Goal: Task Accomplishment & Management: Complete application form

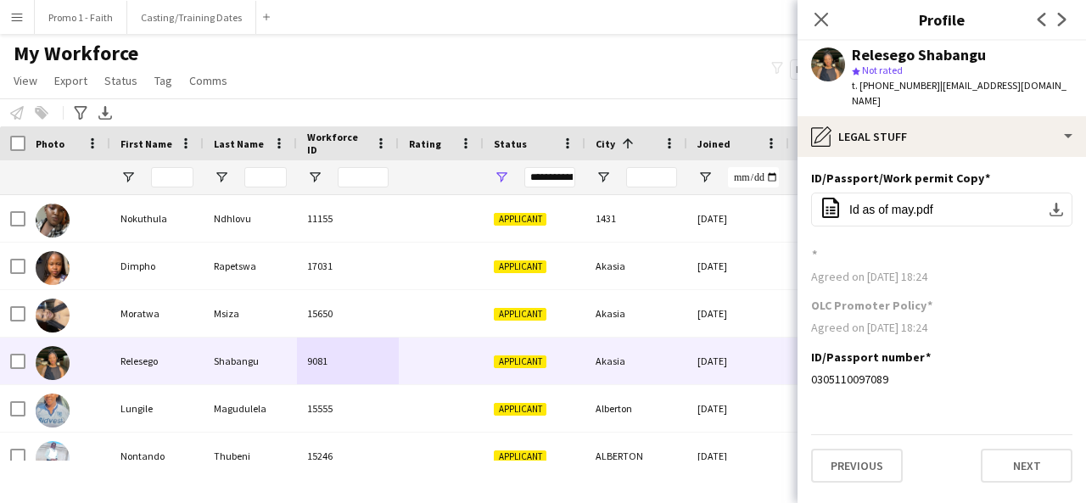
scroll to position [105, 0]
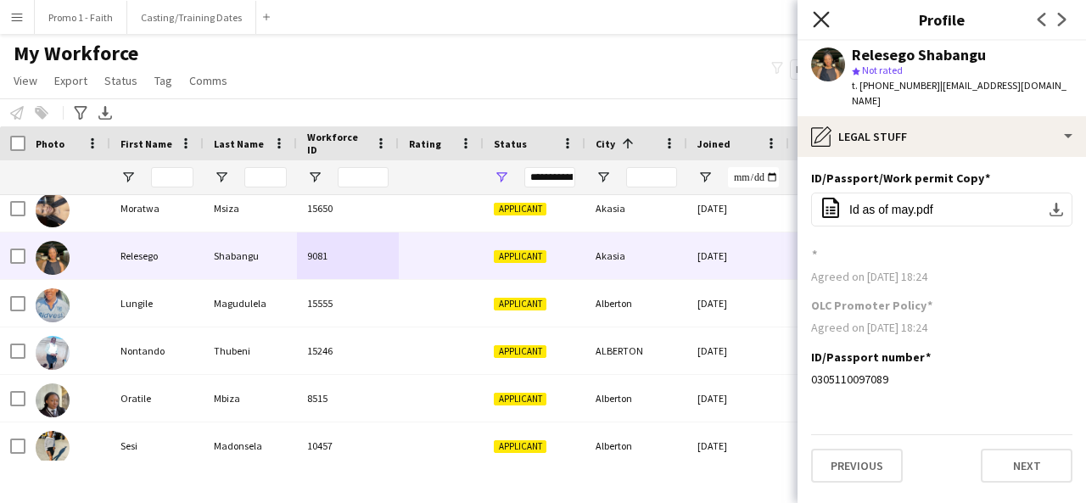
click at [817, 21] on icon "Close pop-in" at bounding box center [821, 19] width 16 height 16
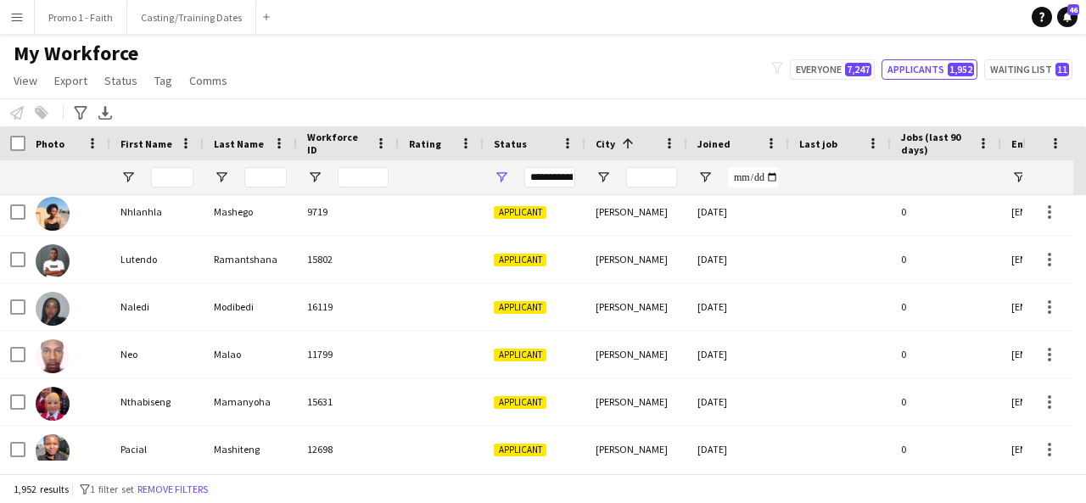
scroll to position [1169, 0]
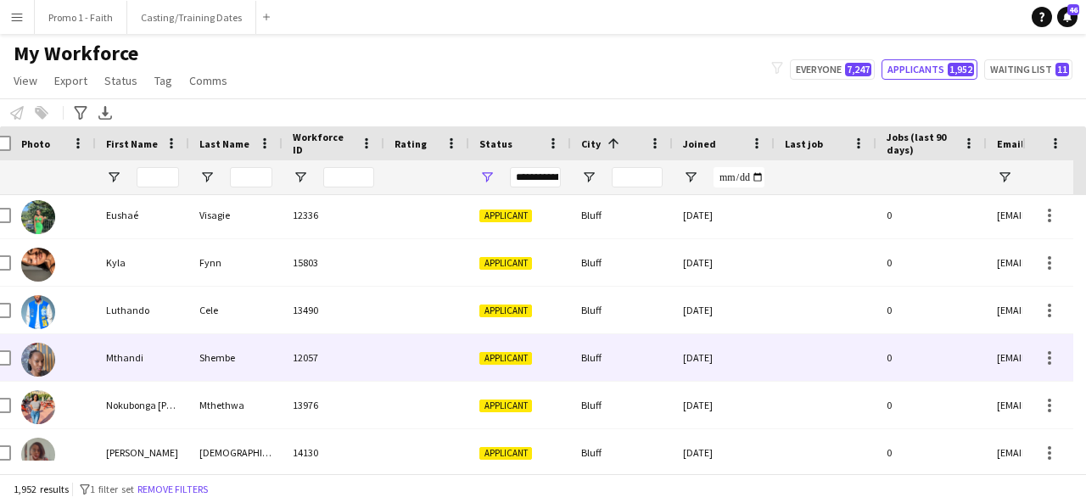
click at [226, 371] on div "Shembe" at bounding box center [235, 357] width 93 height 47
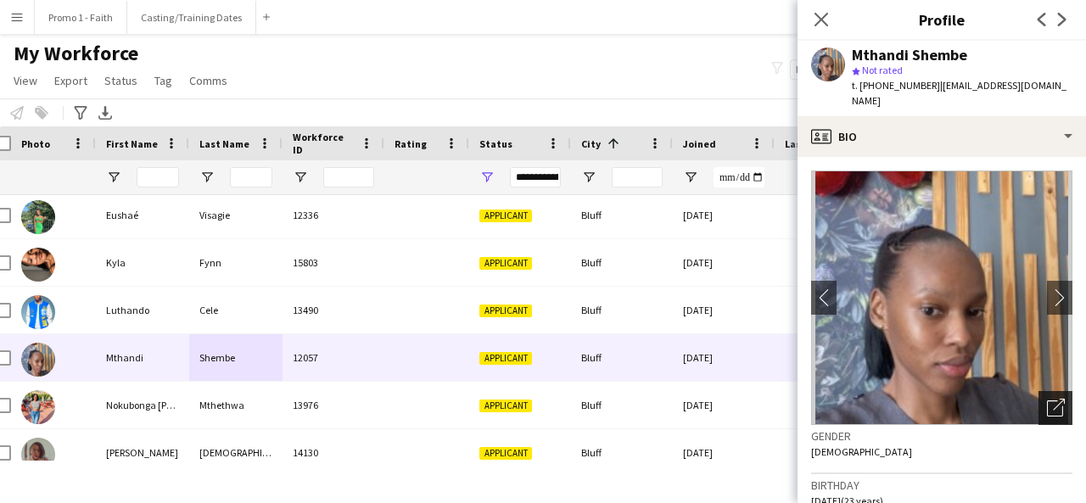
click at [1047, 400] on icon at bounding box center [1055, 408] width 16 height 16
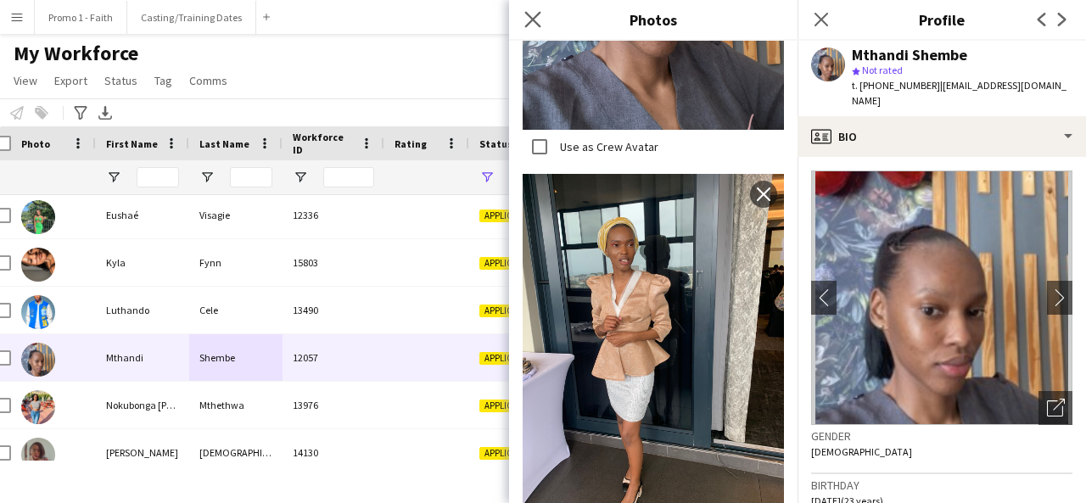
click at [523, 13] on app-icon "Close pop-in" at bounding box center [533, 20] width 25 height 25
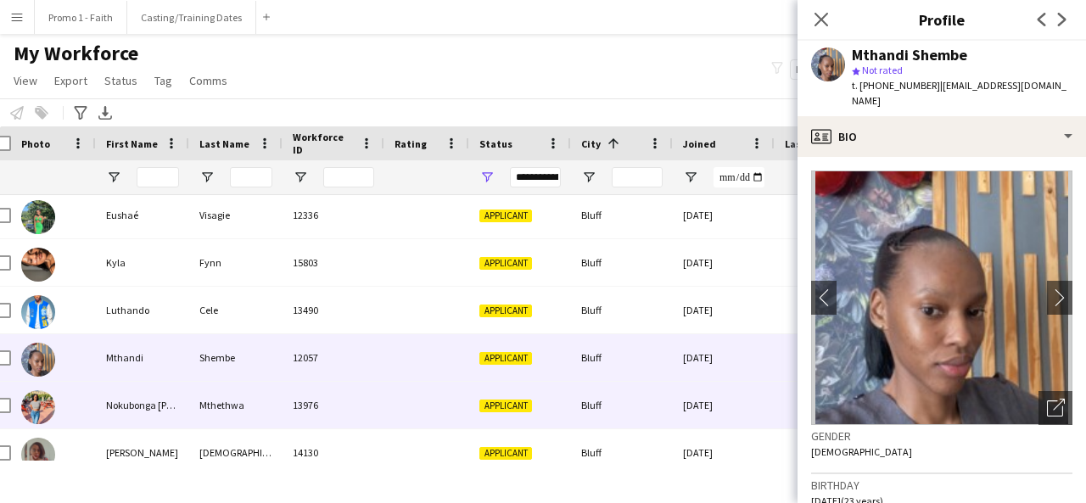
click at [497, 405] on span "Applicant" at bounding box center [505, 406] width 53 height 13
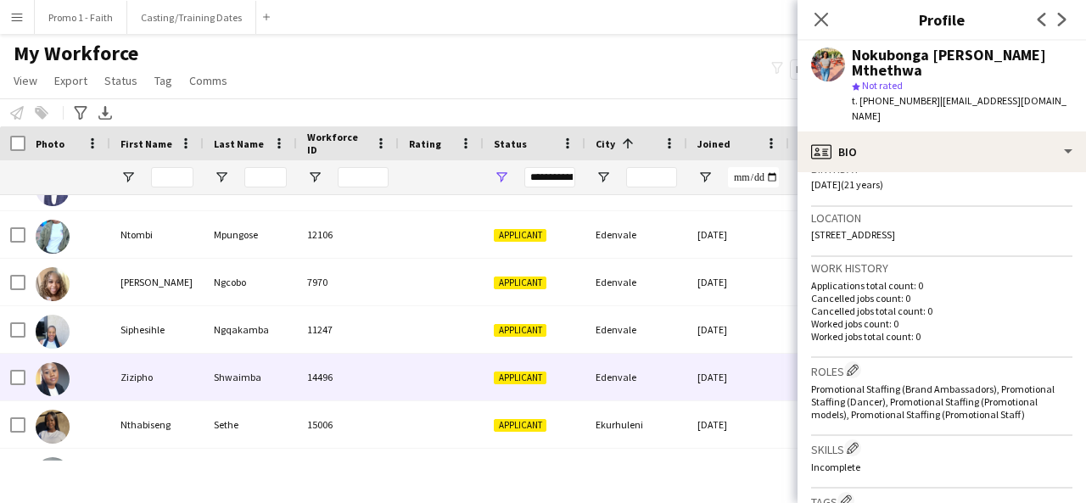
click at [108, 368] on div at bounding box center [67, 377] width 85 height 47
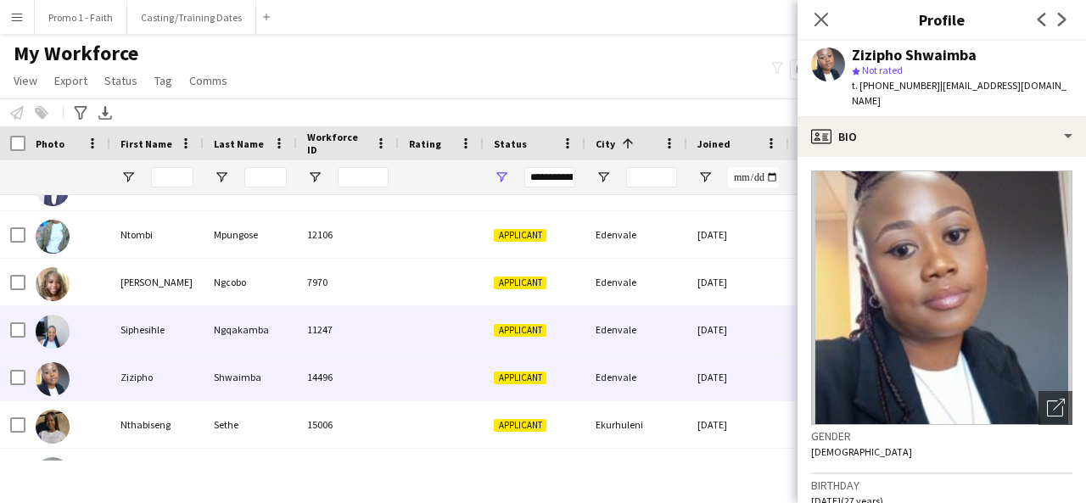
click at [393, 310] on div "11247" at bounding box center [348, 329] width 102 height 47
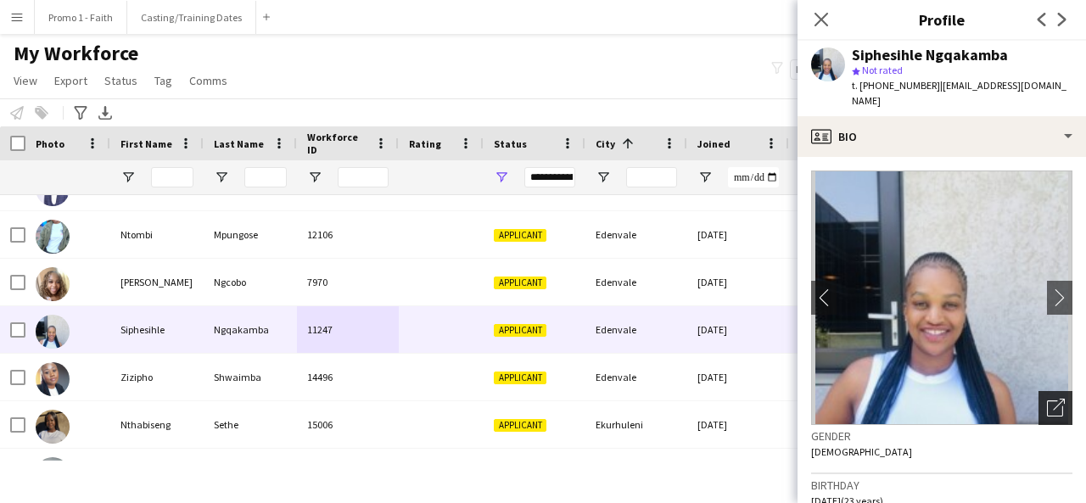
click at [1049, 409] on icon "Open photos pop-in" at bounding box center [1056, 408] width 18 height 18
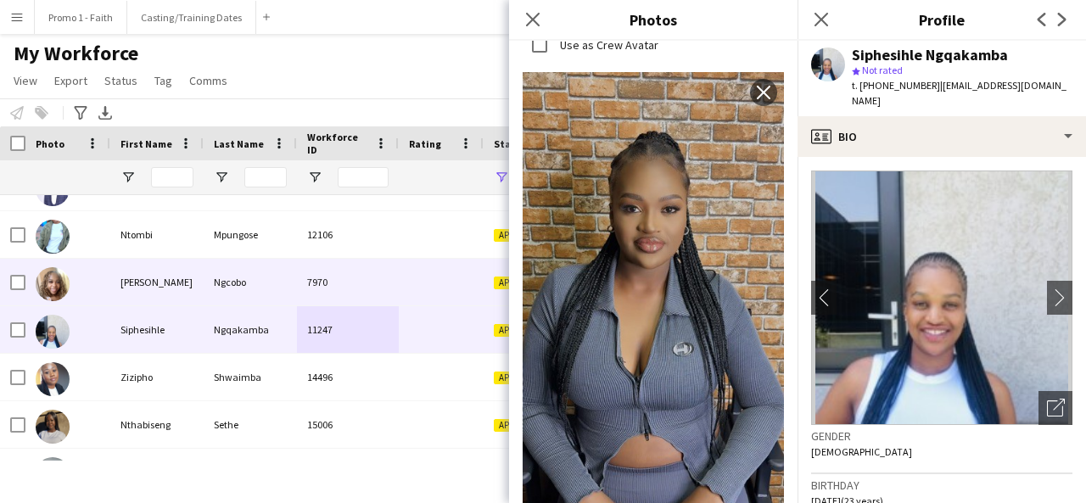
click at [286, 277] on div "Ngcobo" at bounding box center [250, 282] width 93 height 47
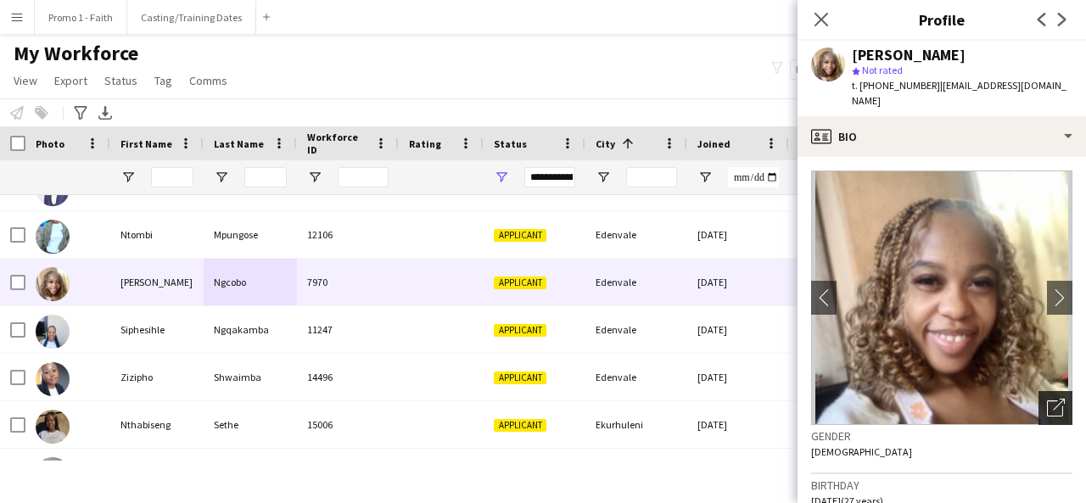
click at [1047, 399] on icon "Open photos pop-in" at bounding box center [1056, 408] width 18 height 18
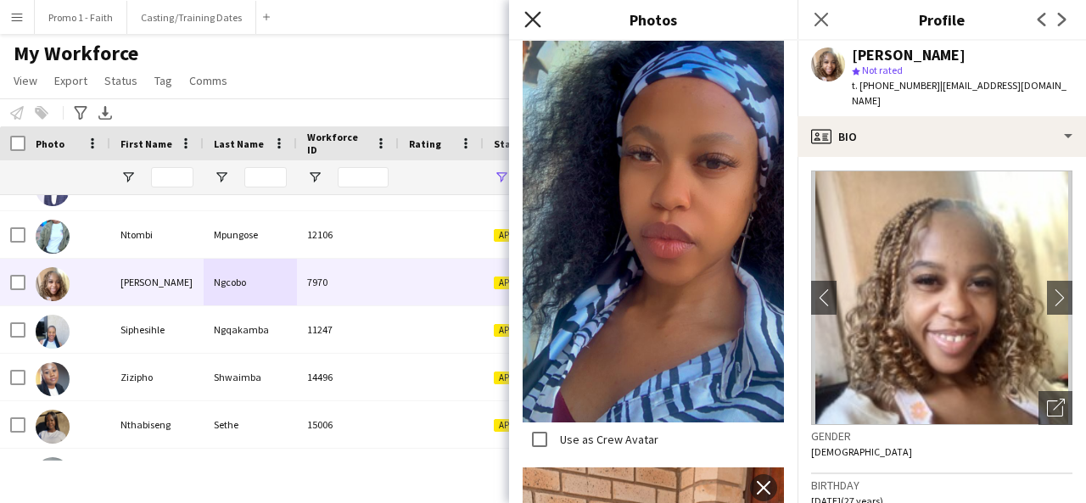
click at [530, 20] on icon at bounding box center [532, 19] width 16 height 16
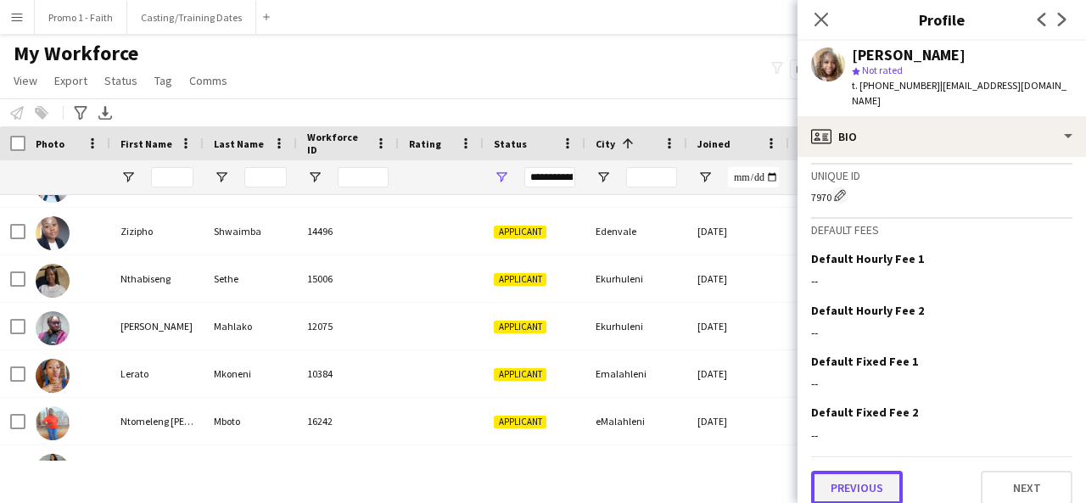
click at [889, 471] on button "Previous" at bounding box center [857, 488] width 92 height 34
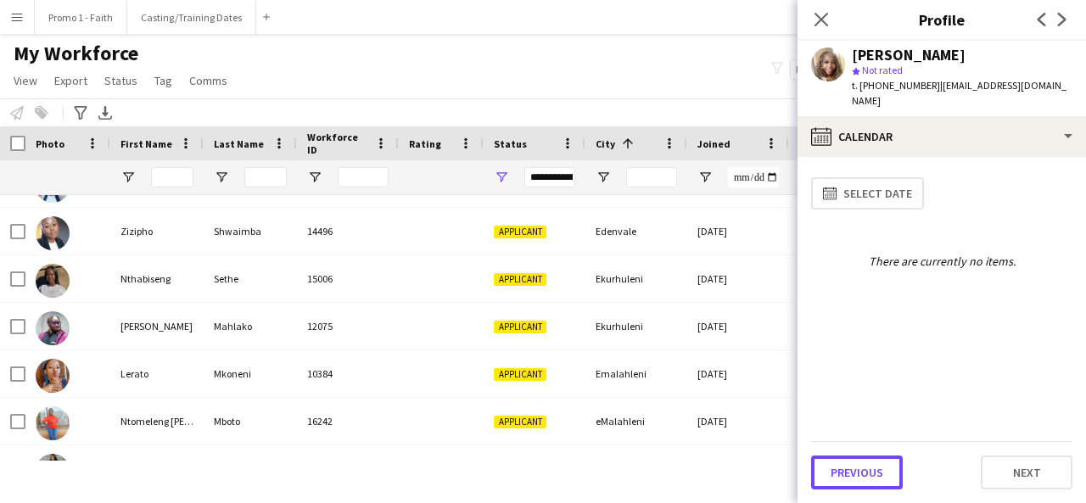
click at [889, 467] on button "Previous" at bounding box center [857, 473] width 92 height 34
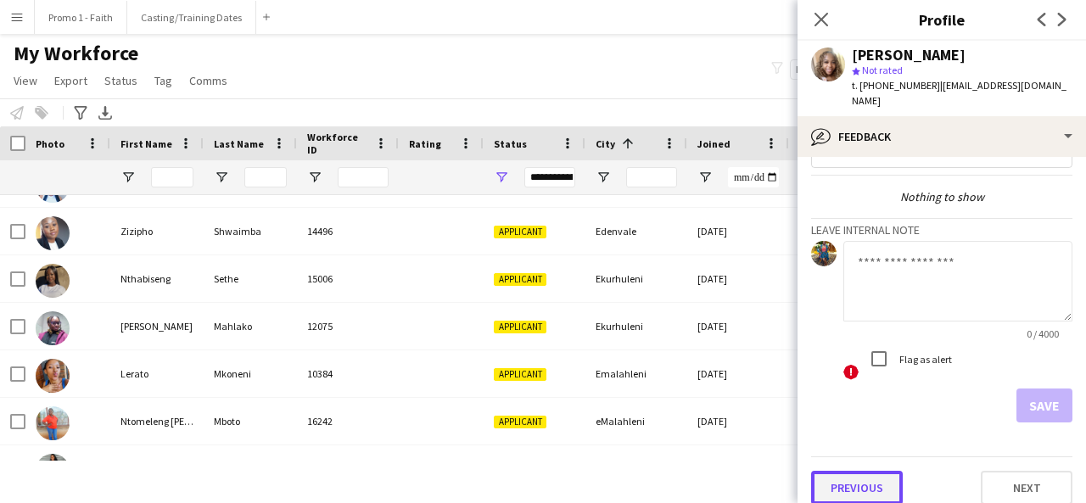
click at [849, 476] on button "Previous" at bounding box center [857, 488] width 92 height 34
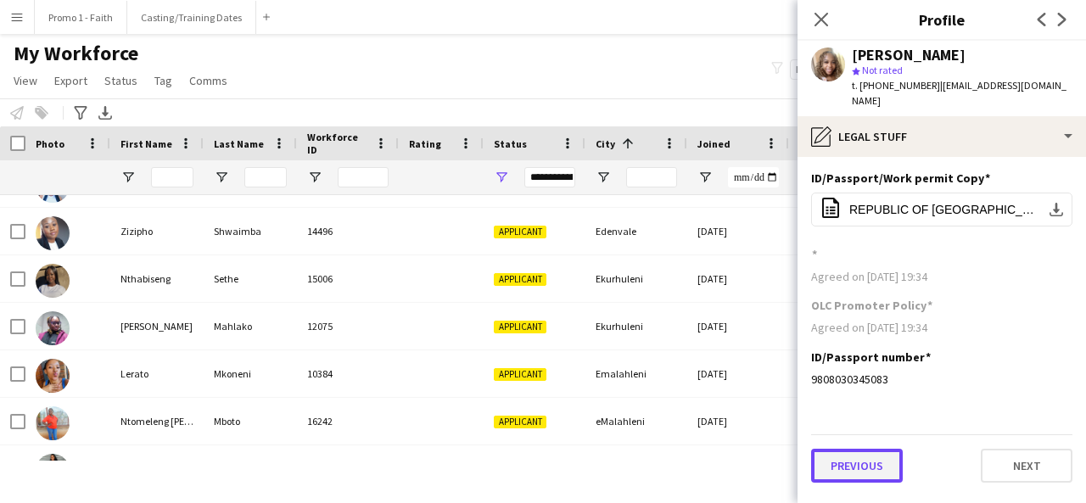
click at [832, 449] on button "Previous" at bounding box center [857, 466] width 92 height 34
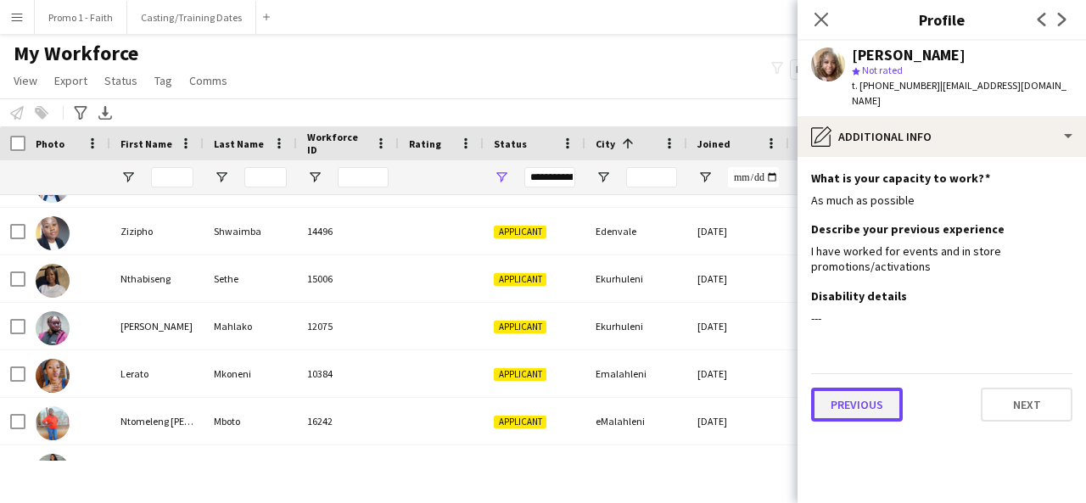
click at [860, 388] on button "Previous" at bounding box center [857, 405] width 92 height 34
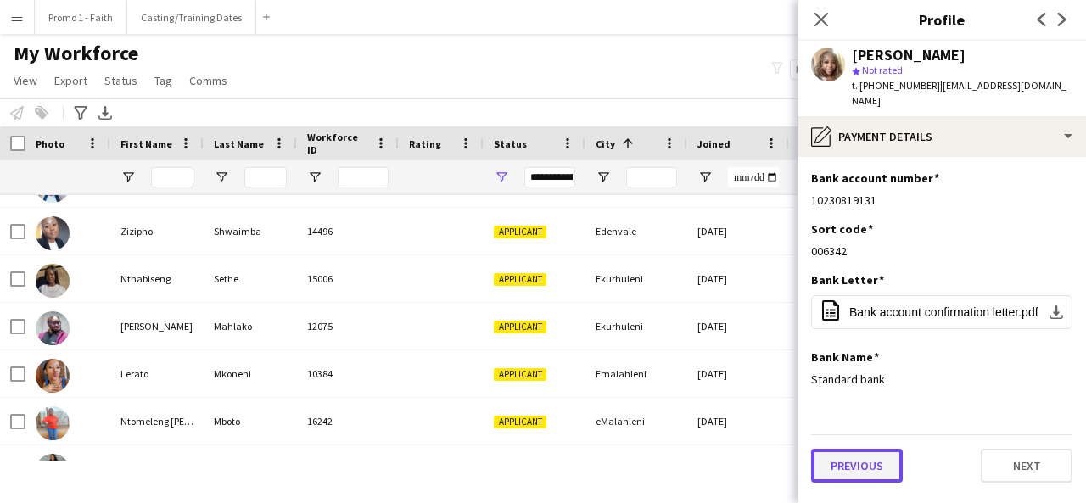
click at [868, 449] on button "Previous" at bounding box center [857, 466] width 92 height 34
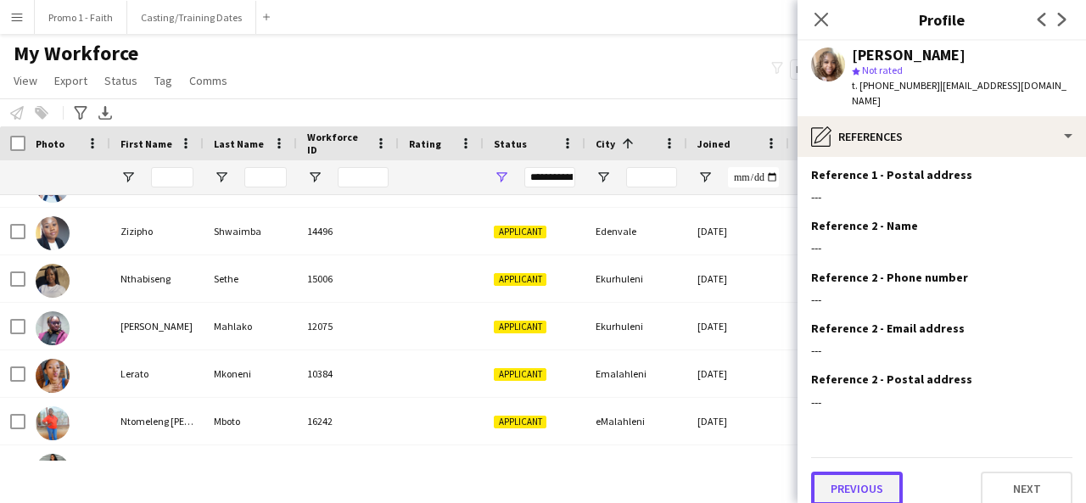
click at [862, 472] on button "Previous" at bounding box center [857, 489] width 92 height 34
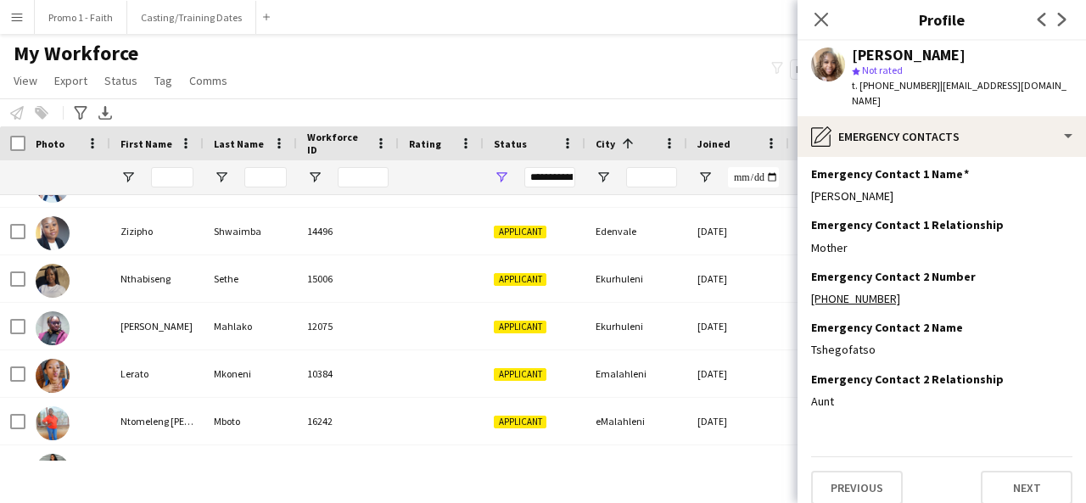
click at [848, 492] on app-section-data-types "Emergency Contact 1 Number Edit this field [PHONE_NUMBER] Emergency Contact 1 N…" at bounding box center [941, 330] width 288 height 346
click at [852, 475] on button "Previous" at bounding box center [857, 488] width 92 height 34
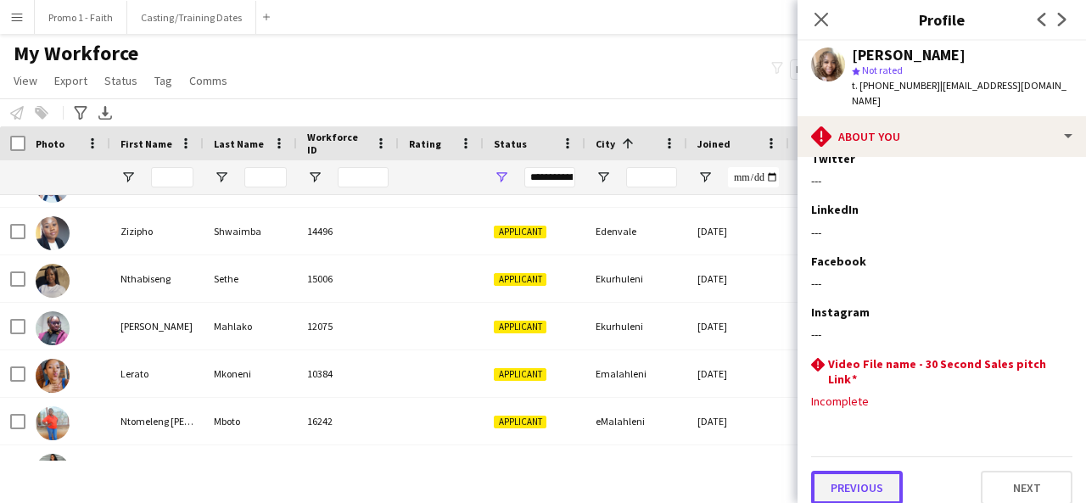
click at [827, 476] on button "Previous" at bounding box center [857, 488] width 92 height 34
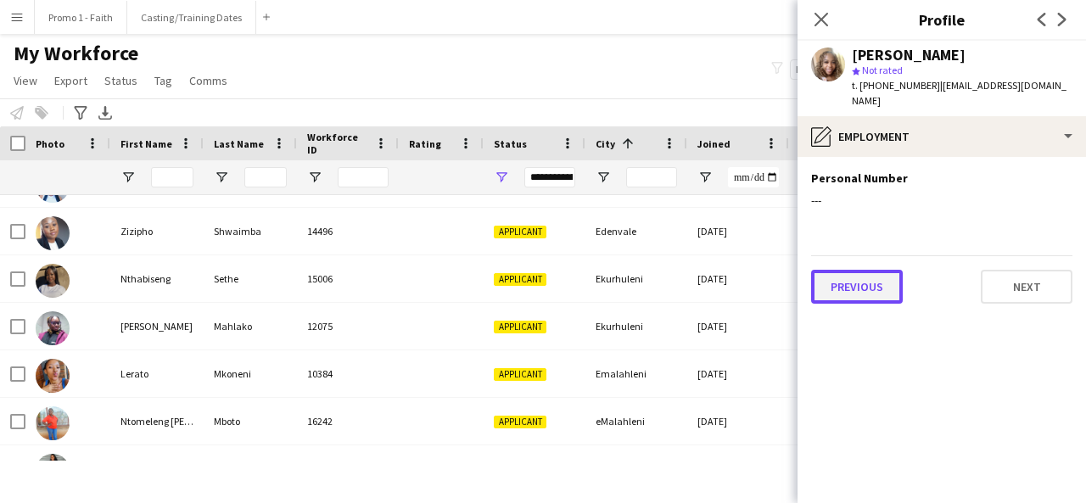
click at [875, 280] on button "Previous" at bounding box center [857, 287] width 92 height 34
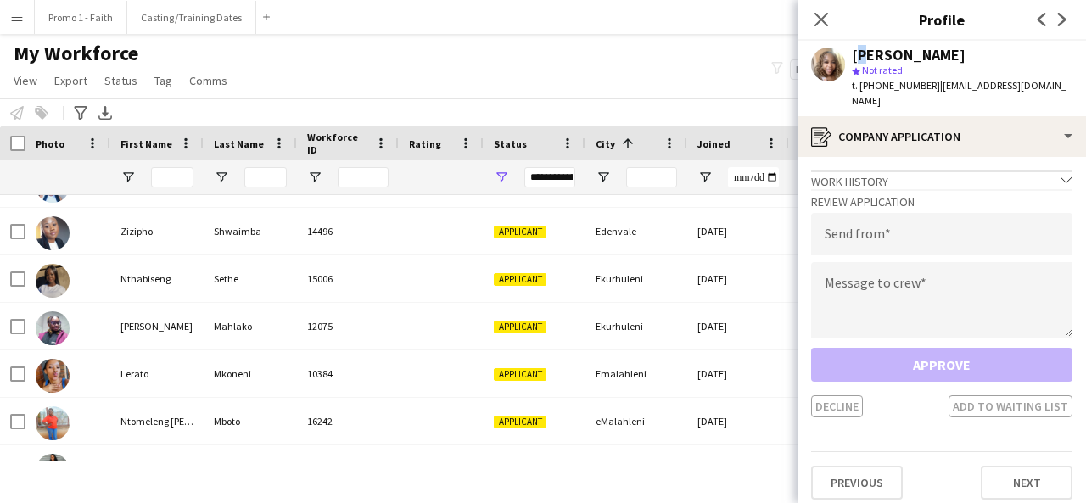
click at [852, 56] on div "[PERSON_NAME]" at bounding box center [909, 55] width 114 height 15
drag, startPoint x: 927, startPoint y: 85, endPoint x: 1050, endPoint y: 80, distance: 123.1
click at [1050, 80] on div "[PERSON_NAME] star Not rated t. [PHONE_NUMBER] | [EMAIL_ADDRESS][DOMAIN_NAME]" at bounding box center [941, 78] width 288 height 75
type input "**********"
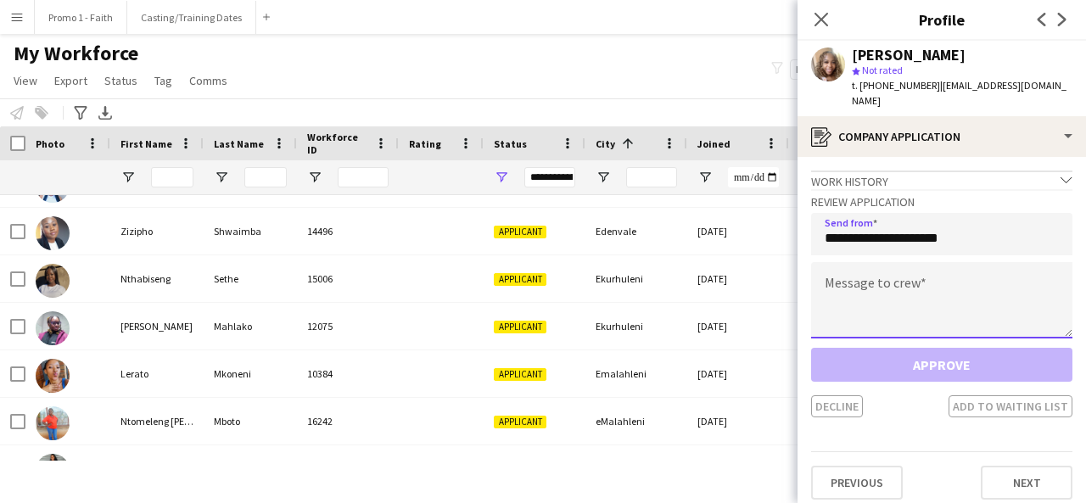
click at [895, 319] on textarea at bounding box center [941, 300] width 261 height 76
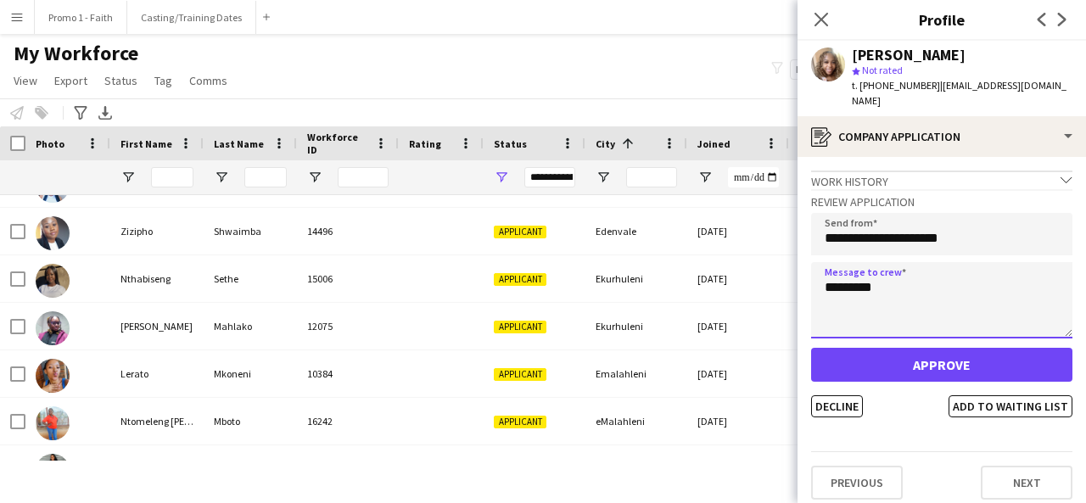
type textarea "*********"
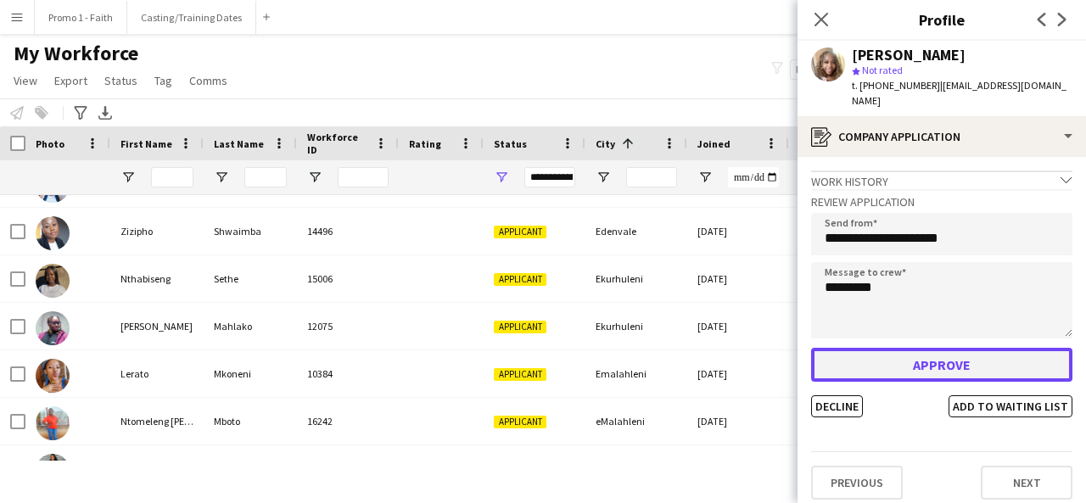
click at [920, 348] on button "Approve" at bounding box center [941, 365] width 261 height 34
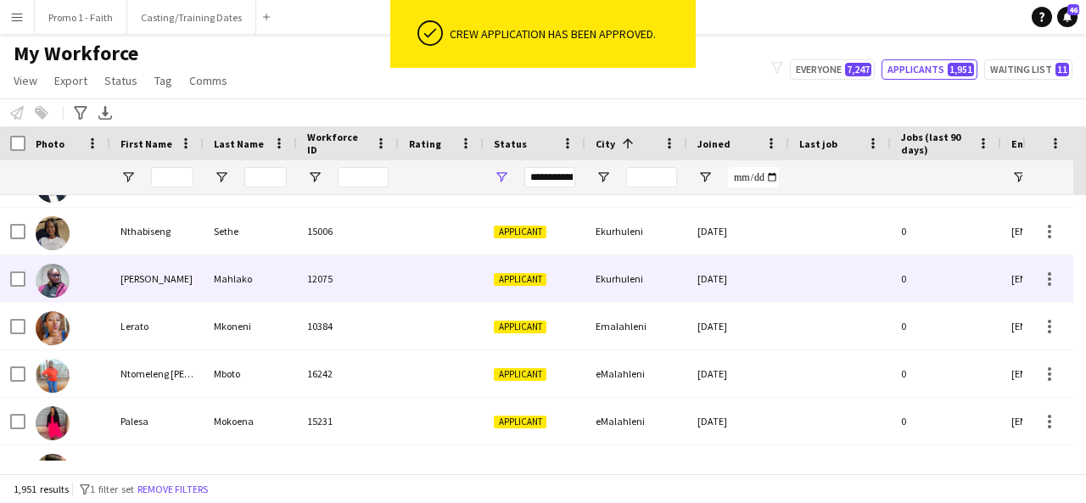
click at [270, 286] on div "Mahlako" at bounding box center [250, 278] width 93 height 47
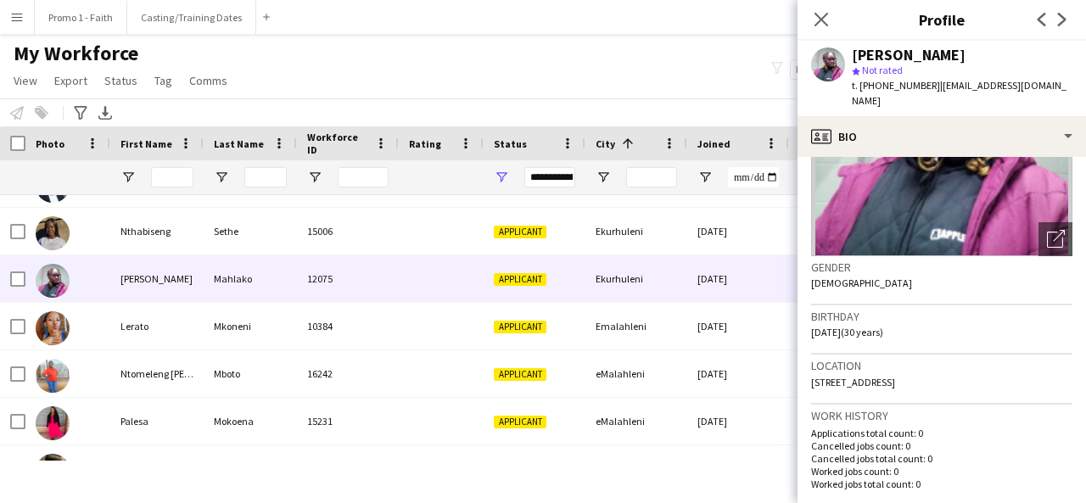
scroll to position [170, 0]
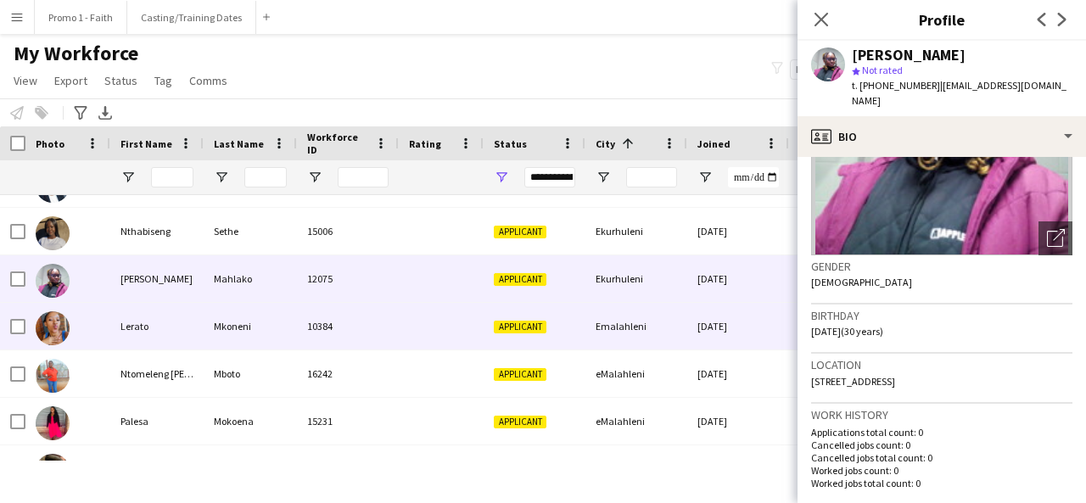
click at [317, 344] on div "10384" at bounding box center [348, 326] width 102 height 47
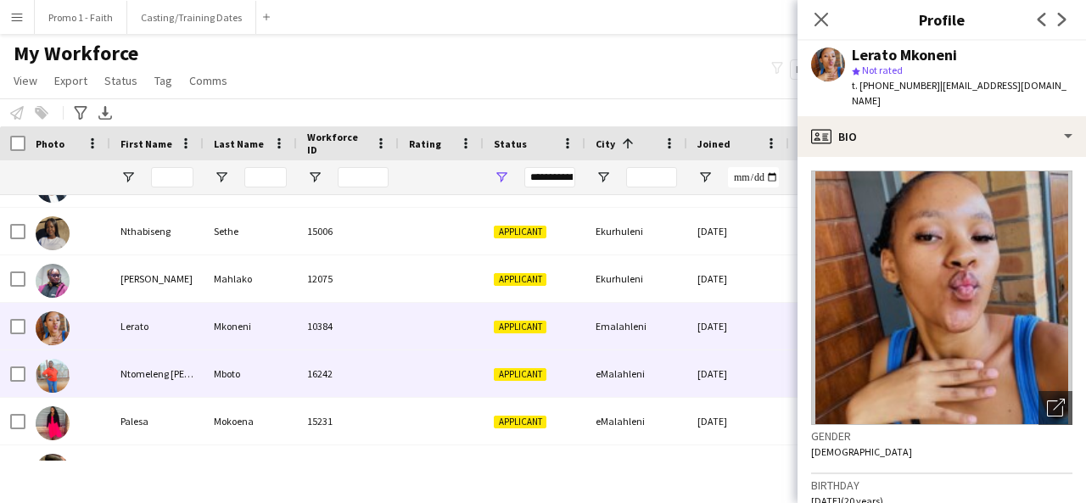
click at [346, 383] on div "16242" at bounding box center [348, 373] width 102 height 47
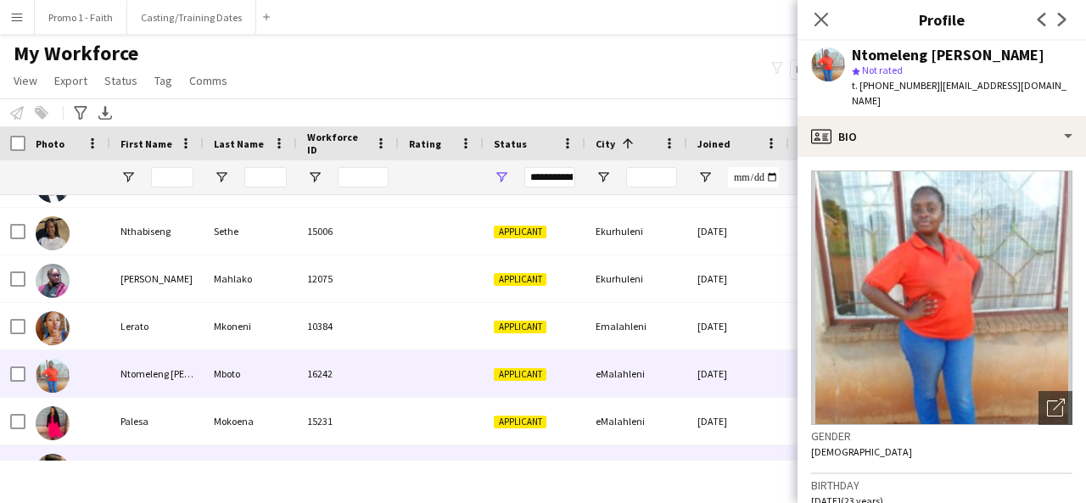
scroll to position [26081, 0]
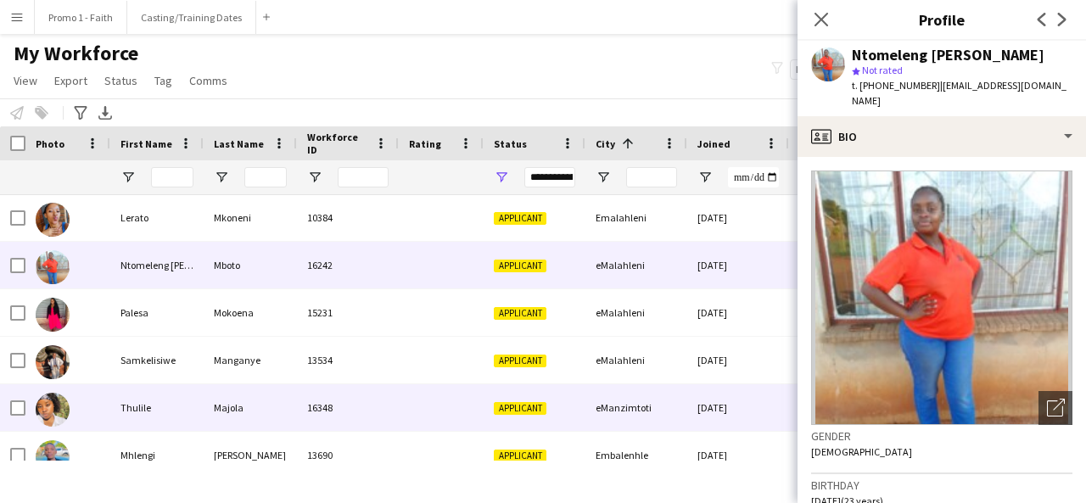
click at [408, 430] on div at bounding box center [441, 407] width 85 height 47
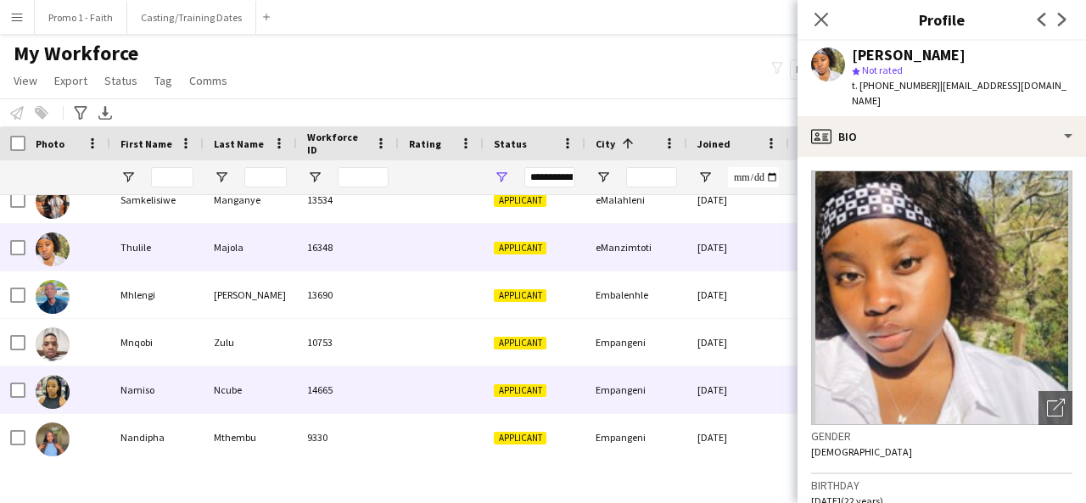
scroll to position [26242, 0]
click at [427, 398] on div at bounding box center [441, 389] width 85 height 47
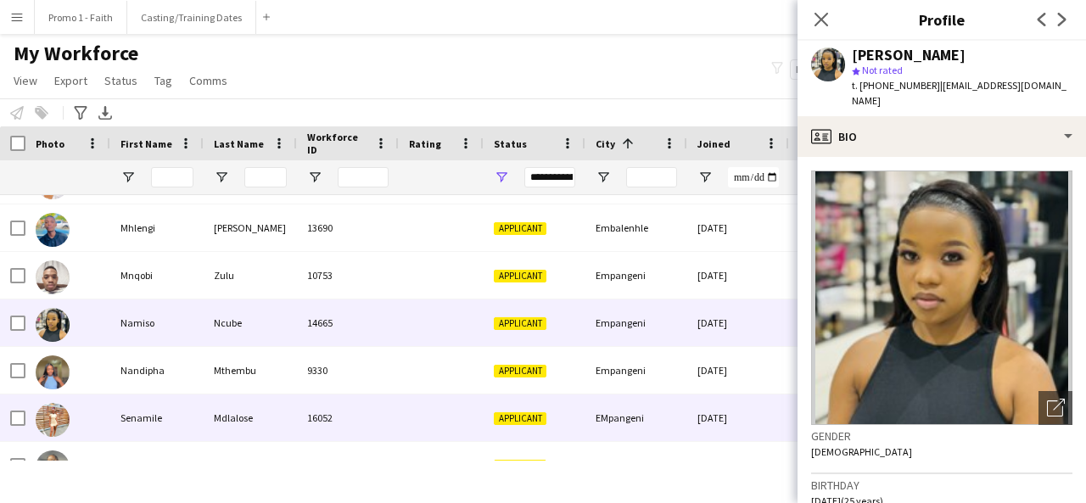
scroll to position [26308, 0]
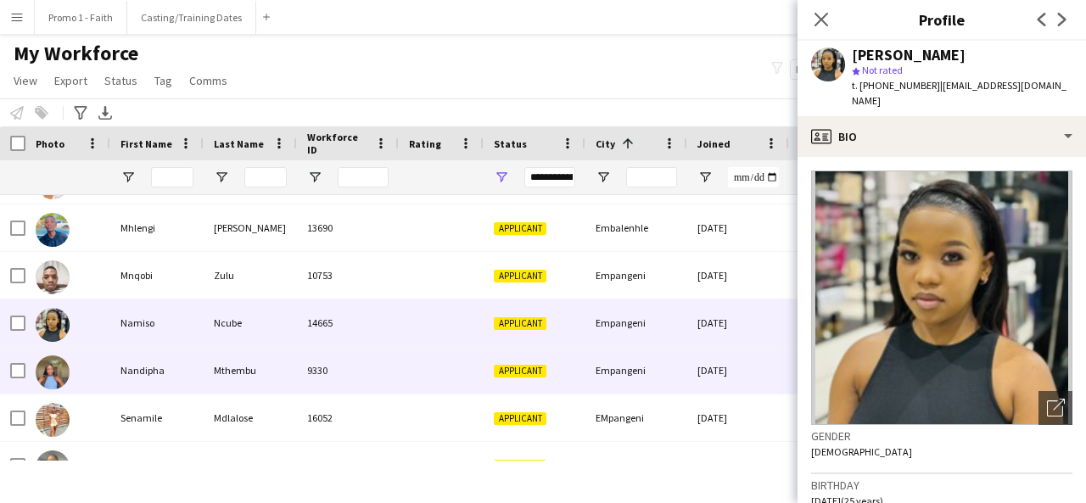
click at [373, 392] on div "9330" at bounding box center [348, 370] width 102 height 47
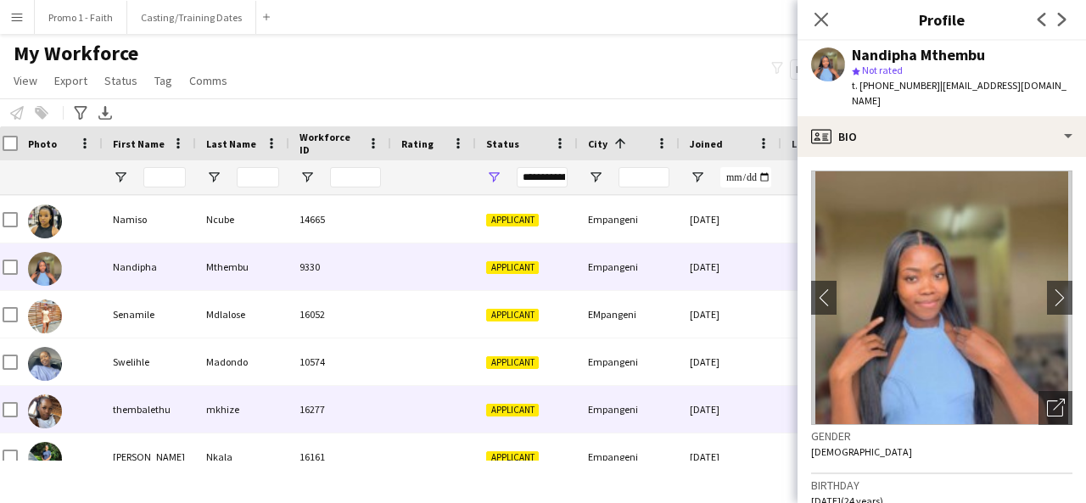
scroll to position [0, 8]
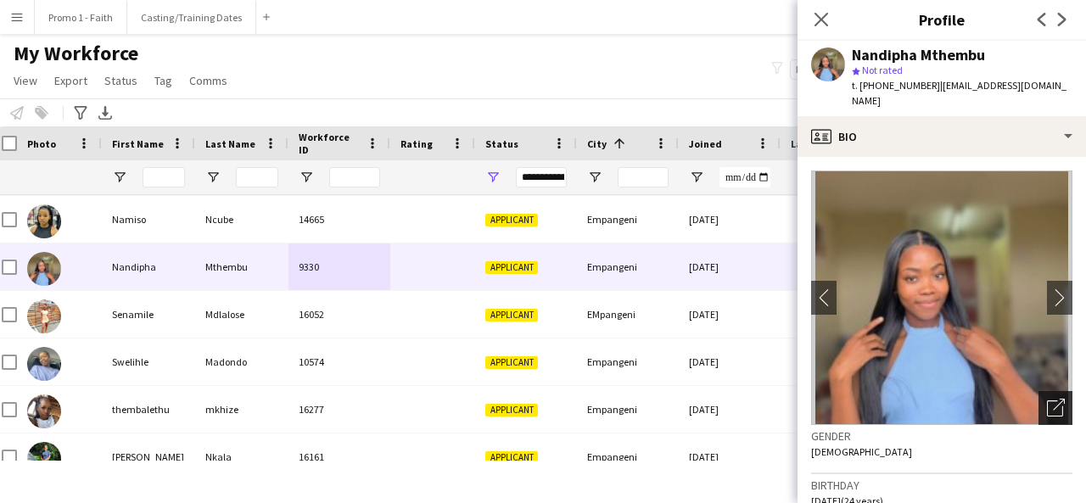
click at [1047, 412] on icon "Open photos pop-in" at bounding box center [1056, 408] width 18 height 18
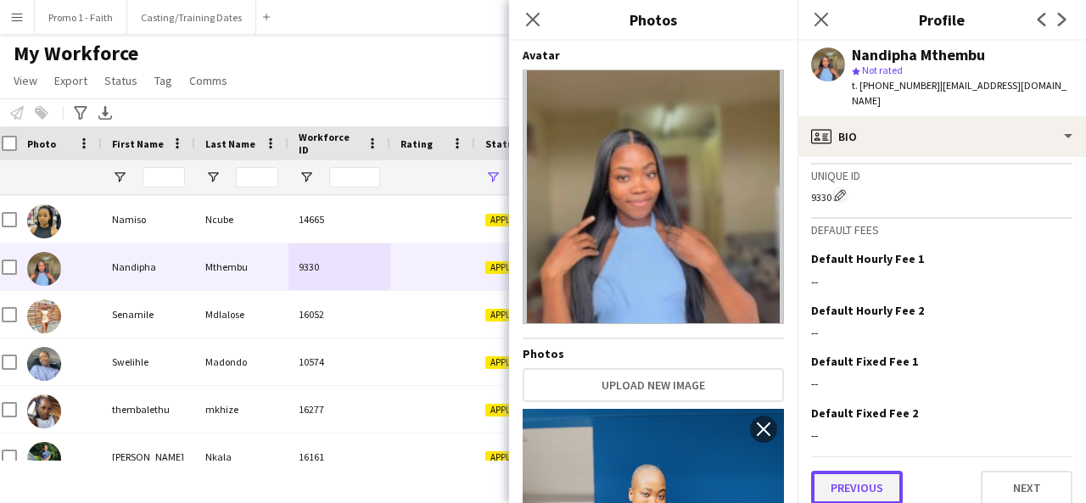
click at [881, 478] on button "Previous" at bounding box center [857, 488] width 92 height 34
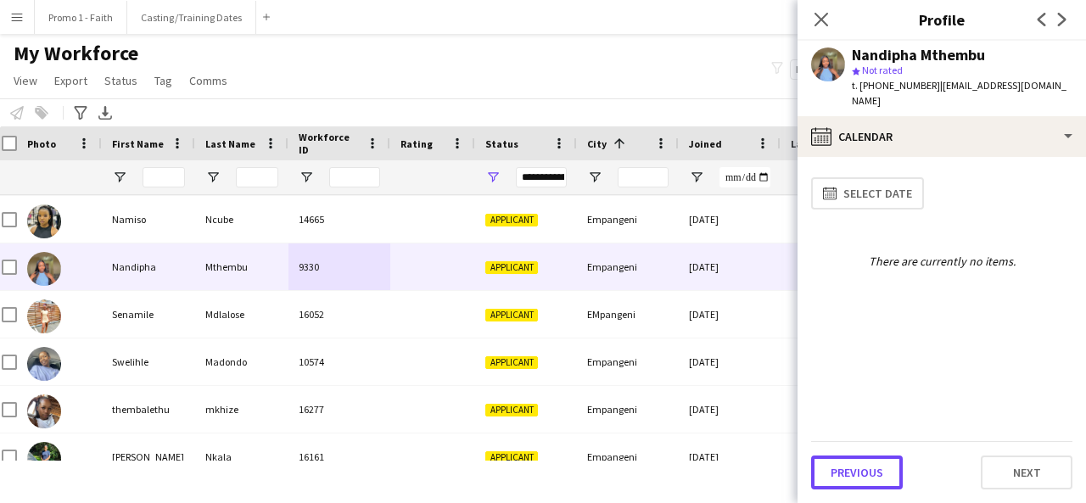
click at [881, 478] on button "Previous" at bounding box center [857, 473] width 92 height 34
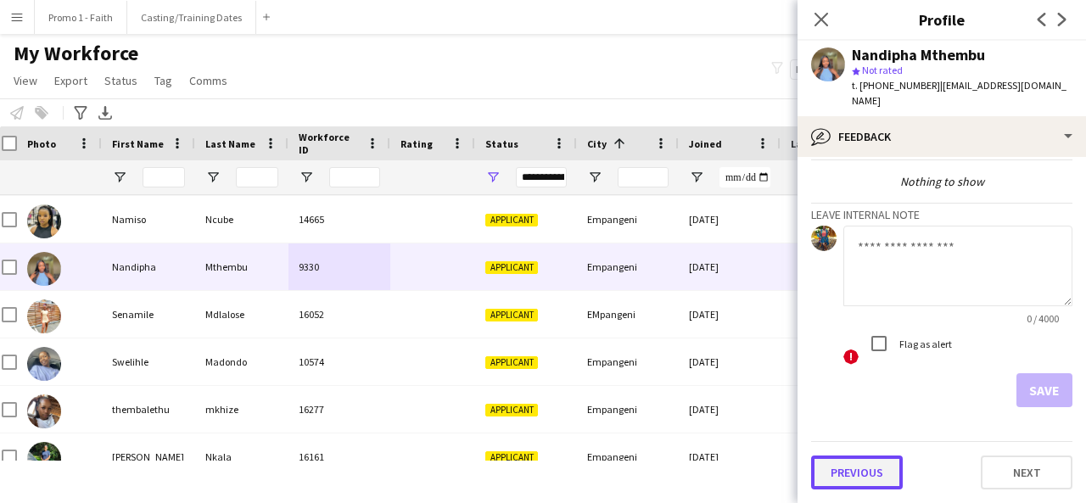
click at [869, 479] on button "Previous" at bounding box center [857, 473] width 92 height 34
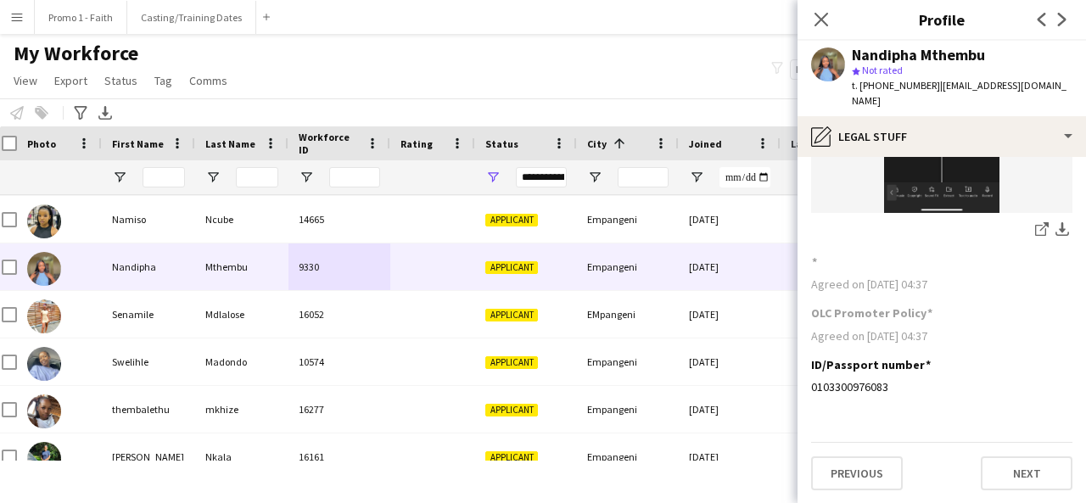
click at [861, 490] on app-section-data-types "ID/Passport/Work permit Copy Edit this field share-external-link-1 download-bot…" at bounding box center [941, 330] width 288 height 346
click at [861, 484] on button "Previous" at bounding box center [857, 473] width 92 height 34
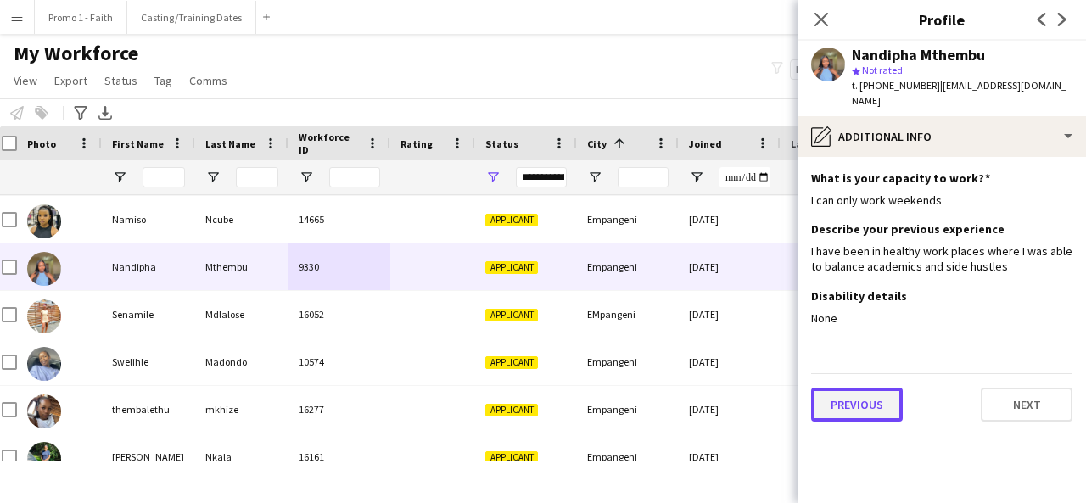
drag, startPoint x: 857, startPoint y: 391, endPoint x: 864, endPoint y: 405, distance: 16.3
click at [864, 405] on button "Previous" at bounding box center [857, 405] width 92 height 34
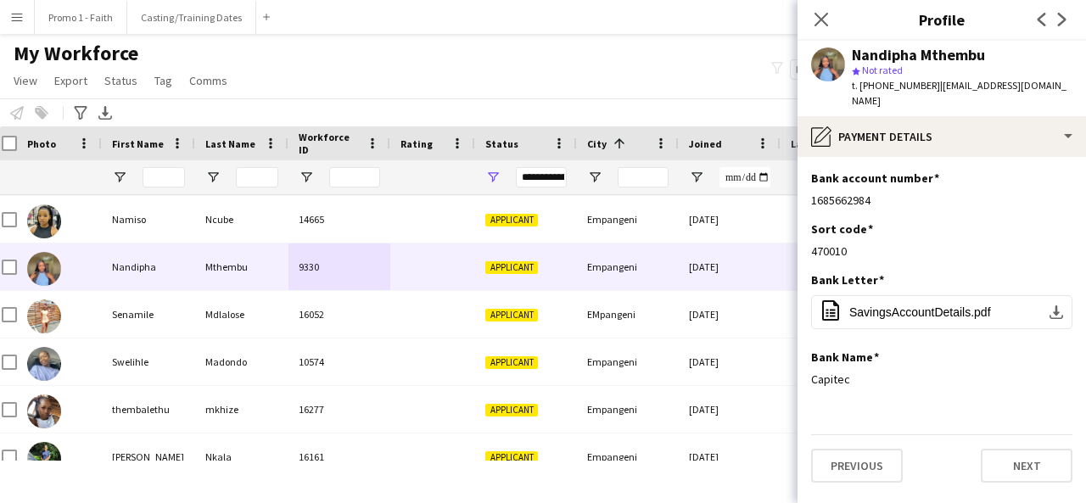
click at [864, 405] on app-section-data-types "Bank account number Edit this field 1685662984 Sort code Edit this field 470010…" at bounding box center [941, 330] width 288 height 346
click at [1053, 484] on app-section-data-types "Bank account number Edit this field 1685662984 Sort code Edit this field 470010…" at bounding box center [941, 330] width 288 height 346
click at [1045, 472] on button "Next" at bounding box center [1027, 466] width 92 height 34
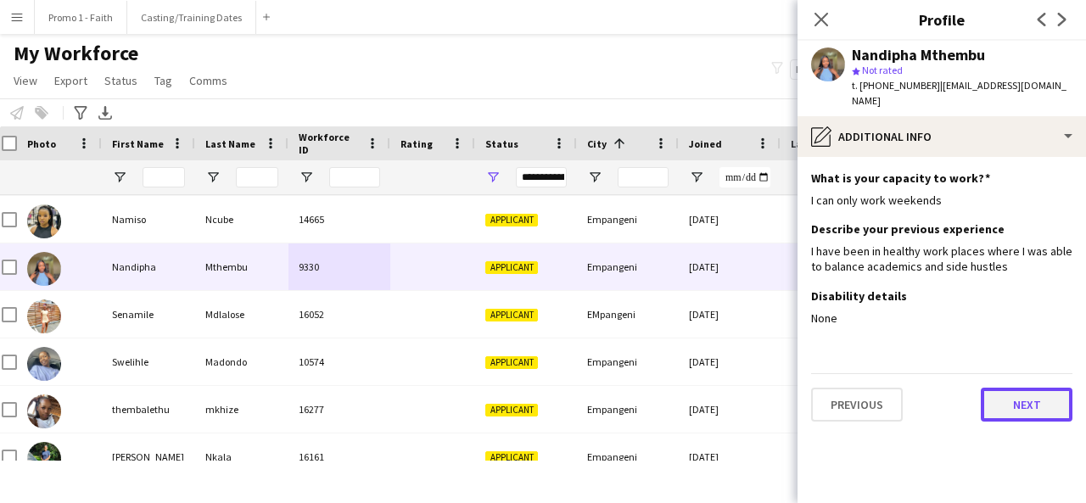
click at [1014, 396] on button "Next" at bounding box center [1027, 405] width 92 height 34
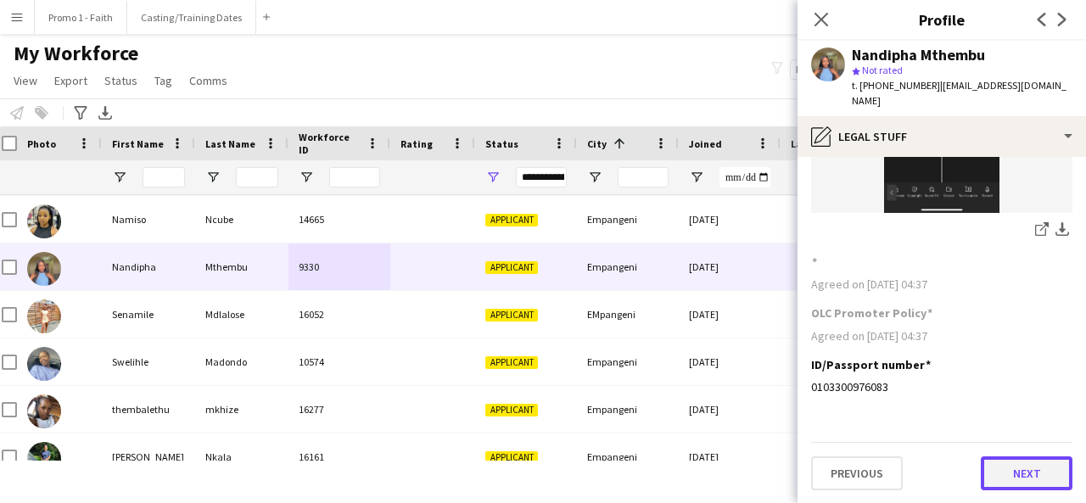
click at [1024, 464] on button "Next" at bounding box center [1027, 473] width 92 height 34
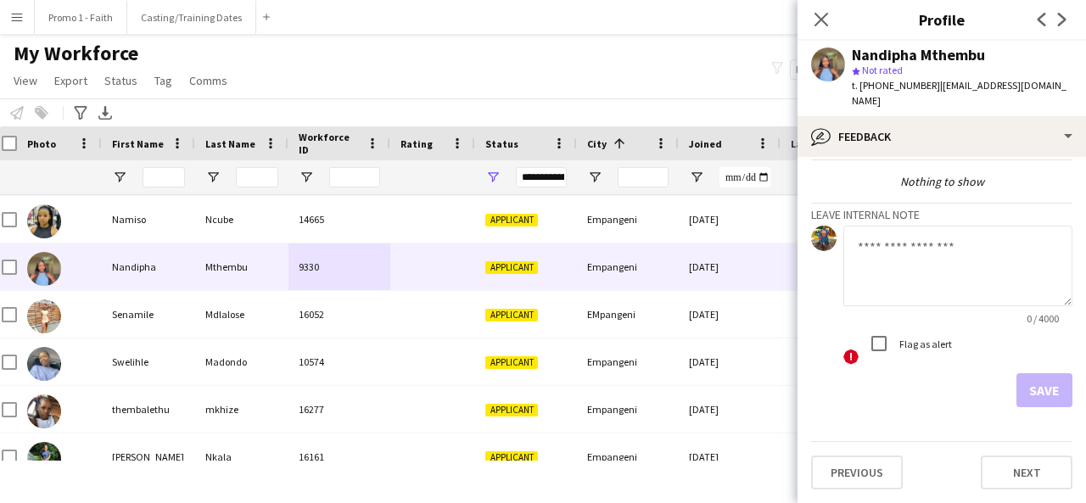
click at [1010, 495] on app-crew-profile-feedback-tab "View all Nothing to show Leave internal note 0 / 4000 ! Flag as alert Save Prev…" at bounding box center [941, 330] width 288 height 346
click at [1006, 483] on button "Next" at bounding box center [1027, 473] width 92 height 34
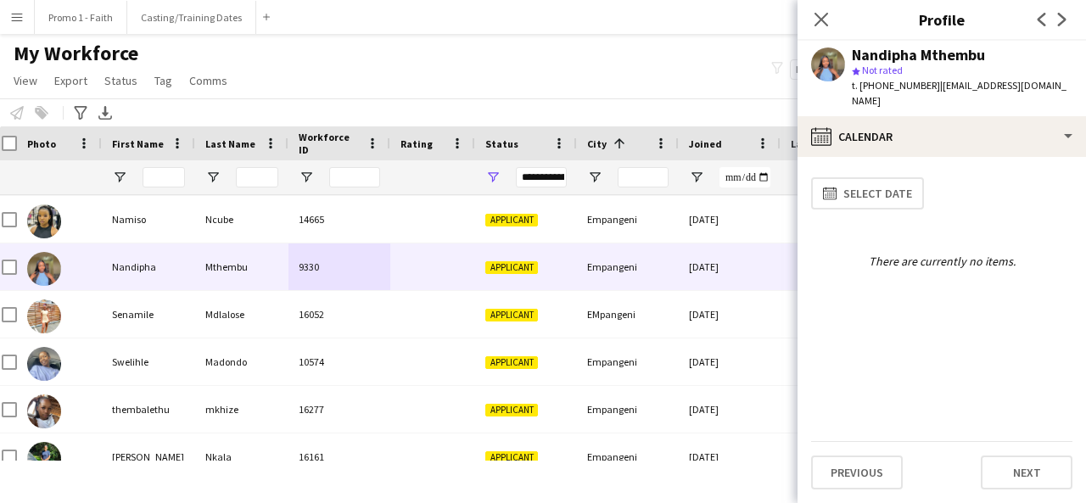
click at [1037, 500] on app-calendar-tab "calendar-full Select date There are currently no items. Previous Next" at bounding box center [941, 330] width 288 height 346
click at [1025, 481] on button "Next" at bounding box center [1027, 473] width 92 height 34
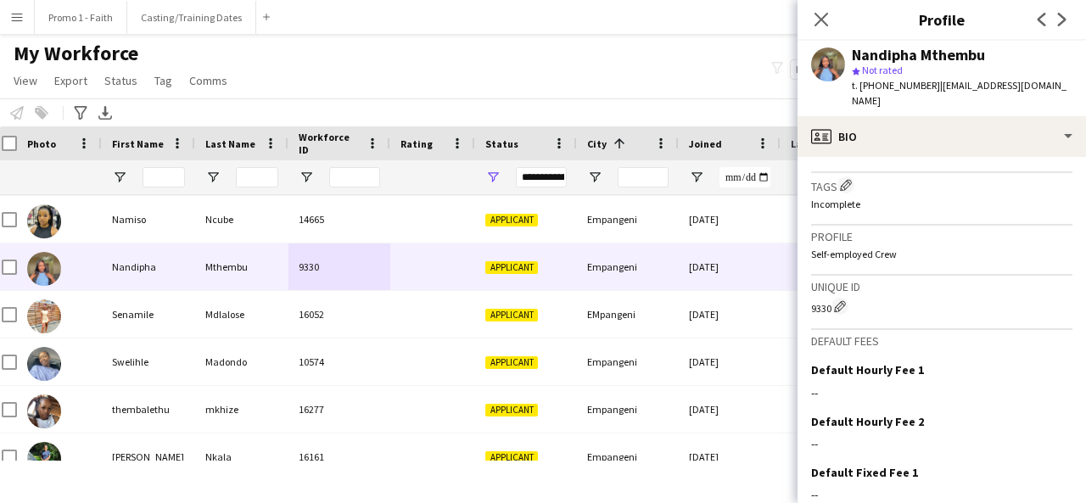
scroll to position [759, 0]
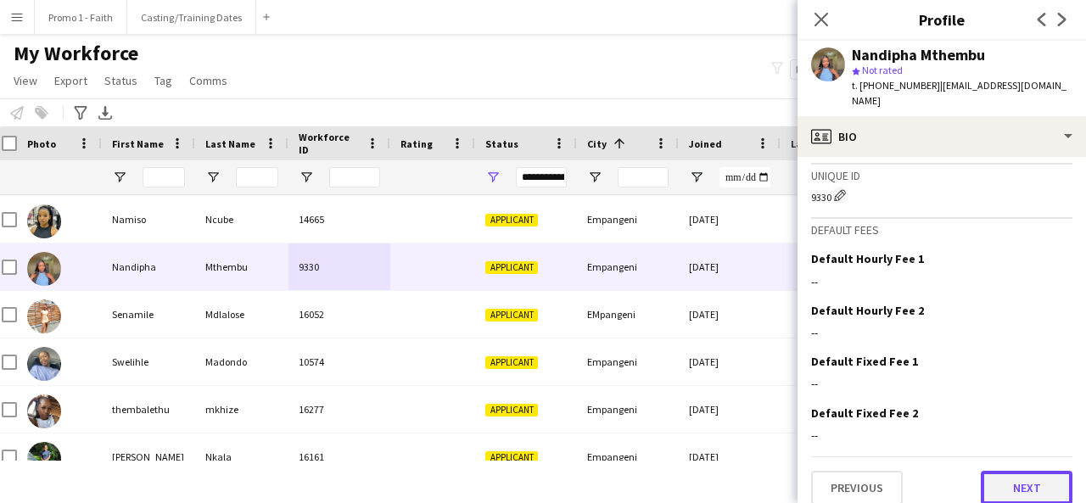
click at [1015, 471] on button "Next" at bounding box center [1027, 488] width 92 height 34
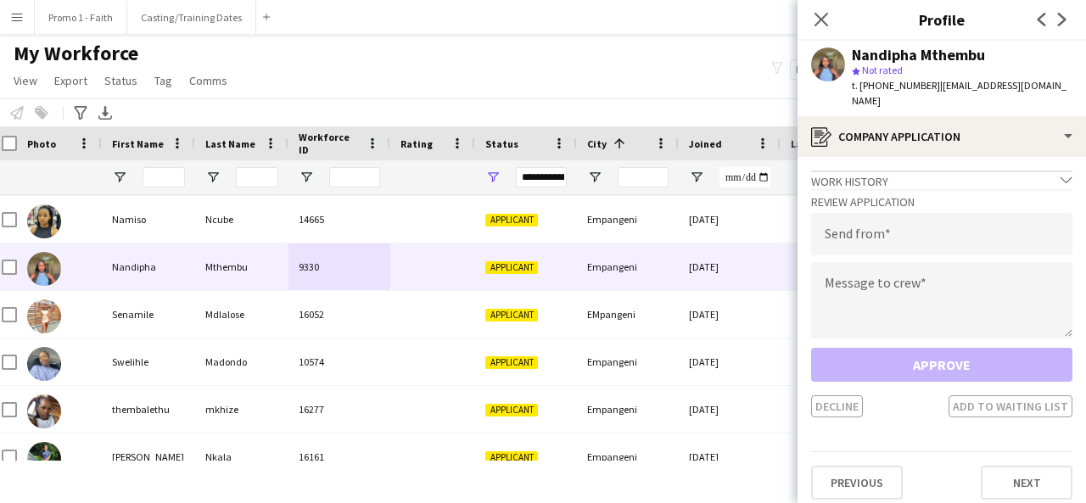
drag, startPoint x: 928, startPoint y: 84, endPoint x: 959, endPoint y: 102, distance: 36.1
click at [959, 102] on div "t. [PHONE_NUMBER] | [EMAIL_ADDRESS][DOMAIN_NAME]" at bounding box center [962, 93] width 221 height 31
type input "**********"
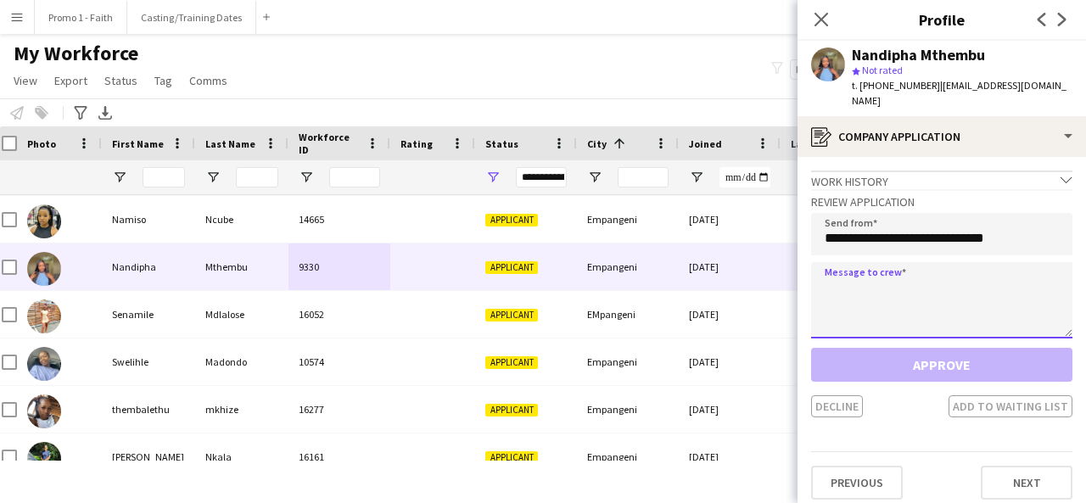
click at [909, 311] on textarea at bounding box center [941, 300] width 261 height 76
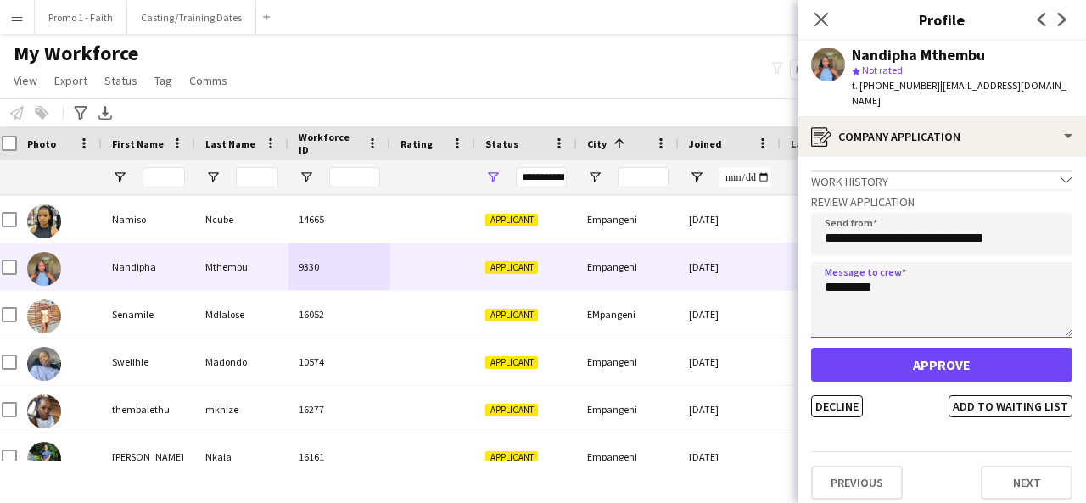
type textarea "*********"
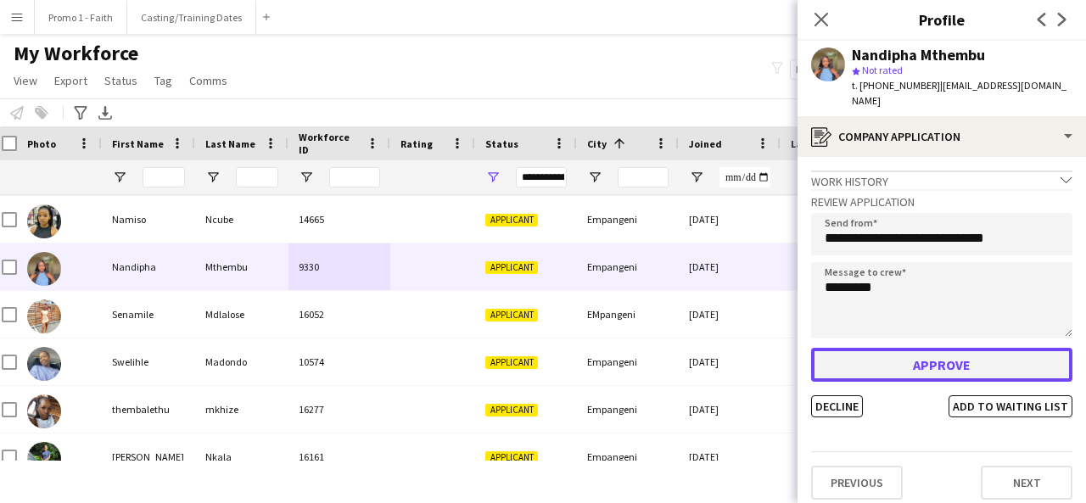
click at [856, 369] on button "Approve" at bounding box center [941, 365] width 261 height 34
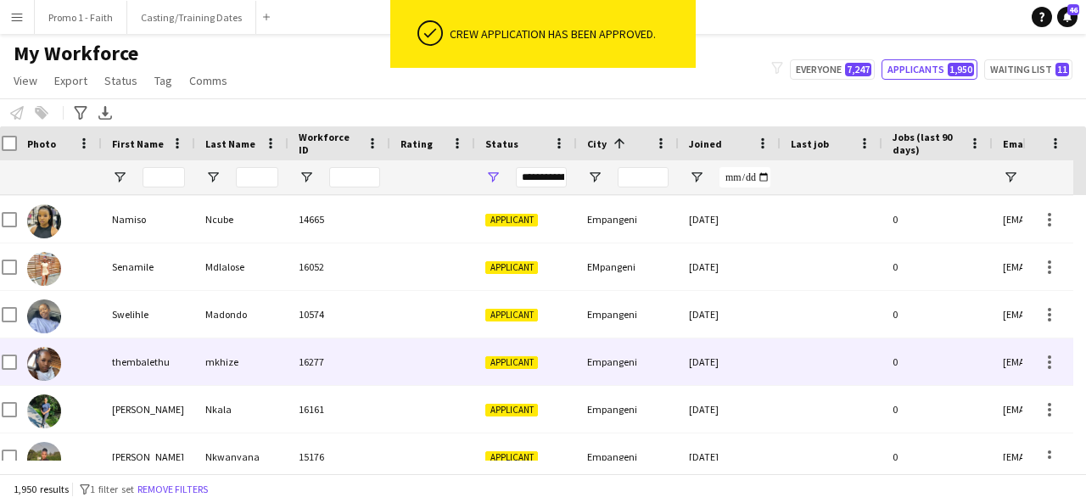
click at [502, 346] on div "Applicant" at bounding box center [526, 361] width 102 height 47
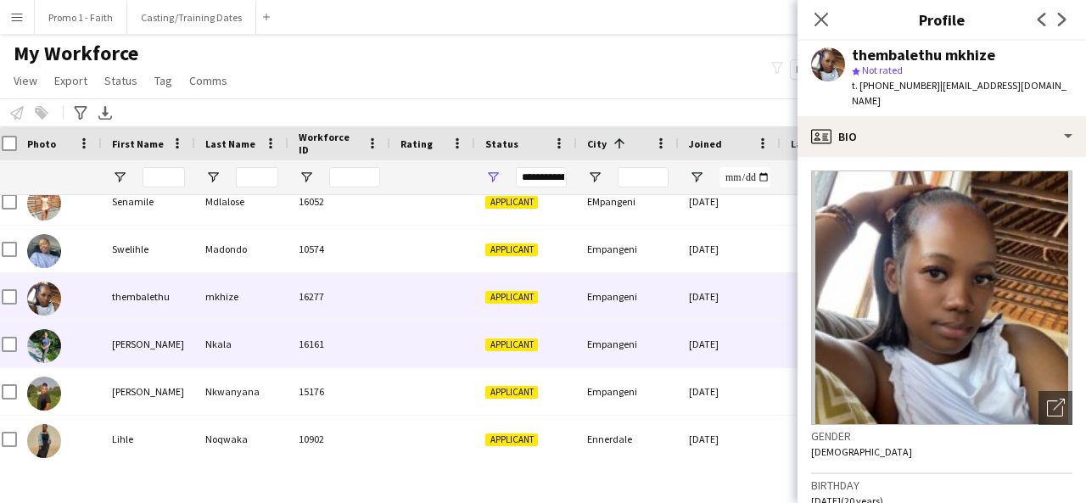
scroll to position [26478, 0]
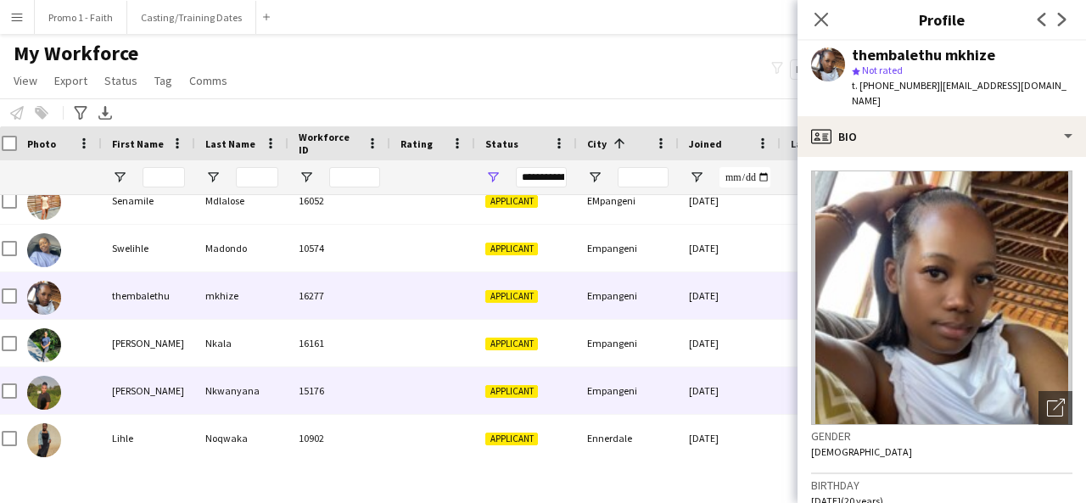
click at [479, 406] on div "Applicant" at bounding box center [526, 390] width 102 height 47
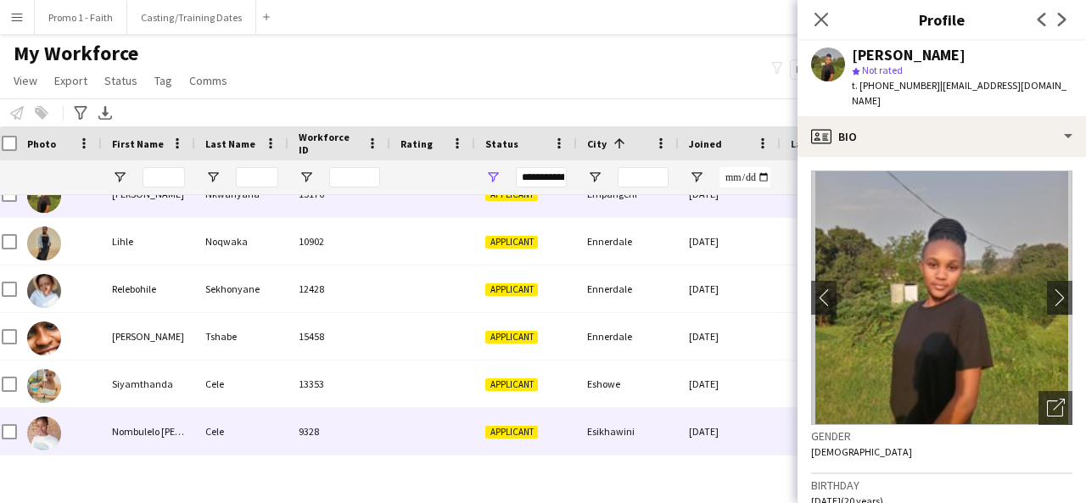
scroll to position [26679, 0]
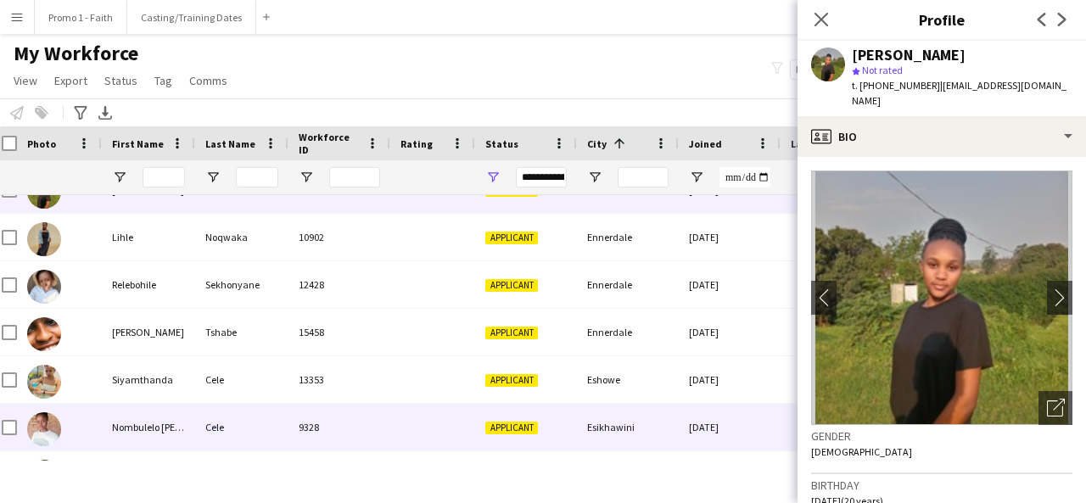
click at [508, 405] on div "Applicant" at bounding box center [526, 427] width 102 height 47
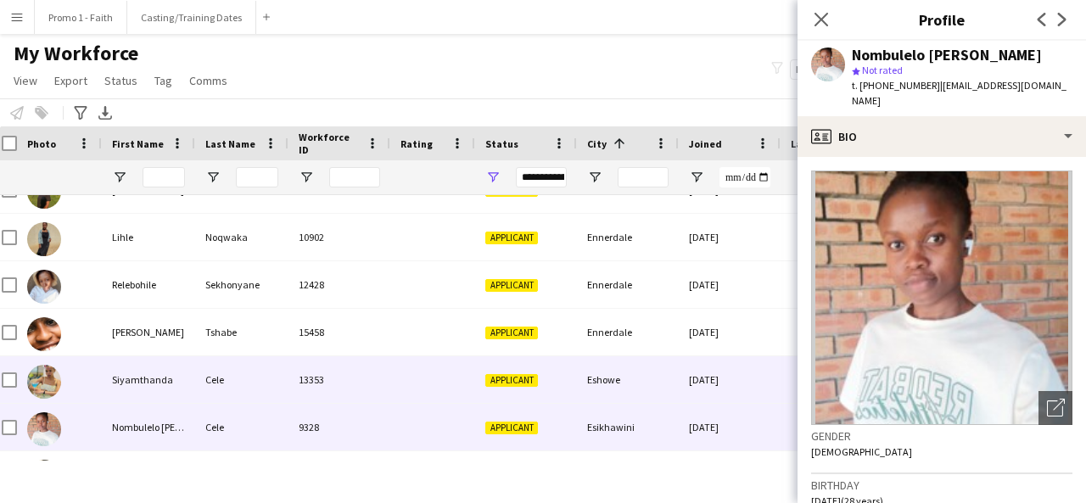
click at [494, 377] on span "Applicant" at bounding box center [511, 380] width 53 height 13
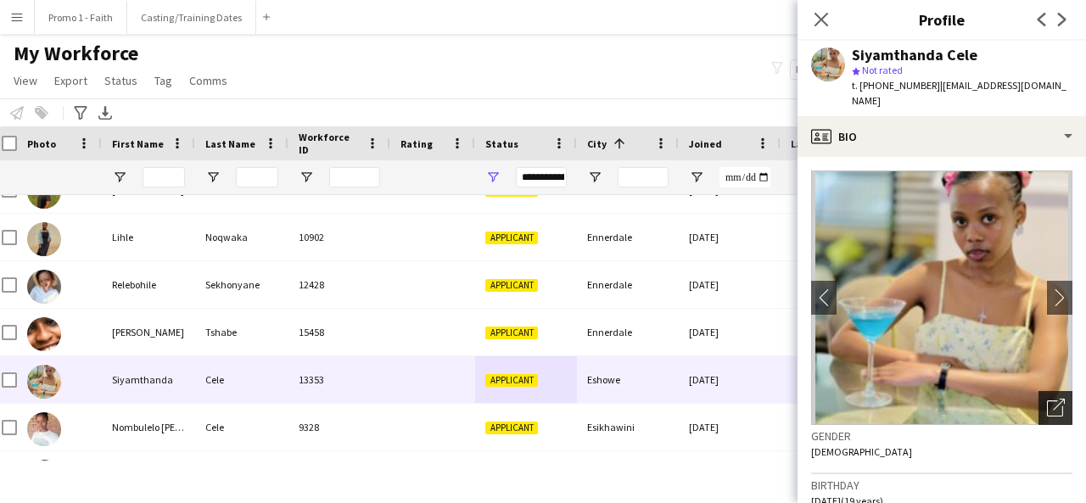
click at [1038, 404] on div "Open photos pop-in" at bounding box center [1055, 408] width 34 height 34
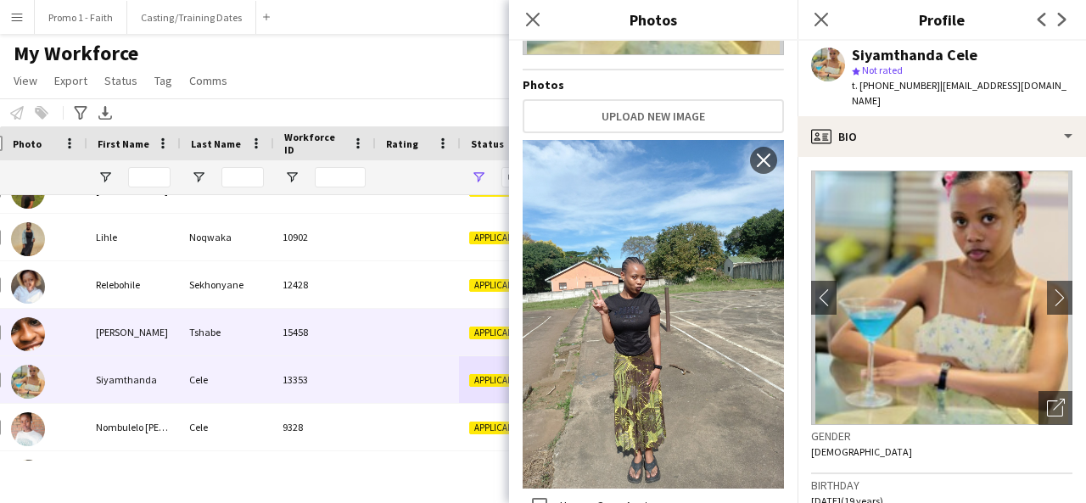
scroll to position [0, 25]
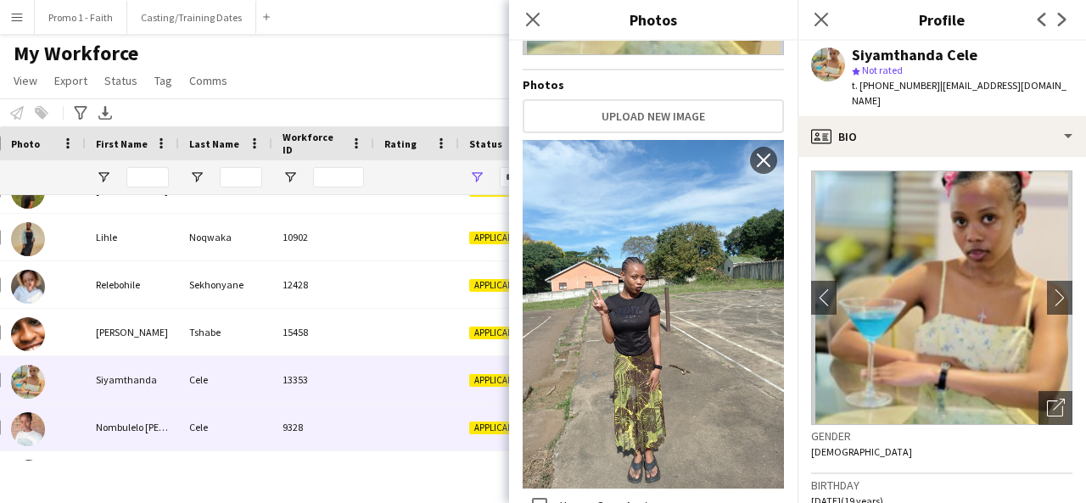
click at [324, 429] on div "9328" at bounding box center [323, 427] width 102 height 47
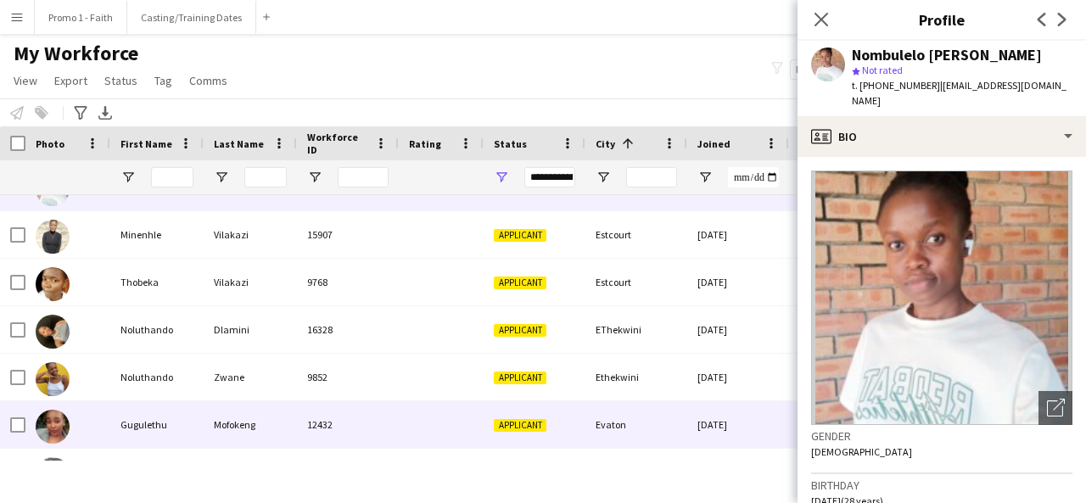
click at [385, 433] on div "12432" at bounding box center [348, 424] width 102 height 47
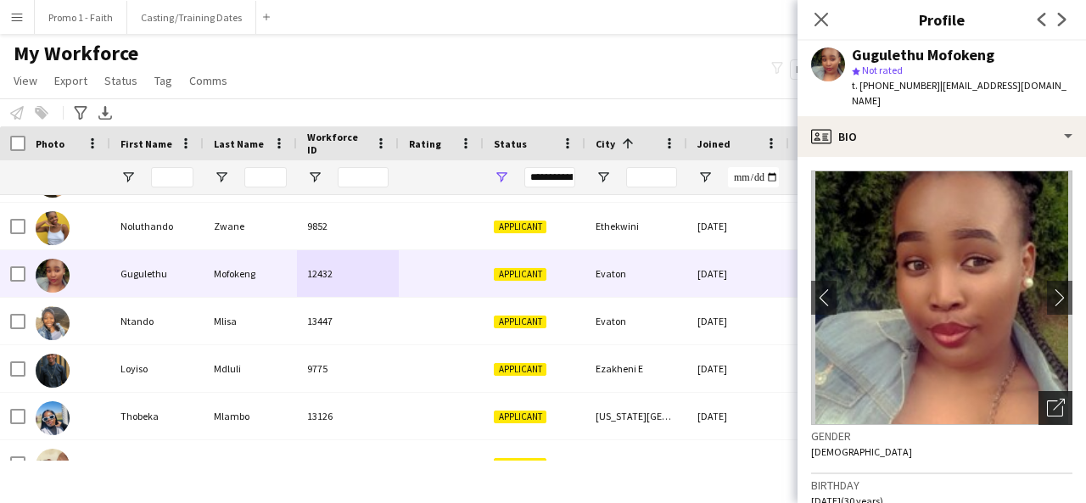
click at [1053, 401] on icon at bounding box center [1059, 405] width 12 height 12
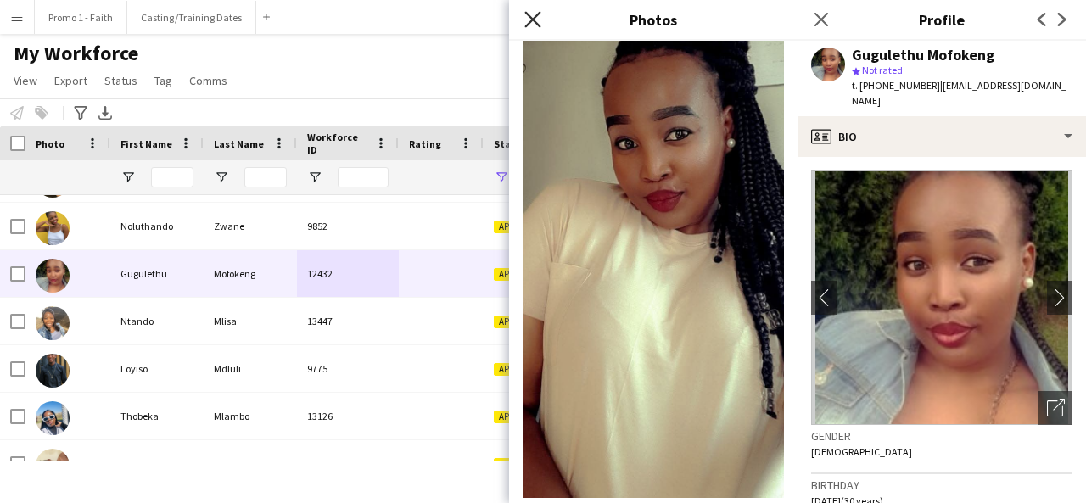
click at [534, 17] on icon at bounding box center [532, 19] width 16 height 16
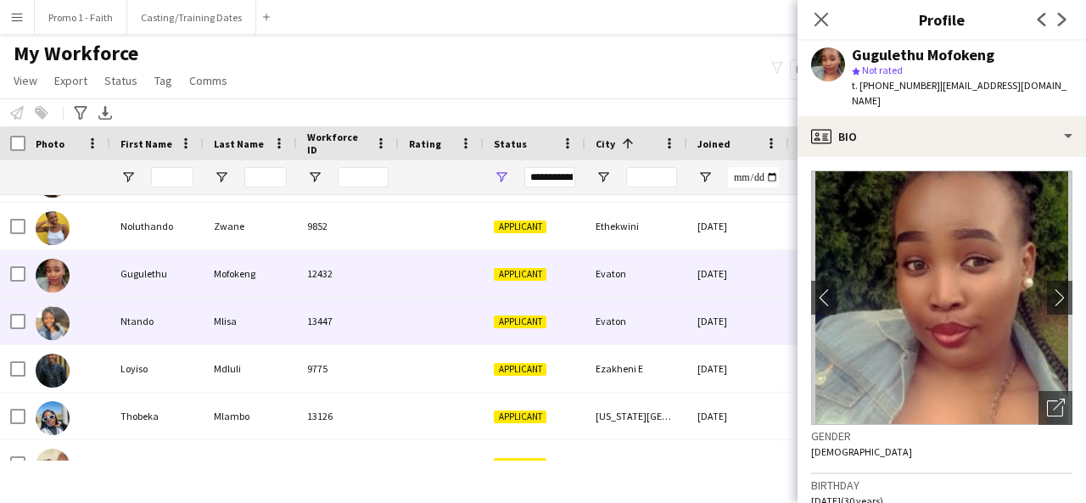
click at [466, 336] on div at bounding box center [441, 321] width 85 height 47
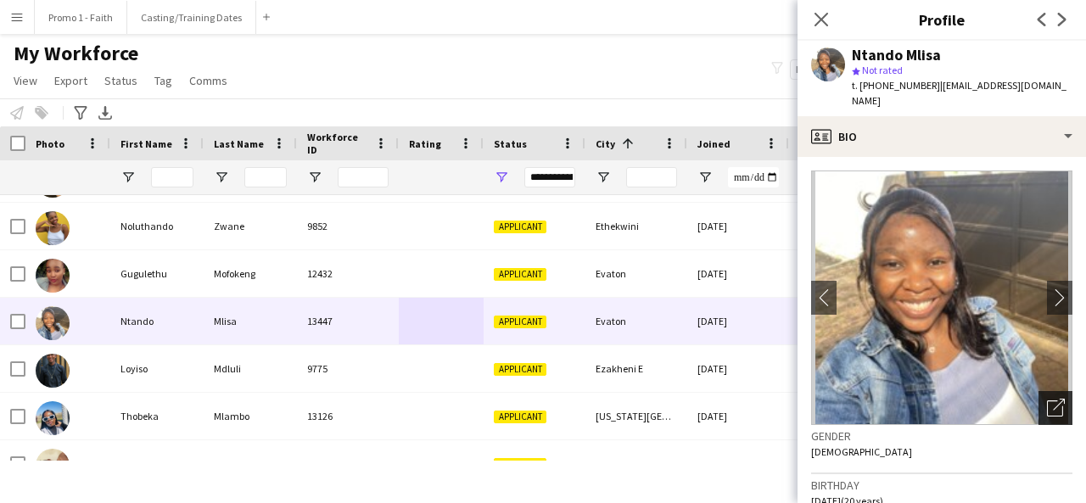
click at [1051, 395] on div "Open photos pop-in" at bounding box center [1055, 408] width 34 height 34
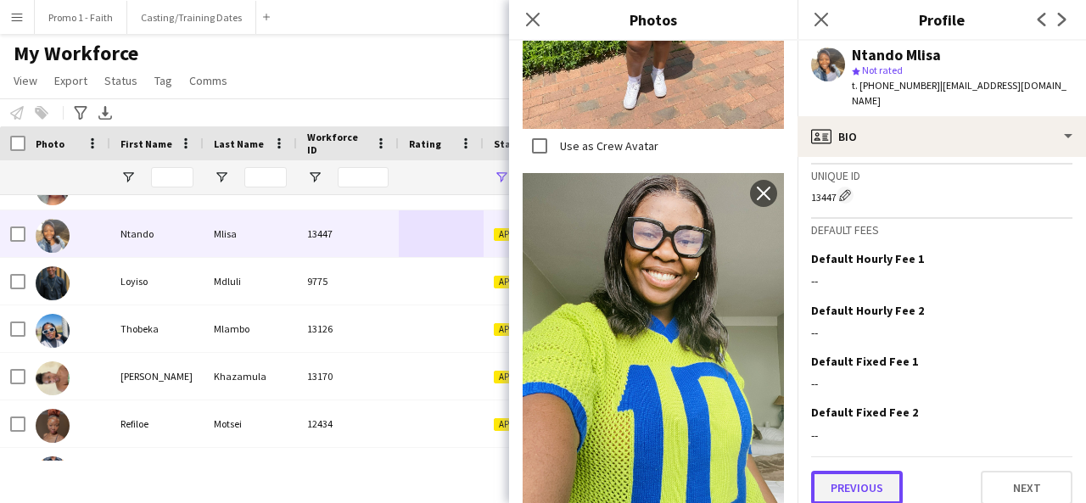
click at [866, 472] on button "Previous" at bounding box center [857, 488] width 92 height 34
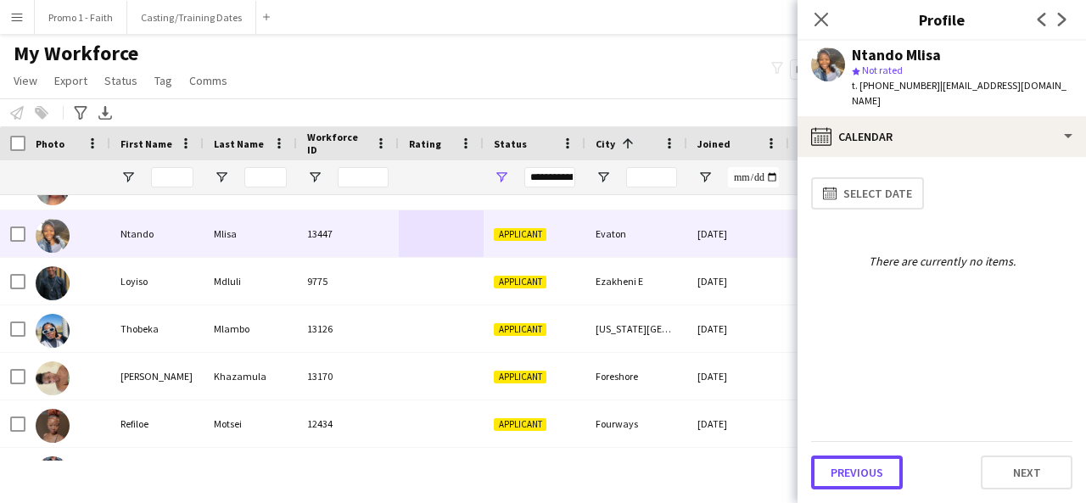
click at [866, 472] on button "Previous" at bounding box center [857, 473] width 92 height 34
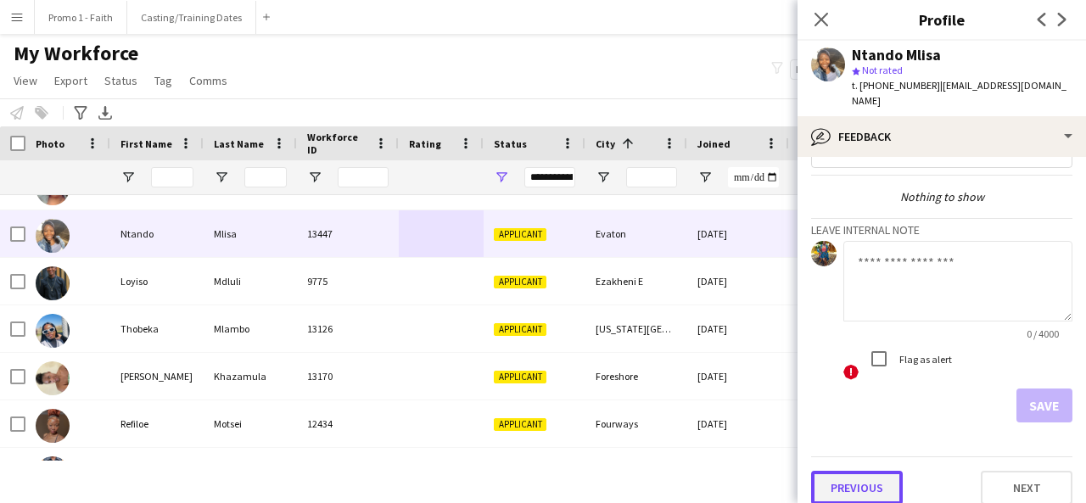
click at [864, 479] on button "Previous" at bounding box center [857, 488] width 92 height 34
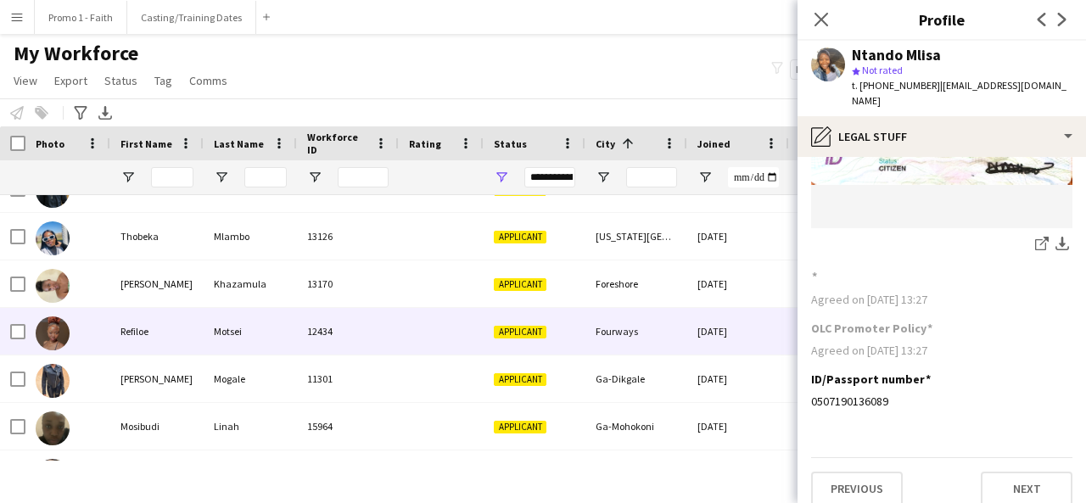
click at [520, 319] on div "Applicant" at bounding box center [535, 331] width 102 height 47
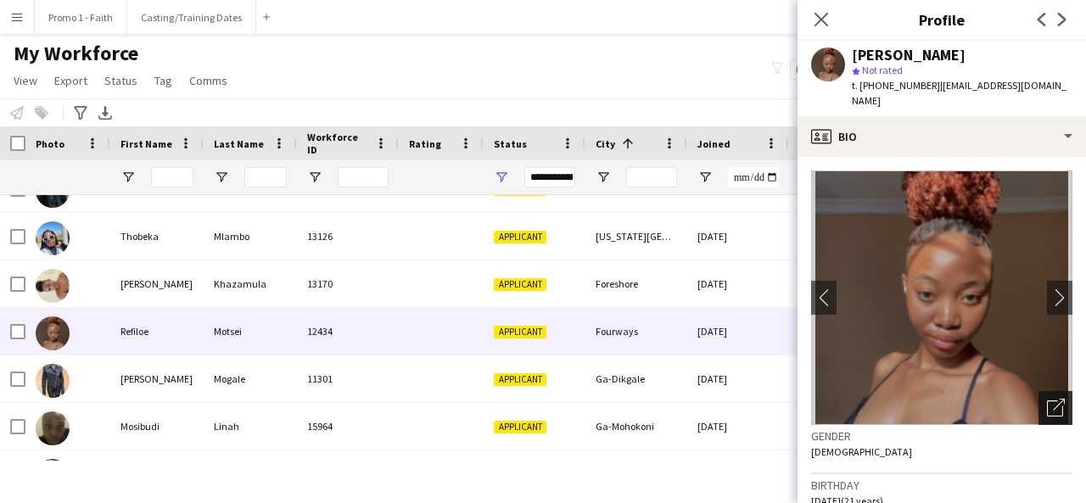
click at [1047, 399] on icon "Open photos pop-in" at bounding box center [1056, 408] width 18 height 18
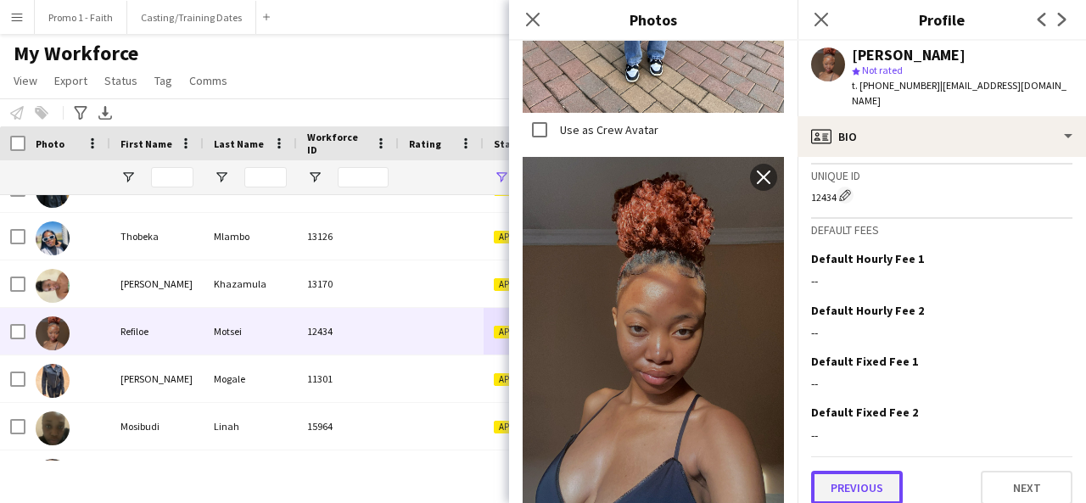
click at [852, 489] on button "Previous" at bounding box center [857, 488] width 92 height 34
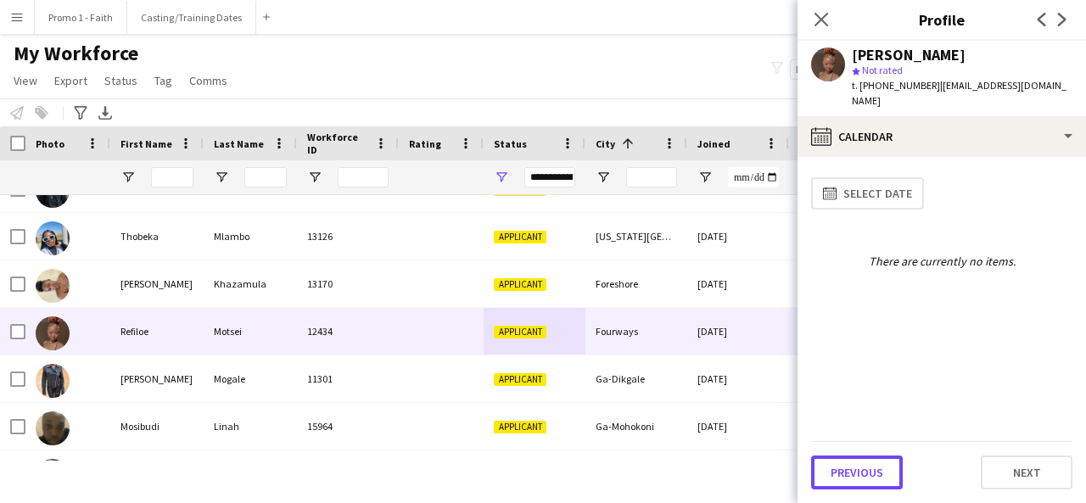
click at [852, 489] on button "Previous" at bounding box center [857, 473] width 92 height 34
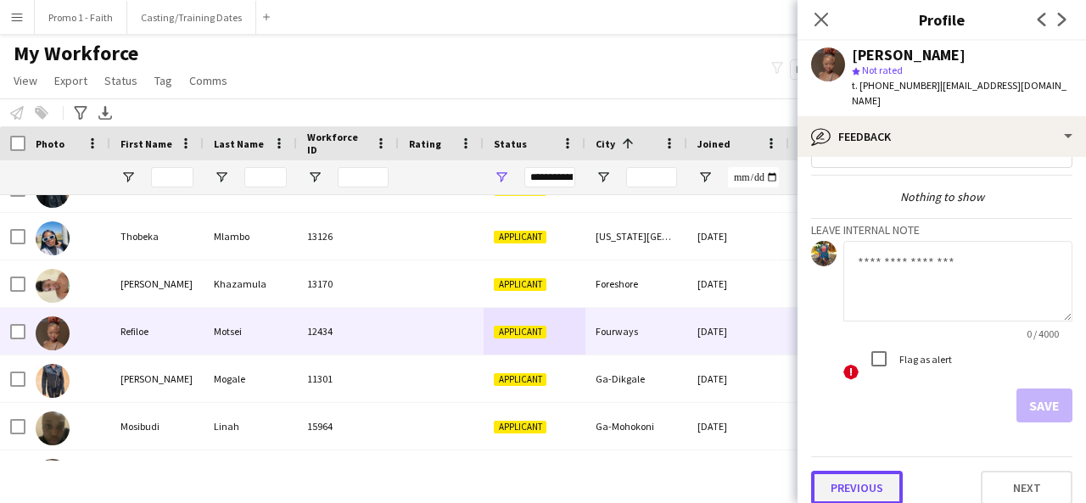
click at [847, 481] on button "Previous" at bounding box center [857, 488] width 92 height 34
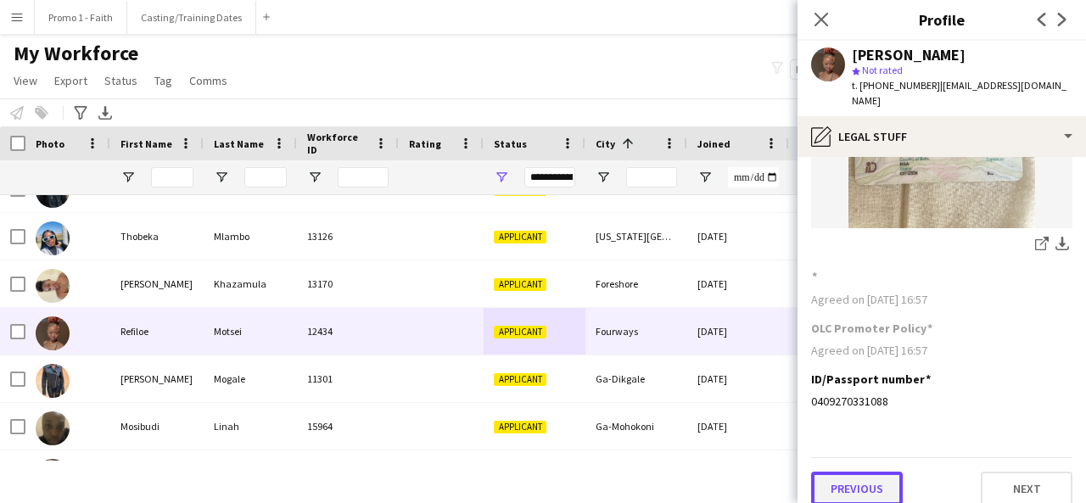
click at [838, 478] on button "Previous" at bounding box center [857, 489] width 92 height 34
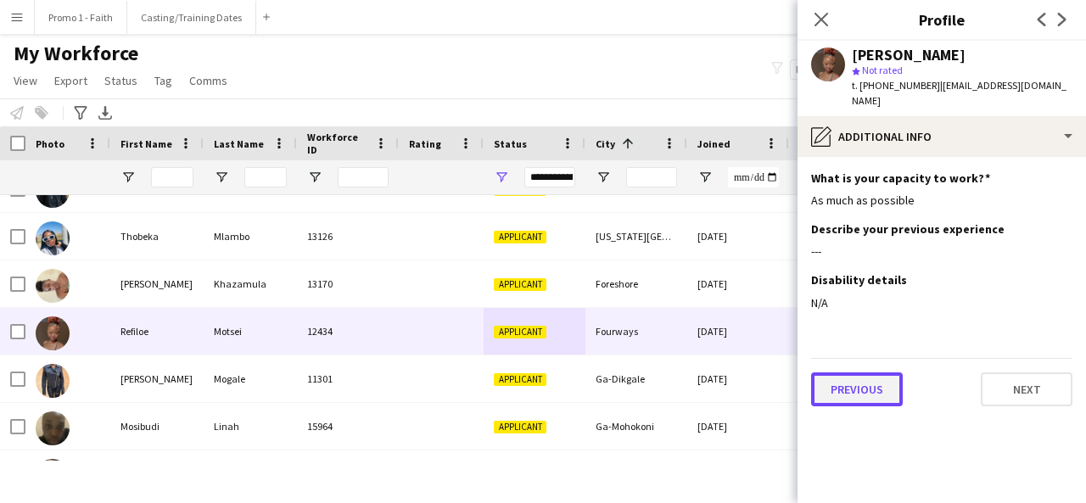
click at [867, 372] on button "Previous" at bounding box center [857, 389] width 92 height 34
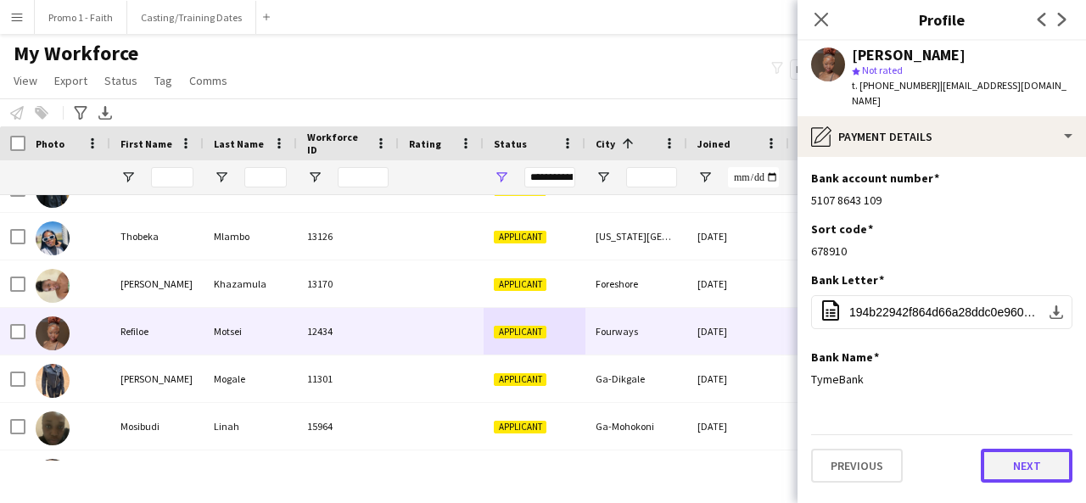
click at [1054, 449] on button "Next" at bounding box center [1027, 466] width 92 height 34
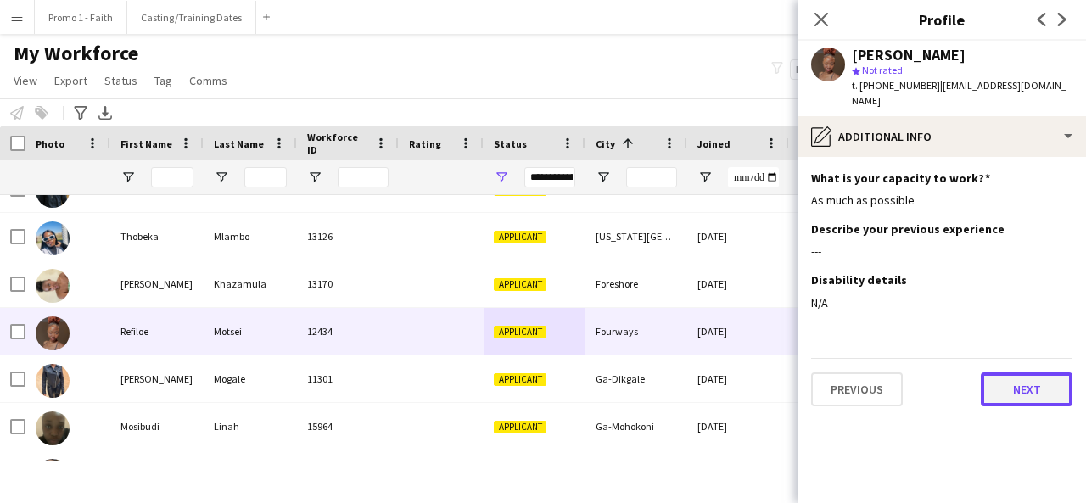
click at [1015, 384] on button "Next" at bounding box center [1027, 389] width 92 height 34
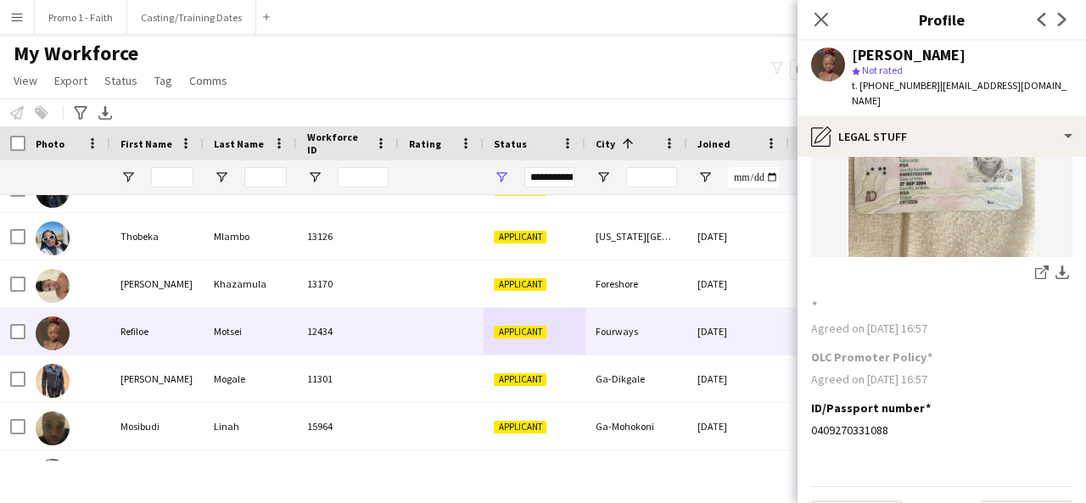
scroll to position [213, 0]
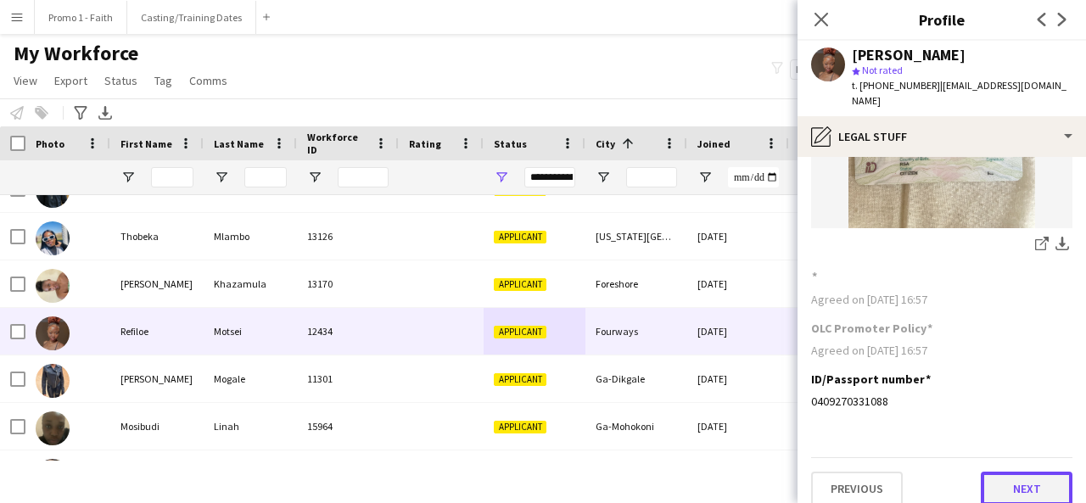
click at [1008, 479] on button "Next" at bounding box center [1027, 489] width 92 height 34
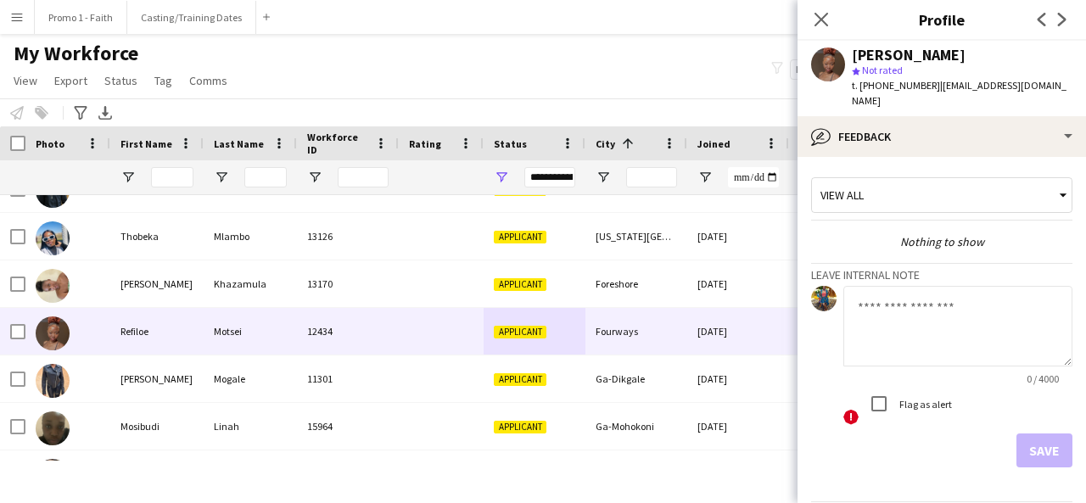
scroll to position [45, 0]
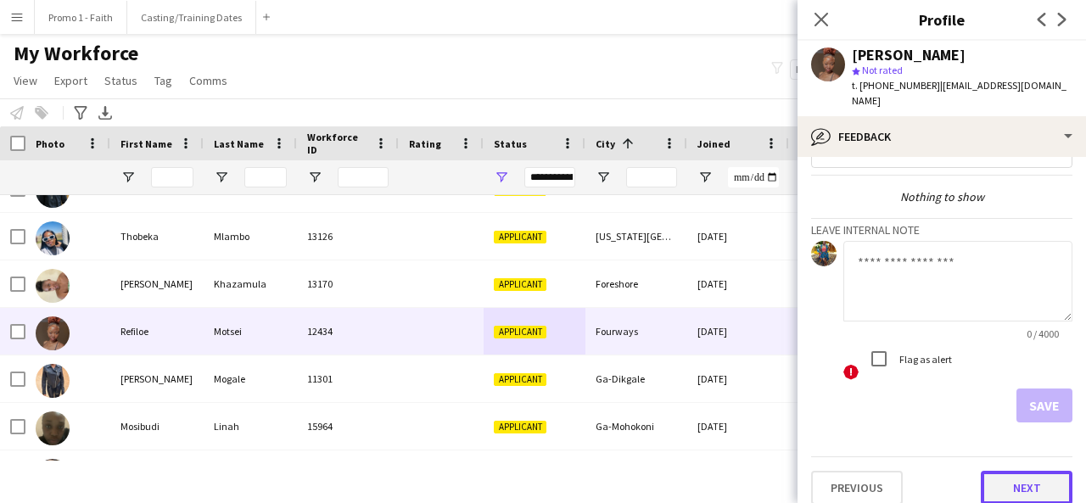
click at [998, 471] on button "Next" at bounding box center [1027, 488] width 92 height 34
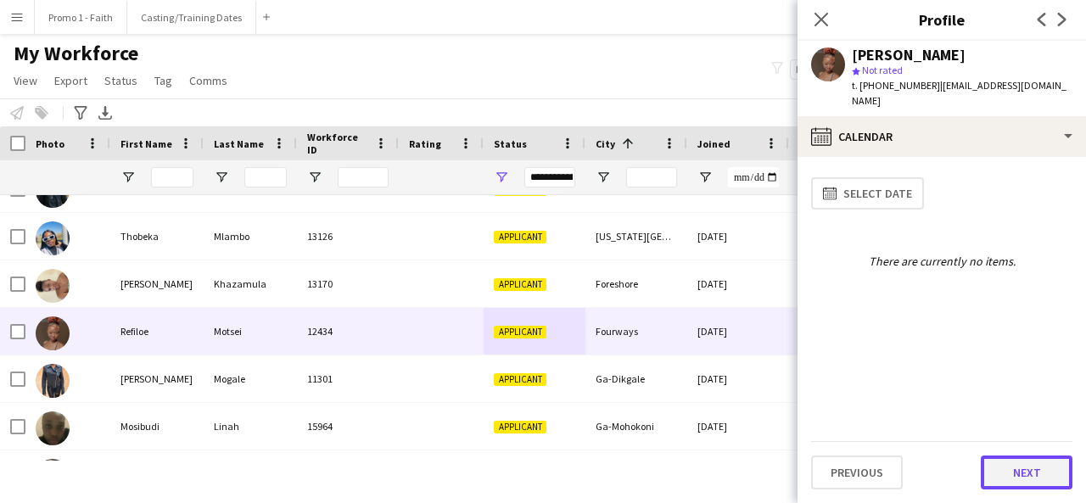
click at [1015, 476] on button "Next" at bounding box center [1027, 473] width 92 height 34
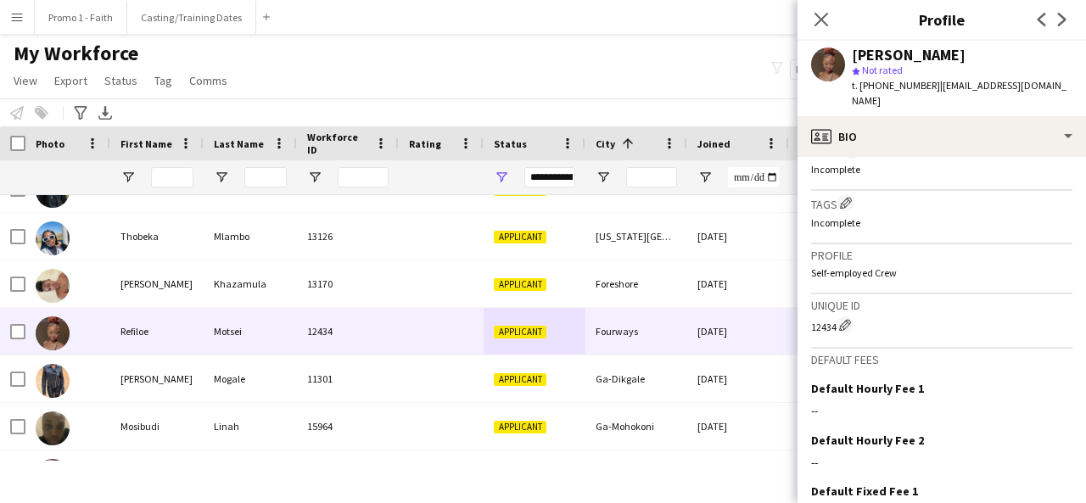
scroll to position [744, 0]
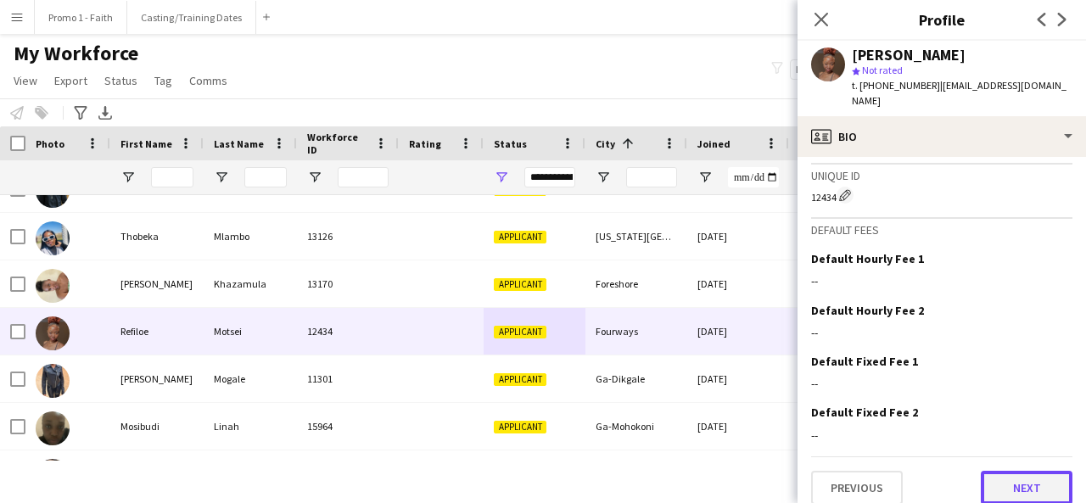
click at [1002, 471] on button "Next" at bounding box center [1027, 488] width 92 height 34
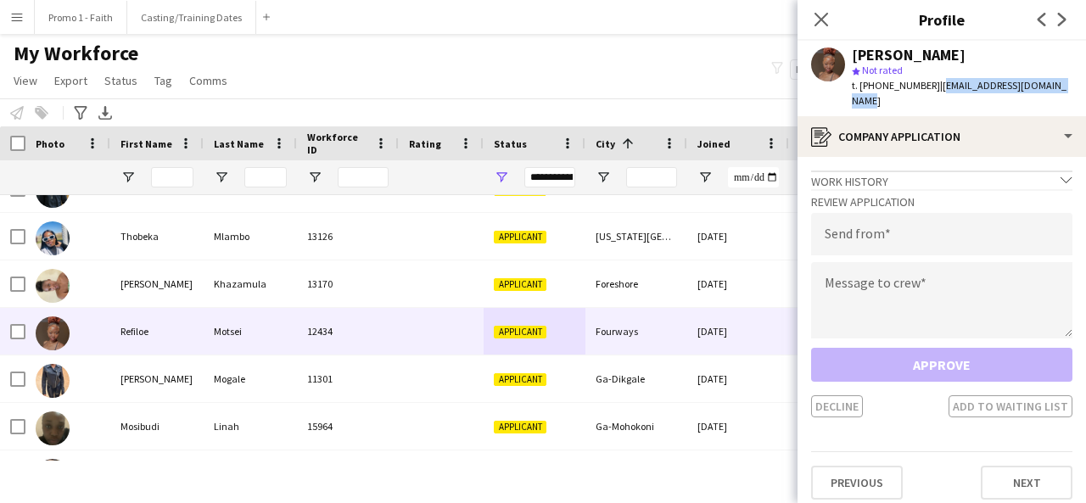
drag, startPoint x: 927, startPoint y: 86, endPoint x: 1056, endPoint y: 90, distance: 129.0
click at [1056, 90] on div "Refiloe Motsei star Not rated t. [PHONE_NUMBER] | [EMAIL_ADDRESS][DOMAIN_NAME]" at bounding box center [941, 78] width 288 height 75
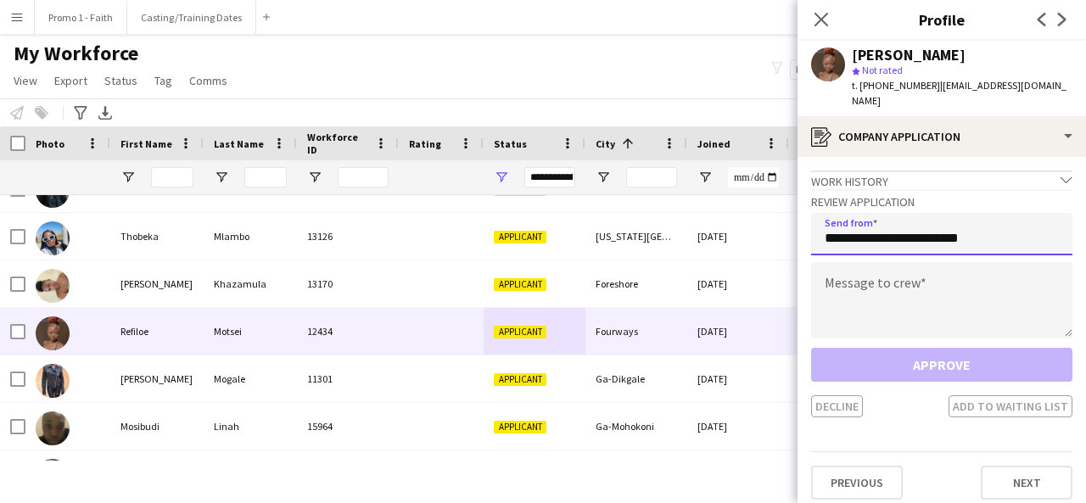
type input "**********"
click at [930, 325] on div "Message to crew" at bounding box center [941, 301] width 261 height 79
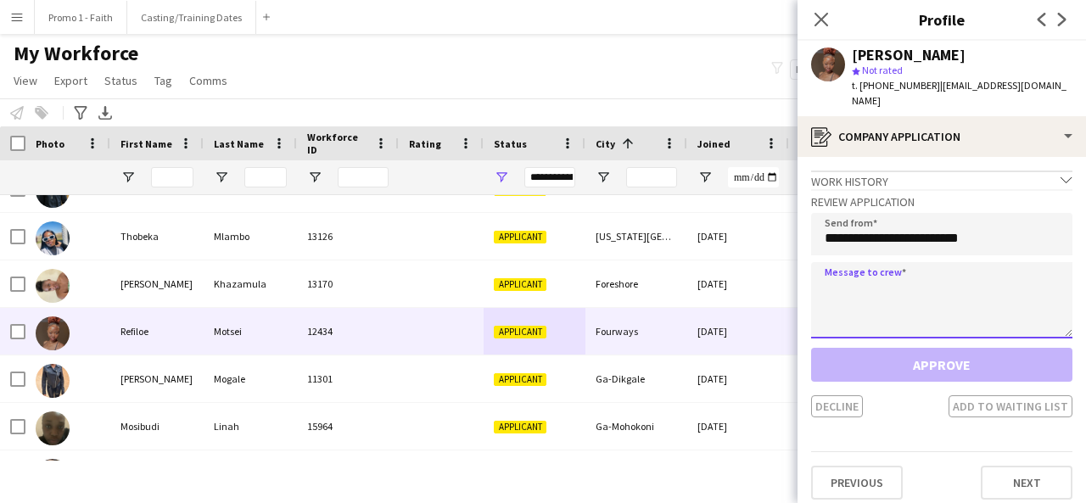
click at [864, 289] on textarea at bounding box center [941, 300] width 261 height 76
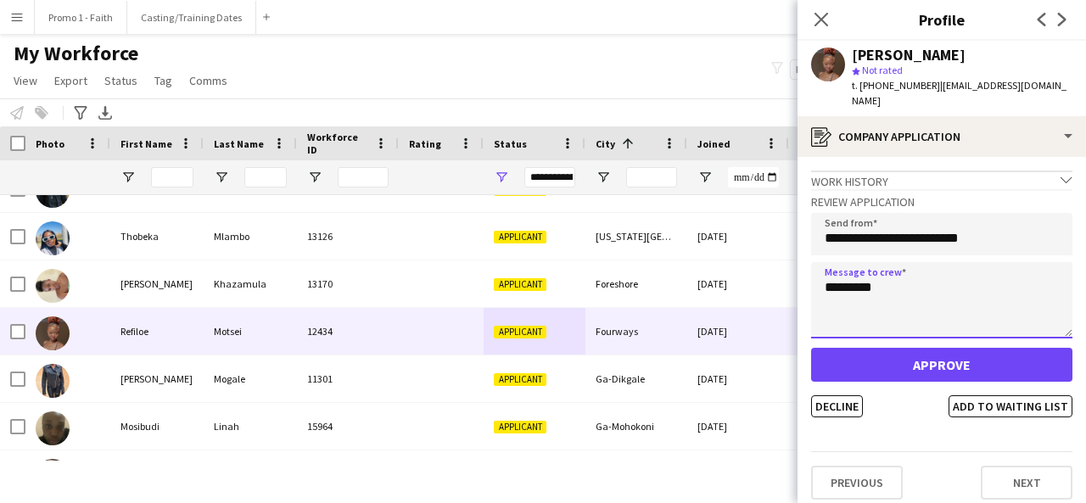
type textarea "*********"
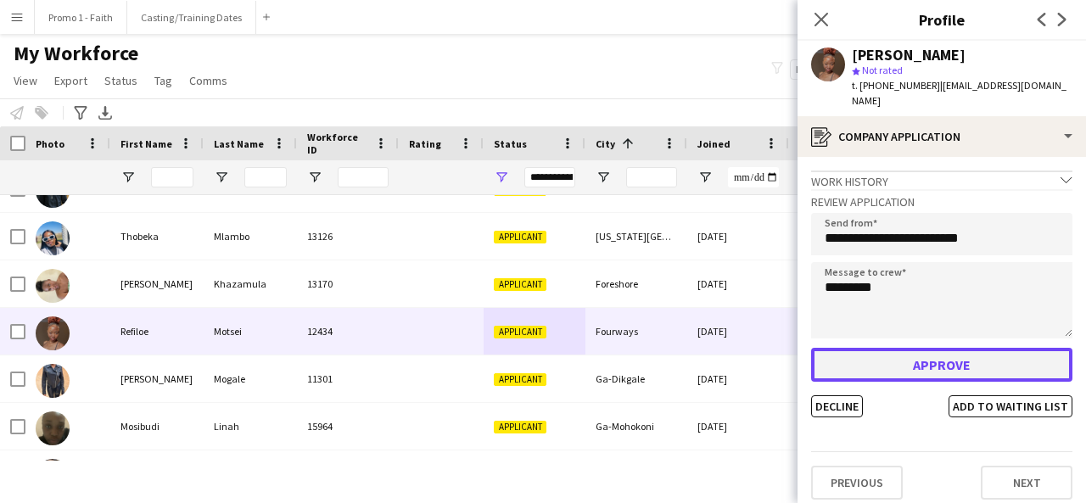
click at [925, 349] on button "Approve" at bounding box center [941, 365] width 261 height 34
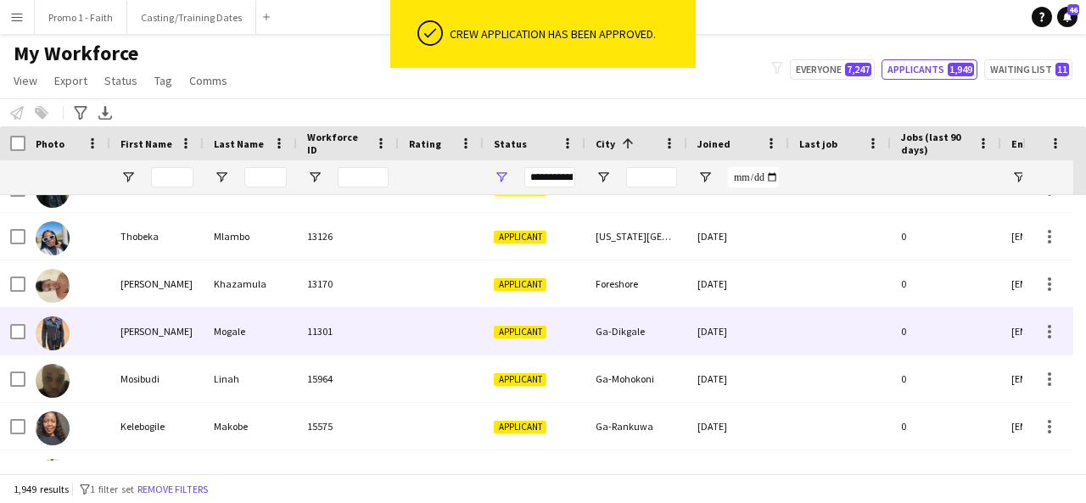
click at [400, 338] on div at bounding box center [441, 331] width 85 height 47
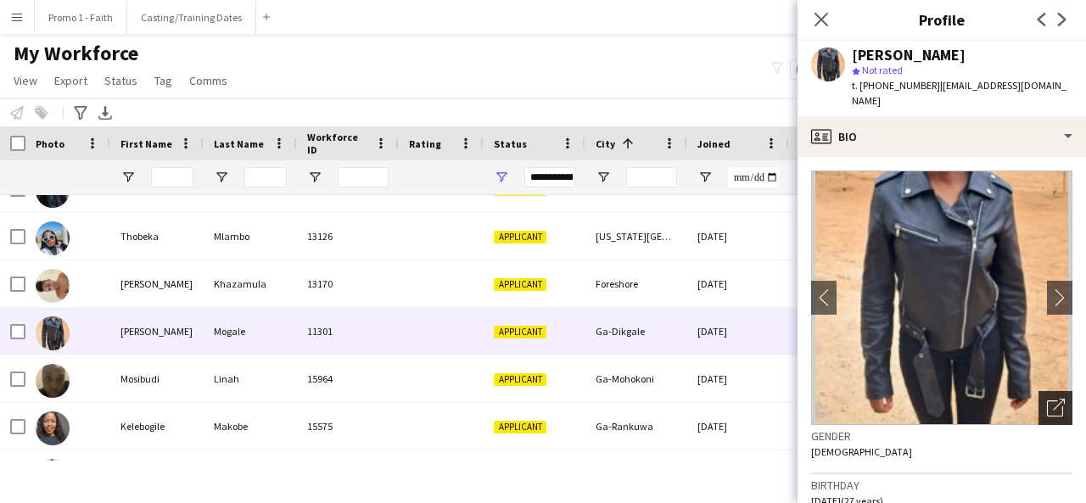
click at [1038, 395] on div "Open photos pop-in" at bounding box center [1055, 408] width 34 height 34
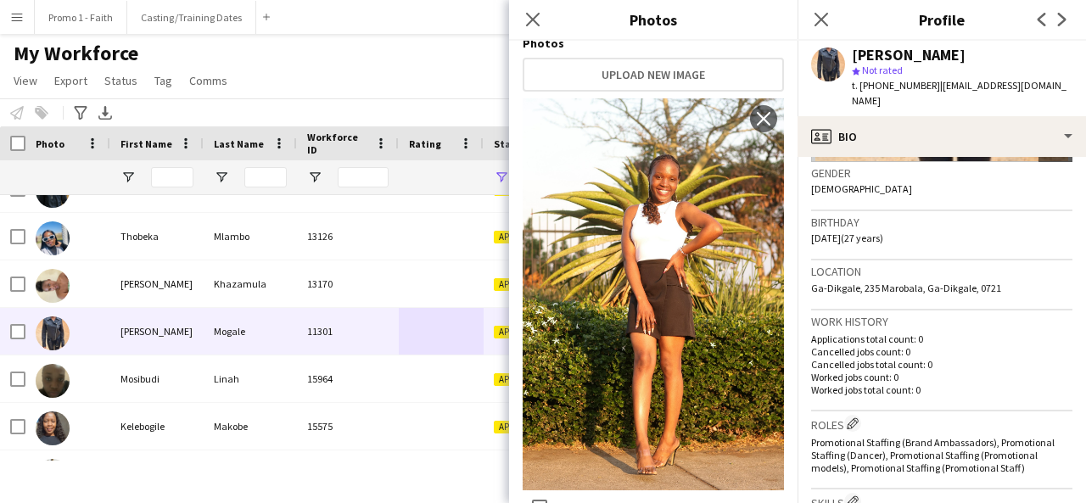
scroll to position [265, 0]
click at [531, 16] on icon at bounding box center [532, 19] width 16 height 16
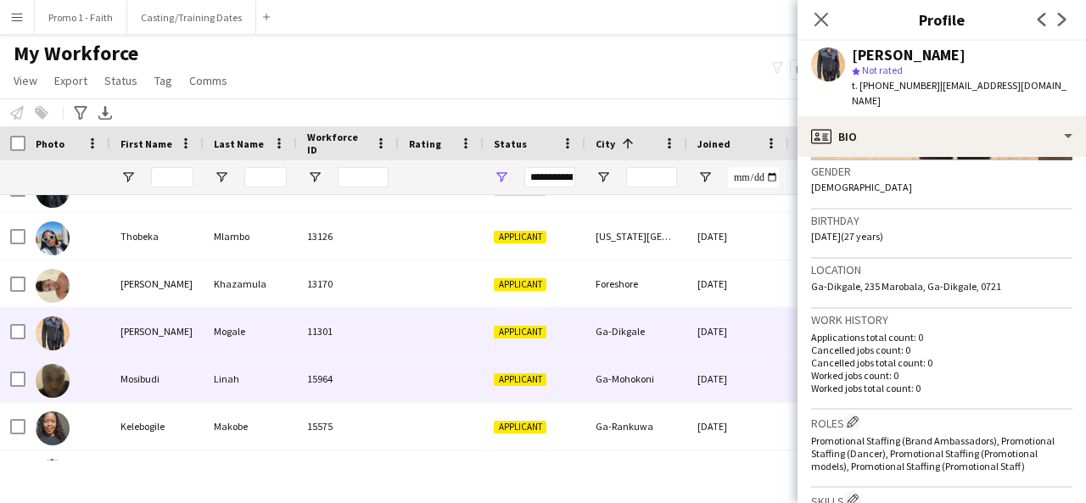
click at [545, 374] on span "Applicant" at bounding box center [520, 379] width 53 height 13
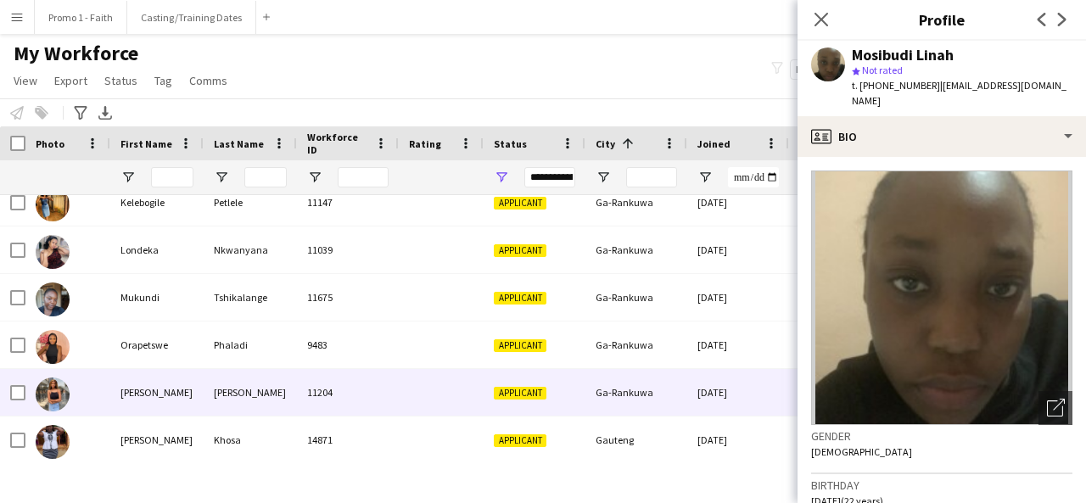
scroll to position [27522, 0]
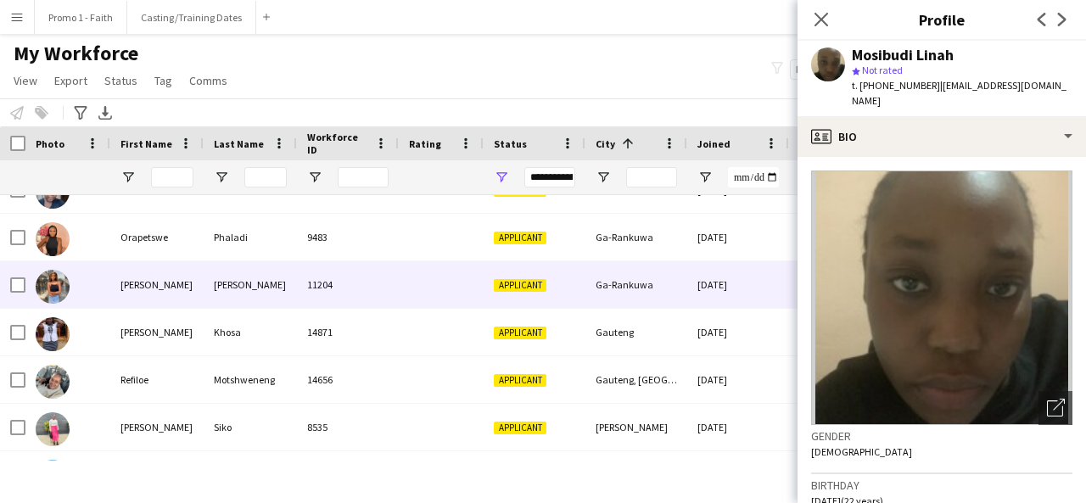
click at [551, 305] on div "Applicant" at bounding box center [535, 284] width 102 height 47
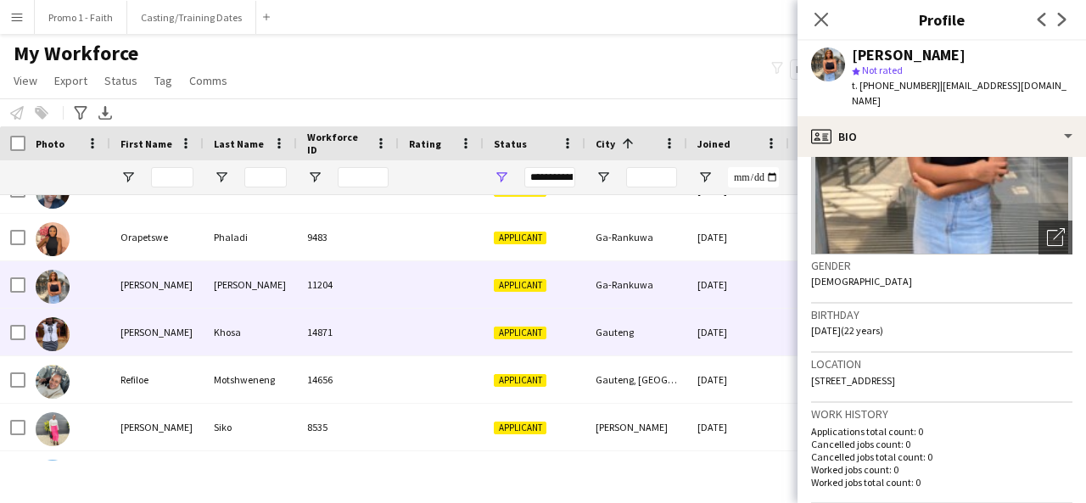
click at [592, 340] on div "Gauteng" at bounding box center [636, 332] width 102 height 47
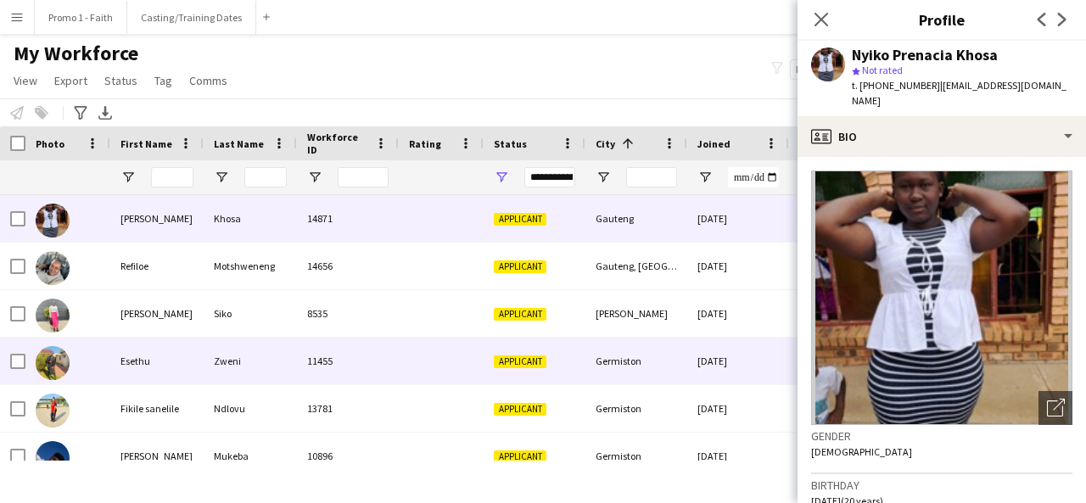
click at [592, 340] on div "Germiston" at bounding box center [636, 361] width 102 height 47
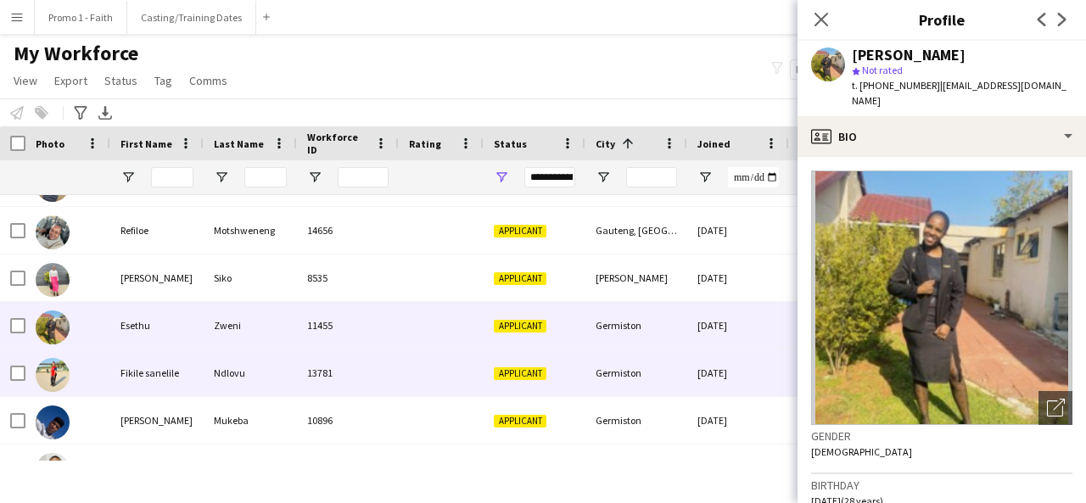
click at [598, 391] on div "Germiston" at bounding box center [636, 372] width 102 height 47
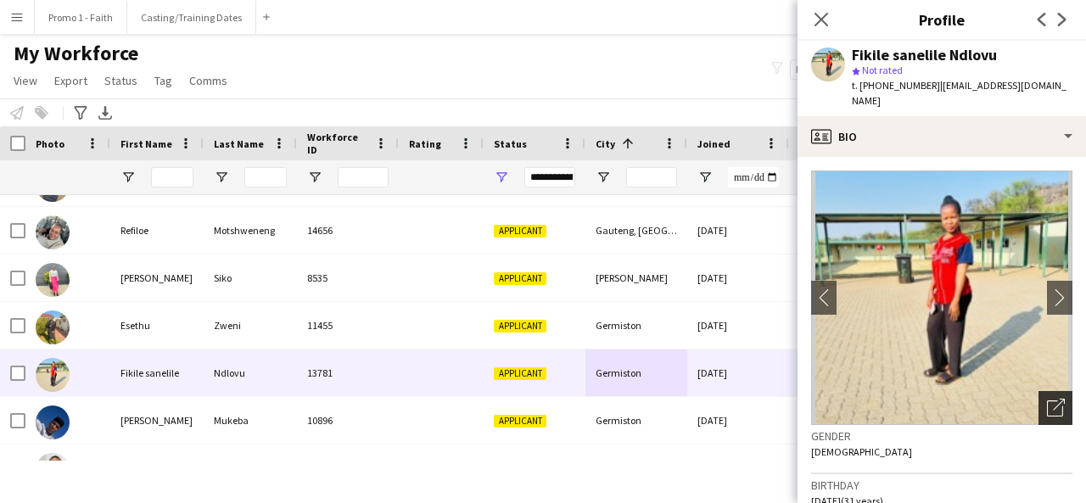
click at [1047, 400] on icon at bounding box center [1055, 408] width 16 height 16
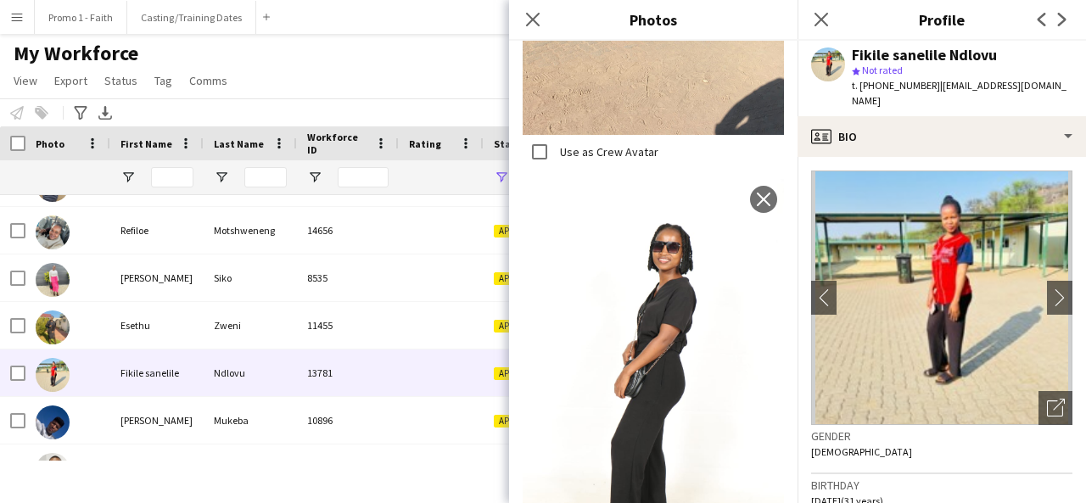
click at [532, 33] on div "Close pop-in" at bounding box center [533, 19] width 48 height 39
click at [529, 23] on icon at bounding box center [532, 19] width 16 height 16
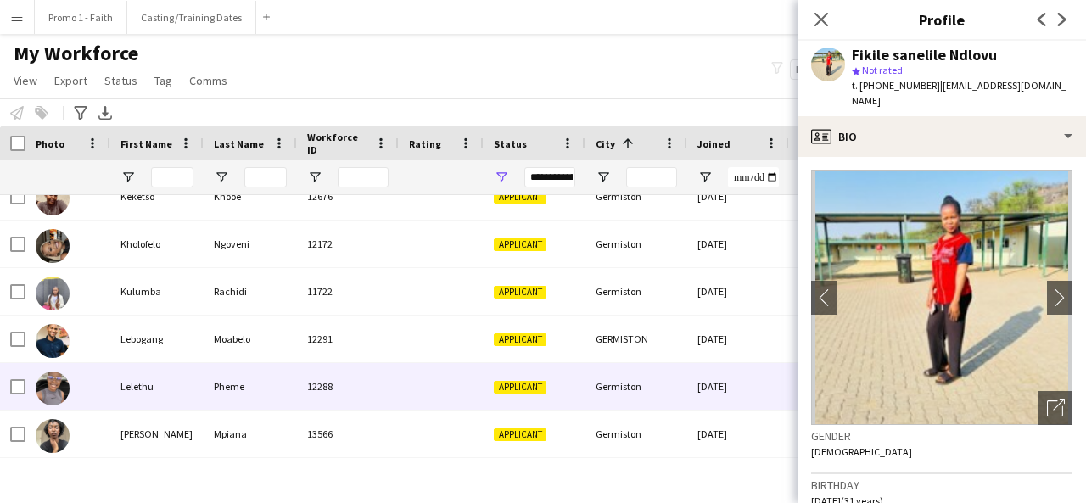
click at [389, 385] on div "12288" at bounding box center [348, 386] width 102 height 47
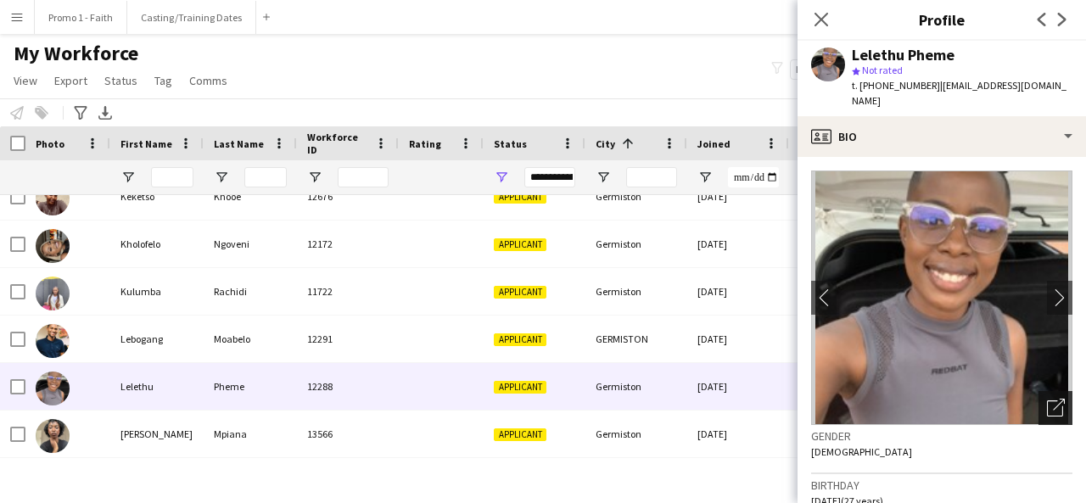
click at [1053, 399] on icon at bounding box center [1059, 405] width 12 height 12
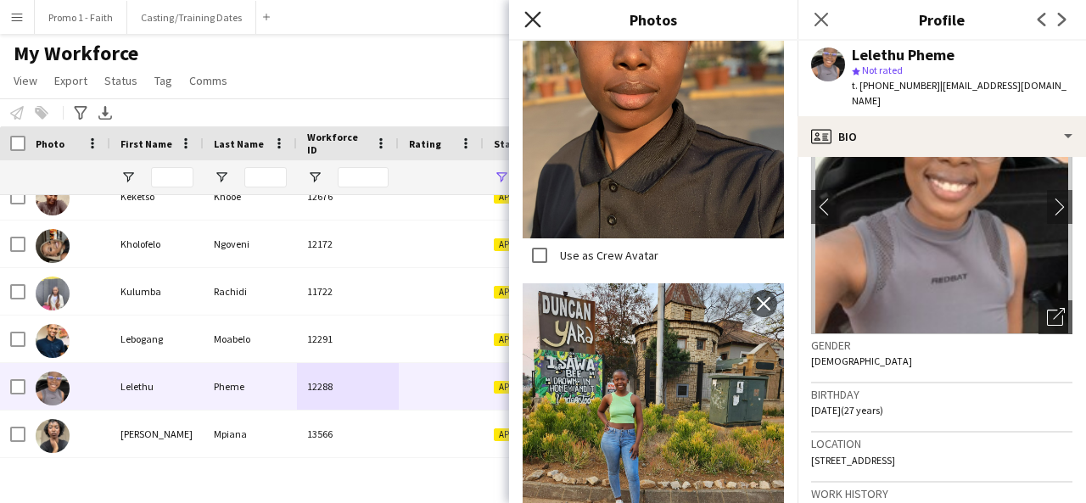
click at [531, 14] on icon "Close pop-in" at bounding box center [532, 19] width 16 height 16
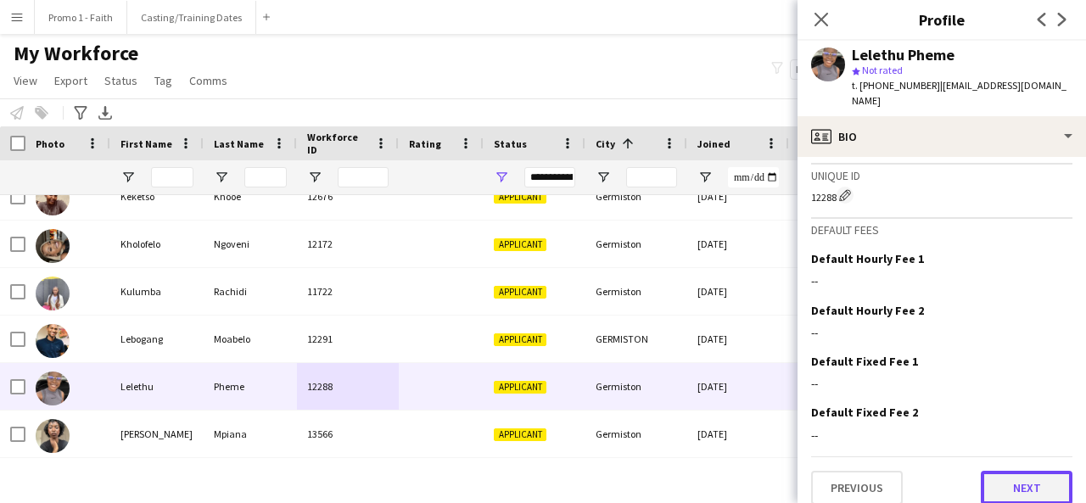
click at [1007, 483] on button "Next" at bounding box center [1027, 488] width 92 height 34
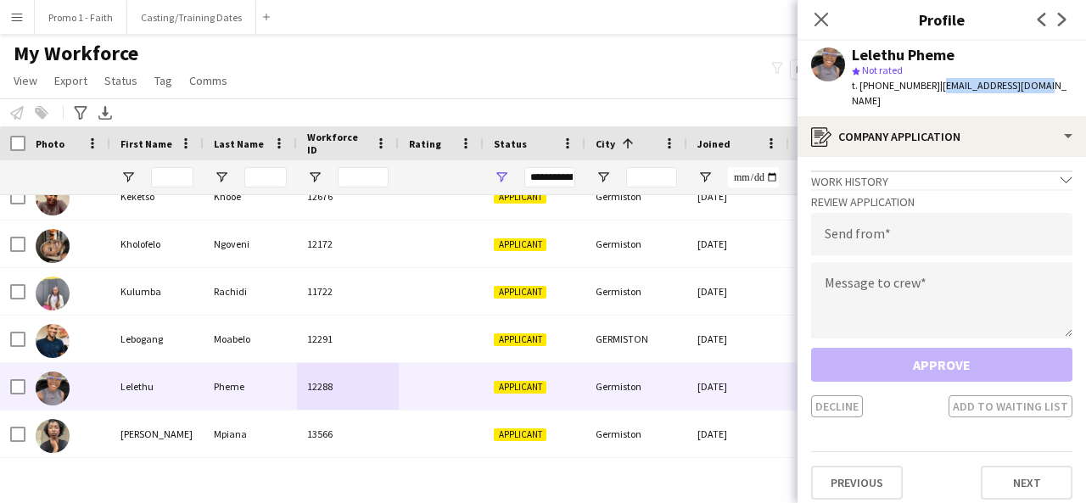
drag, startPoint x: 928, startPoint y: 81, endPoint x: 1030, endPoint y: 89, distance: 102.1
click at [1030, 89] on span "| [EMAIL_ADDRESS][DOMAIN_NAME]" at bounding box center [959, 93] width 215 height 28
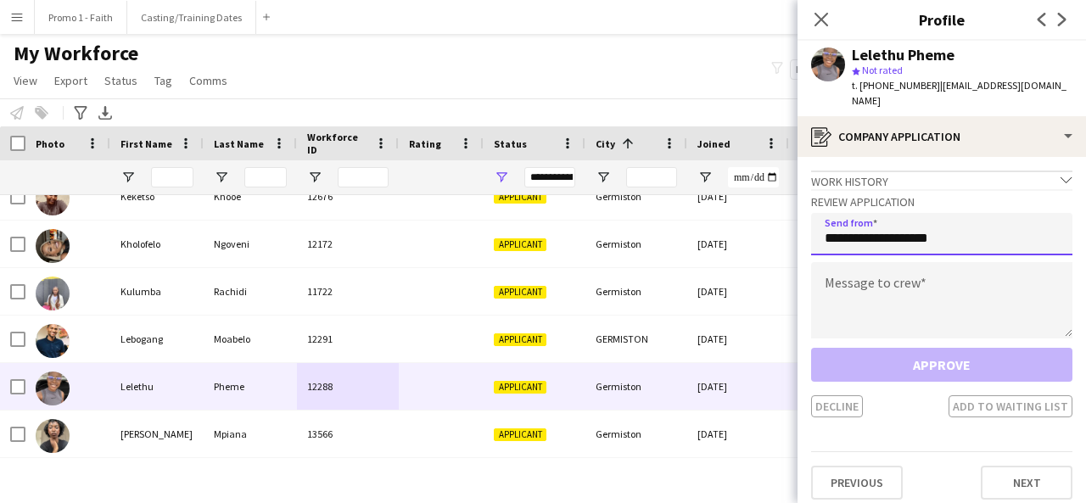
click at [959, 213] on input "**********" at bounding box center [941, 234] width 261 height 42
type input "**********"
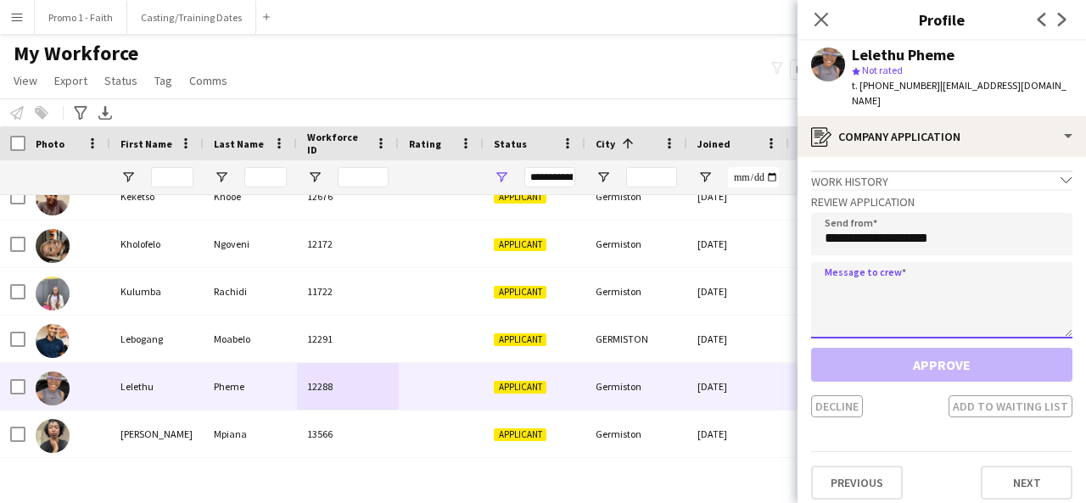
click at [945, 283] on textarea at bounding box center [941, 300] width 261 height 76
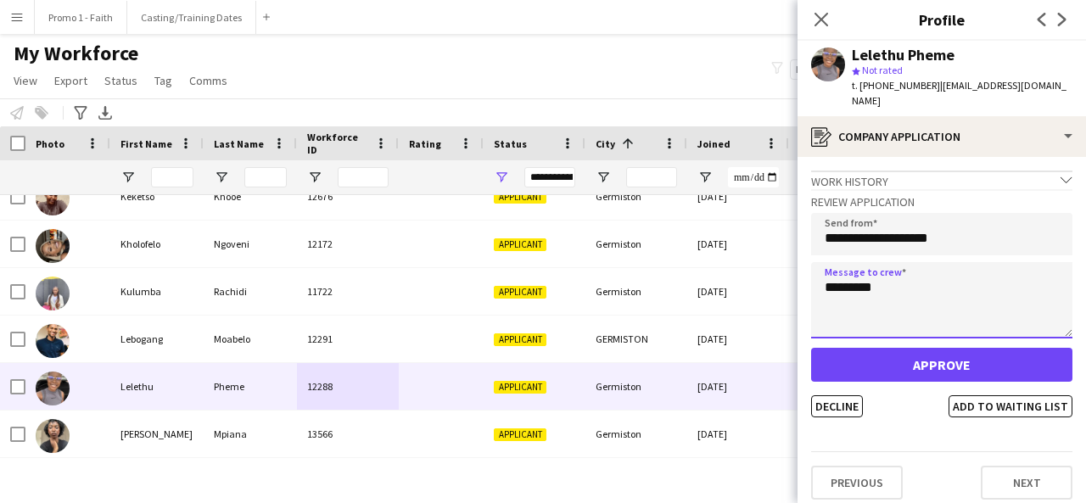
type textarea "*********"
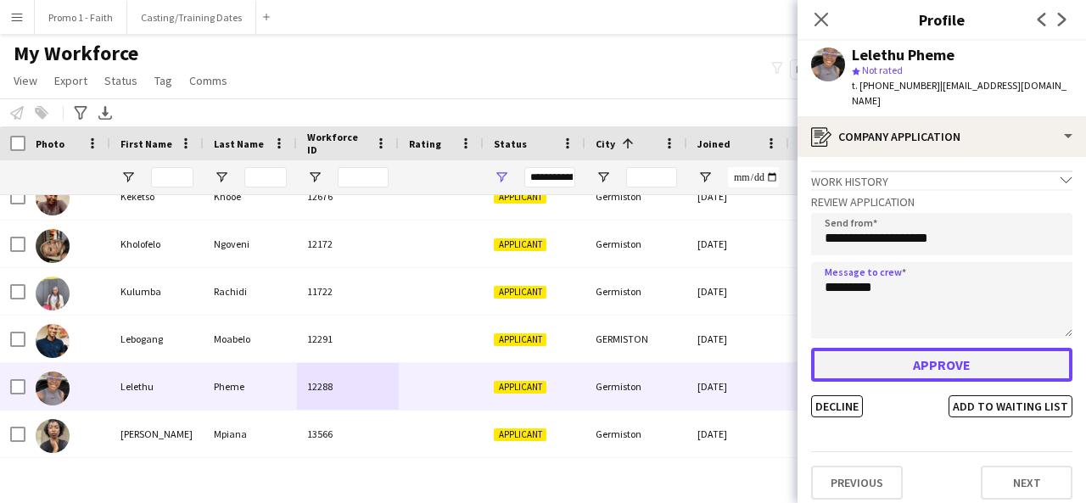
click at [939, 349] on button "Approve" at bounding box center [941, 365] width 261 height 34
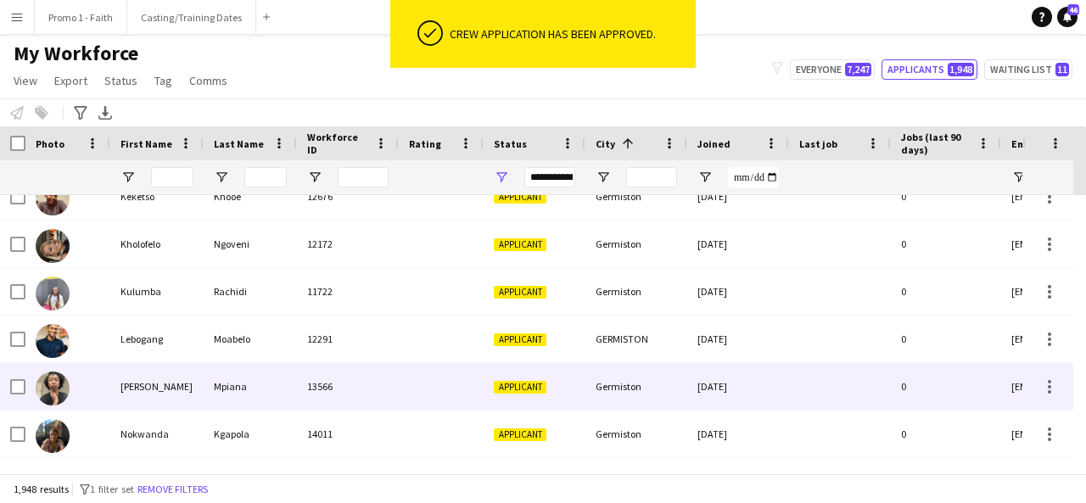
click at [472, 389] on div at bounding box center [441, 386] width 85 height 47
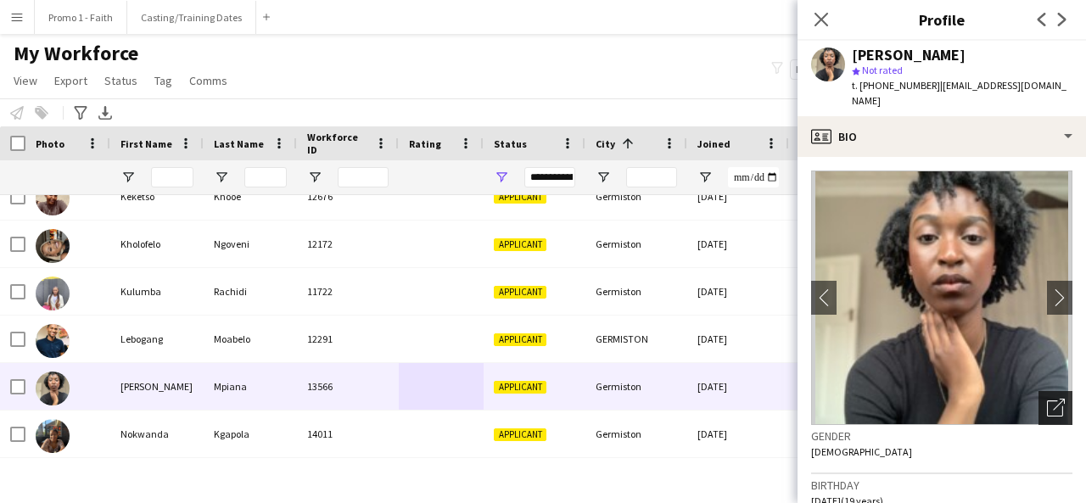
click at [1047, 399] on icon "Open photos pop-in" at bounding box center [1056, 408] width 18 height 18
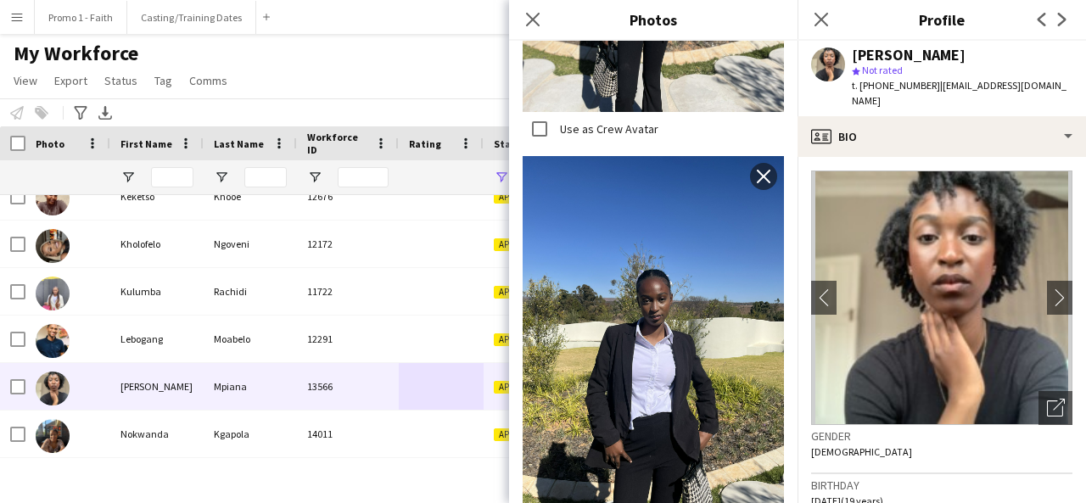
scroll to position [1039, 0]
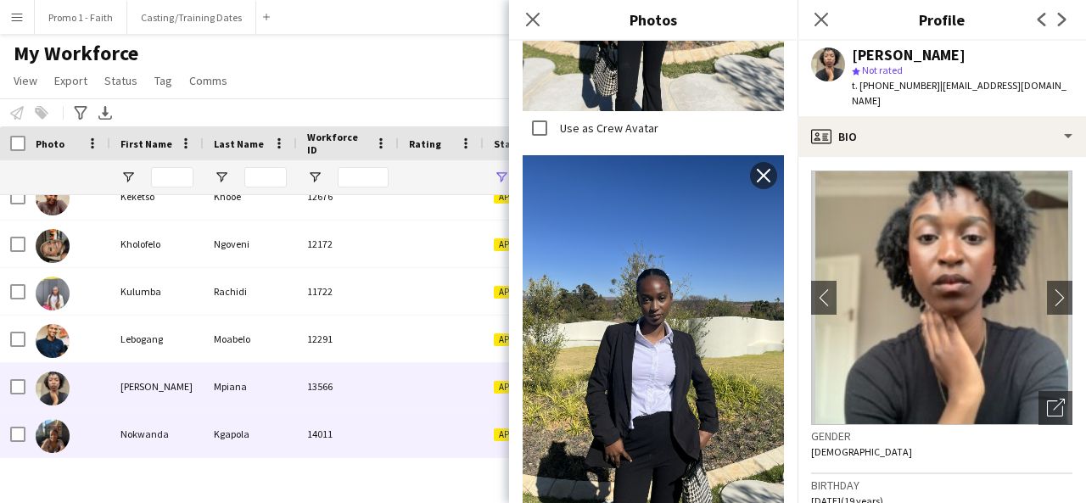
click at [364, 417] on div "14011" at bounding box center [348, 434] width 102 height 47
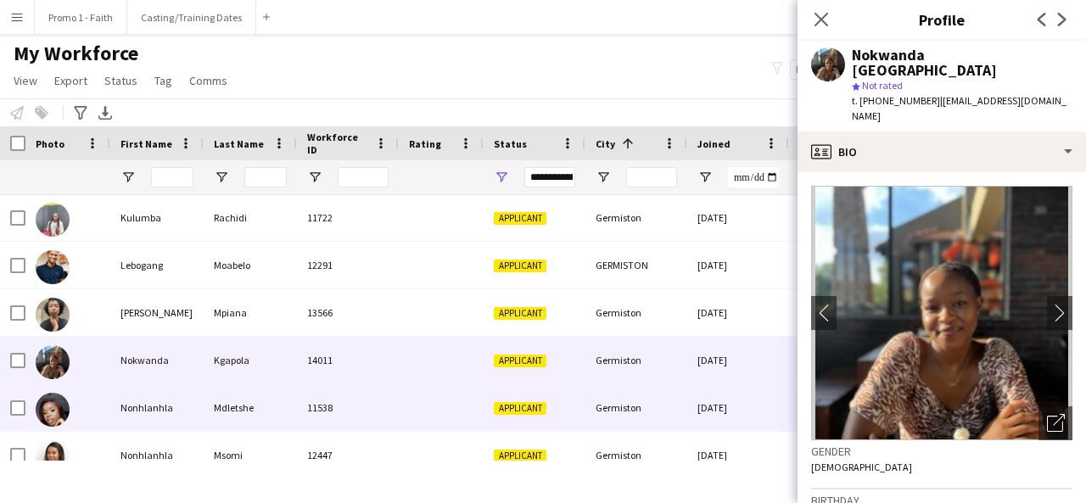
scroll to position [28172, 0]
click at [364, 417] on div "11538" at bounding box center [348, 406] width 102 height 47
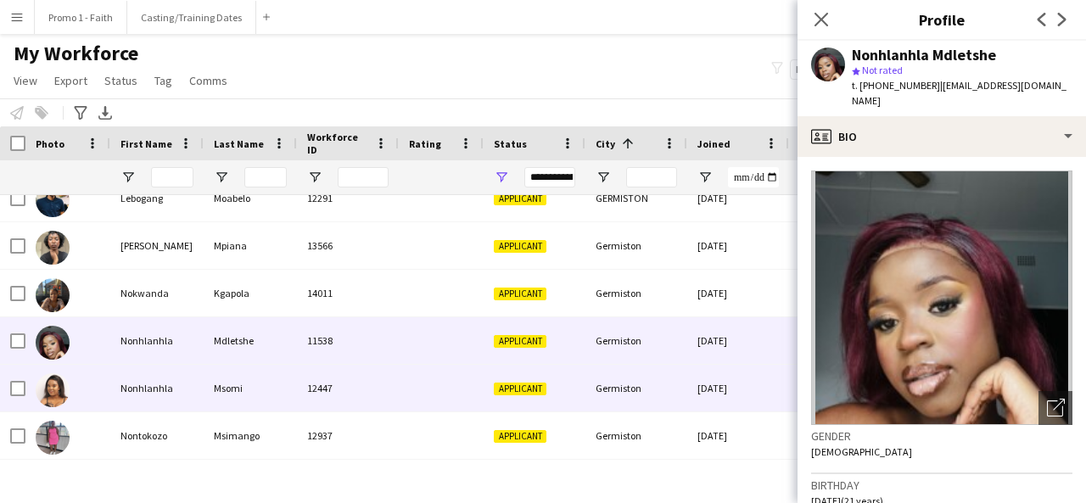
scroll to position [28239, 0]
click at [381, 411] on div "Nonhlanhla Msomi 12447 Applicant [GEOGRAPHIC_DATA] [DATE] 0 [EMAIL_ADDRESS][DOM…" at bounding box center [919, 388] width 1839 height 48
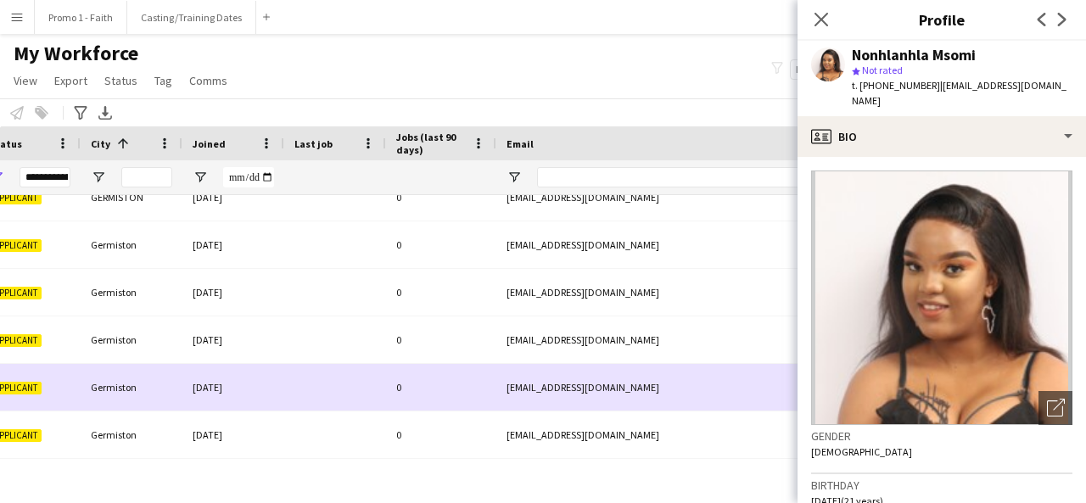
scroll to position [0, 505]
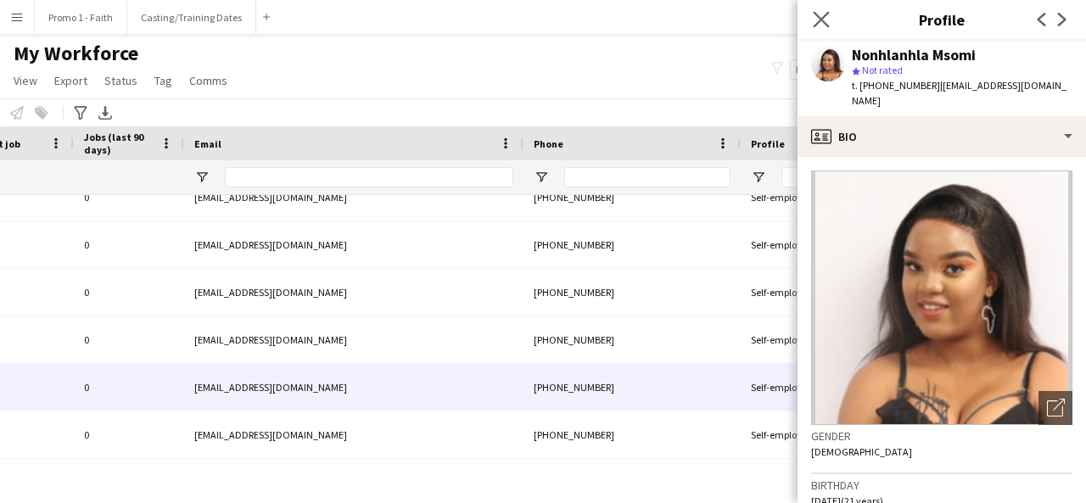
click at [823, 31] on app-icon "Close pop-in" at bounding box center [821, 20] width 25 height 25
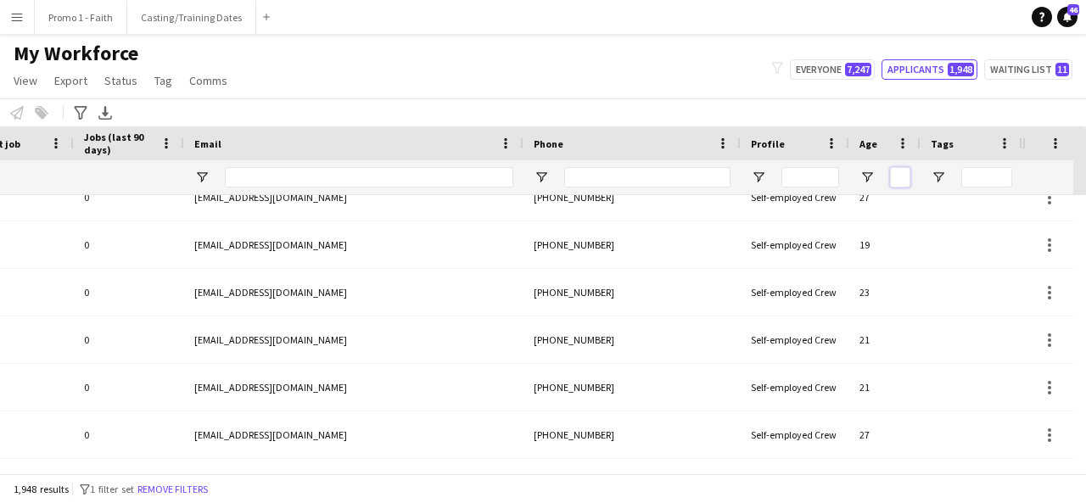
click at [902, 178] on input "Age Filter Input" at bounding box center [900, 177] width 20 height 20
click at [864, 187] on div at bounding box center [884, 177] width 71 height 34
click at [864, 182] on span "Open Filter Menu" at bounding box center [866, 177] width 15 height 15
click at [927, 235] on input "Filter Value" at bounding box center [931, 236] width 131 height 20
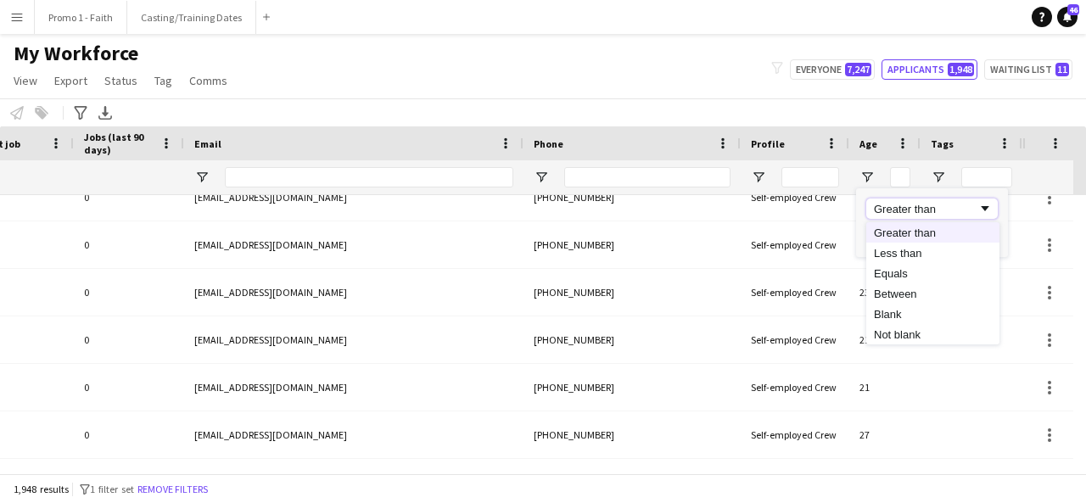
click at [986, 204] on span "Filtering operator" at bounding box center [984, 208] width 15 height 15
click at [931, 233] on input "Filter Value" at bounding box center [931, 236] width 131 height 20
type input "**"
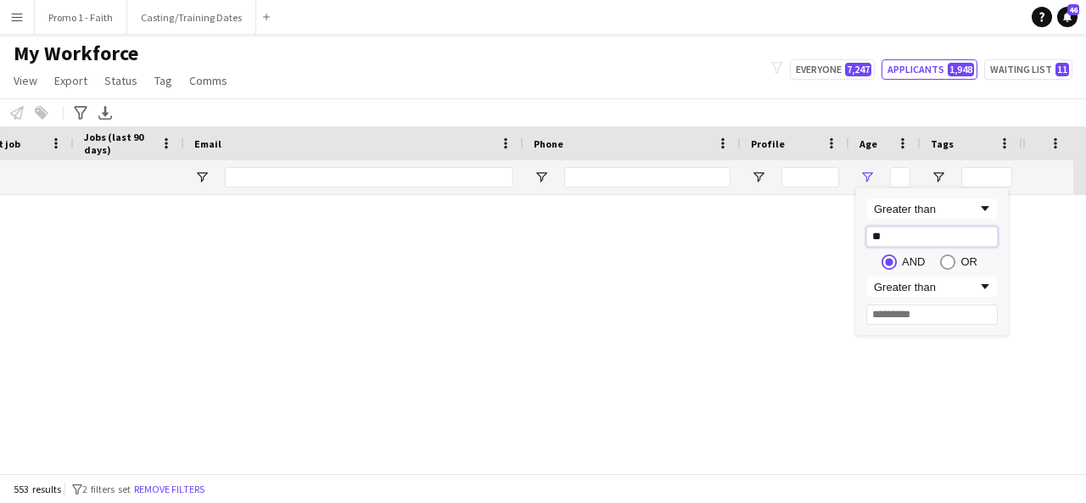
type input "**"
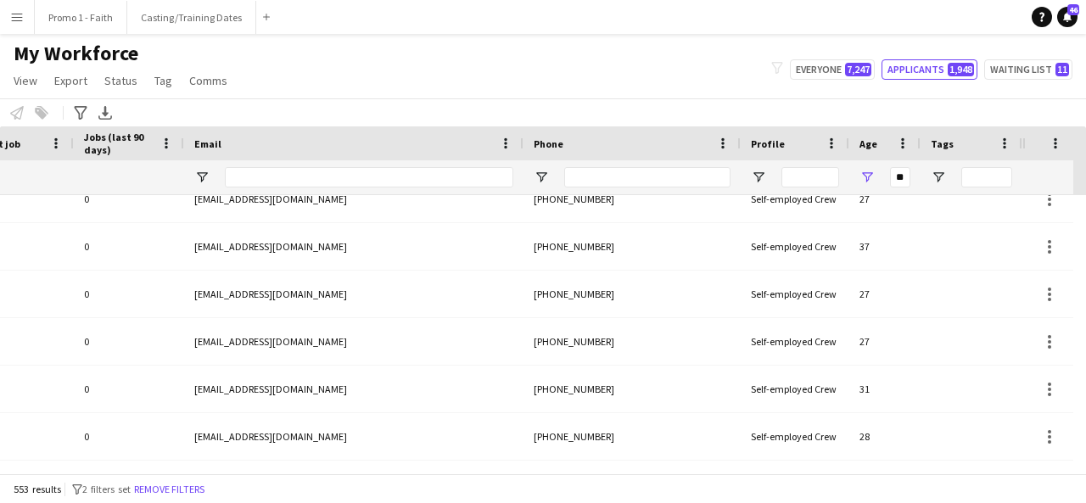
click at [791, 117] on div "Notify workforce Add to tag Select at least one crew to tag him or her. Advance…" at bounding box center [543, 112] width 1086 height 28
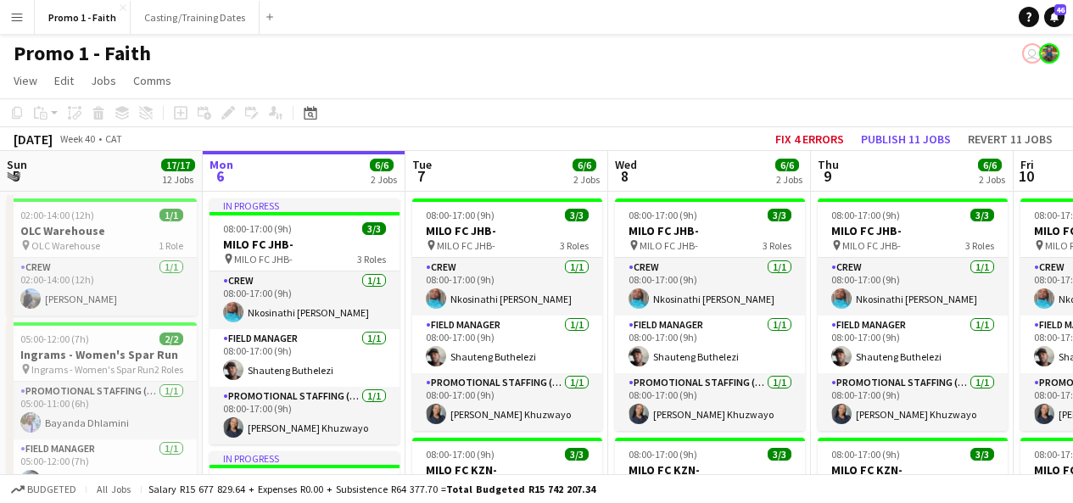
click at [24, 17] on button "Menu" at bounding box center [17, 17] width 34 height 34
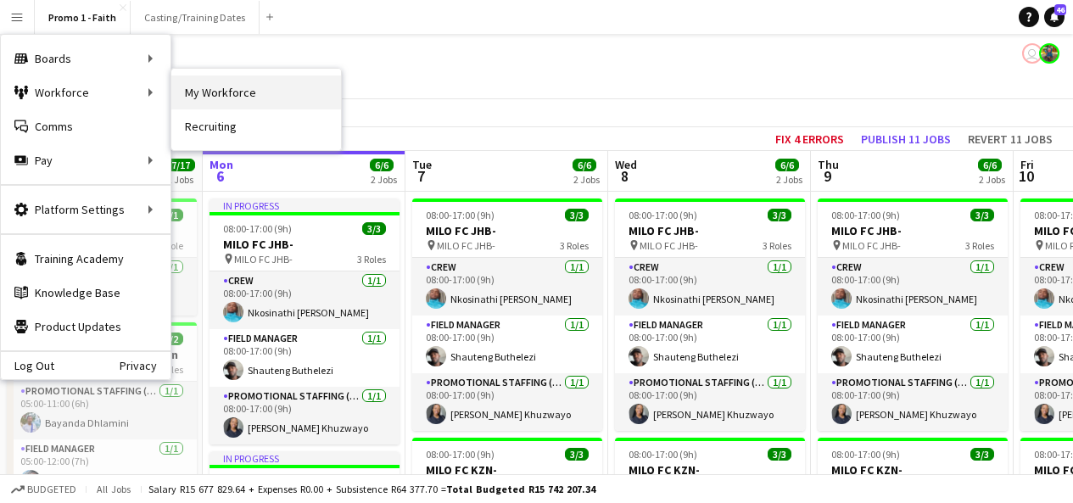
click at [210, 85] on link "My Workforce" at bounding box center [256, 92] width 170 height 34
